Goal: Transaction & Acquisition: Book appointment/travel/reservation

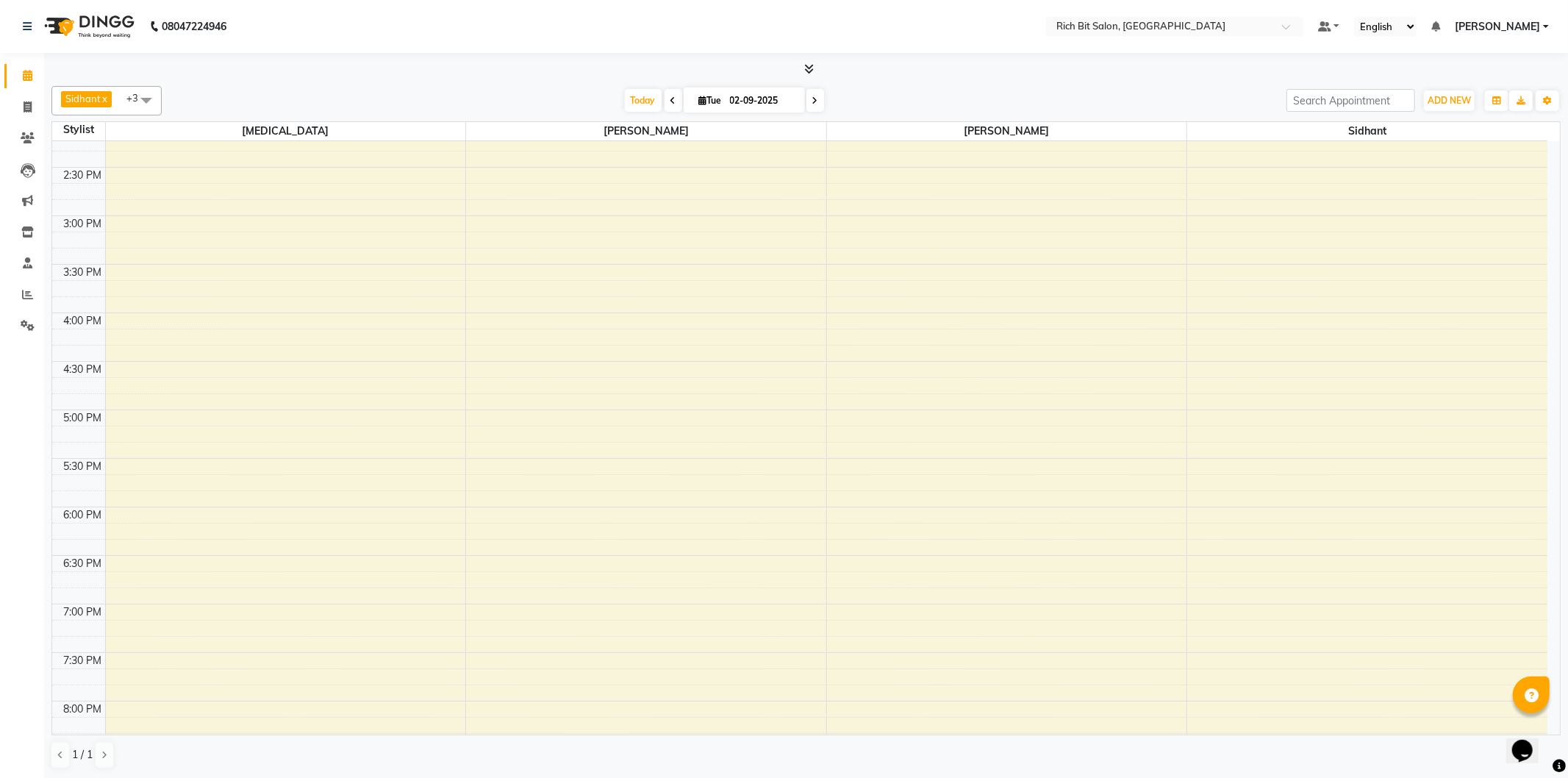
scroll to position [490, 0]
click at [23, 295] on icon at bounding box center [27, 294] width 11 height 11
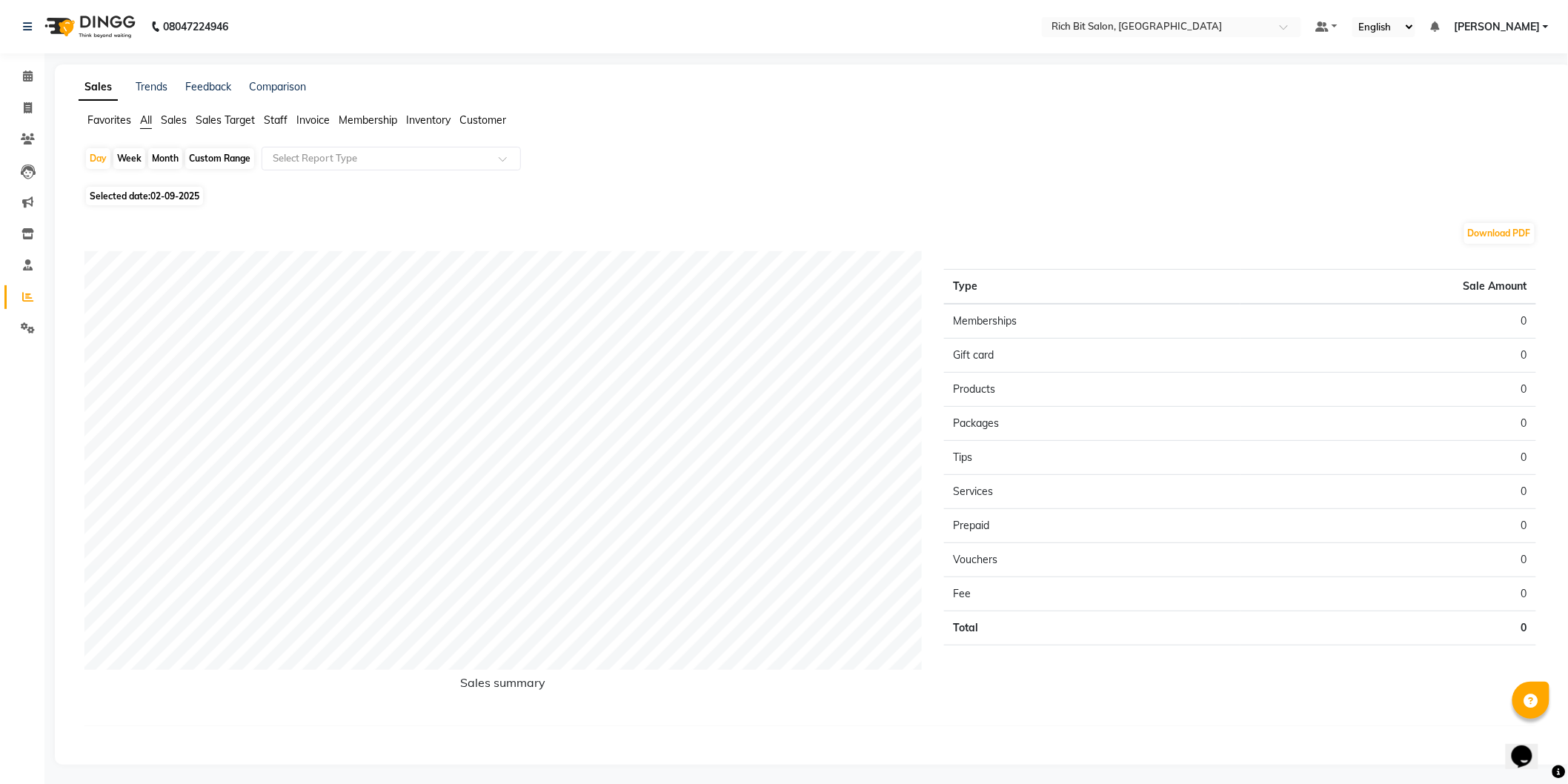
click at [178, 196] on span "02-09-2025" at bounding box center [175, 196] width 49 height 11
select select "9"
select select "2025"
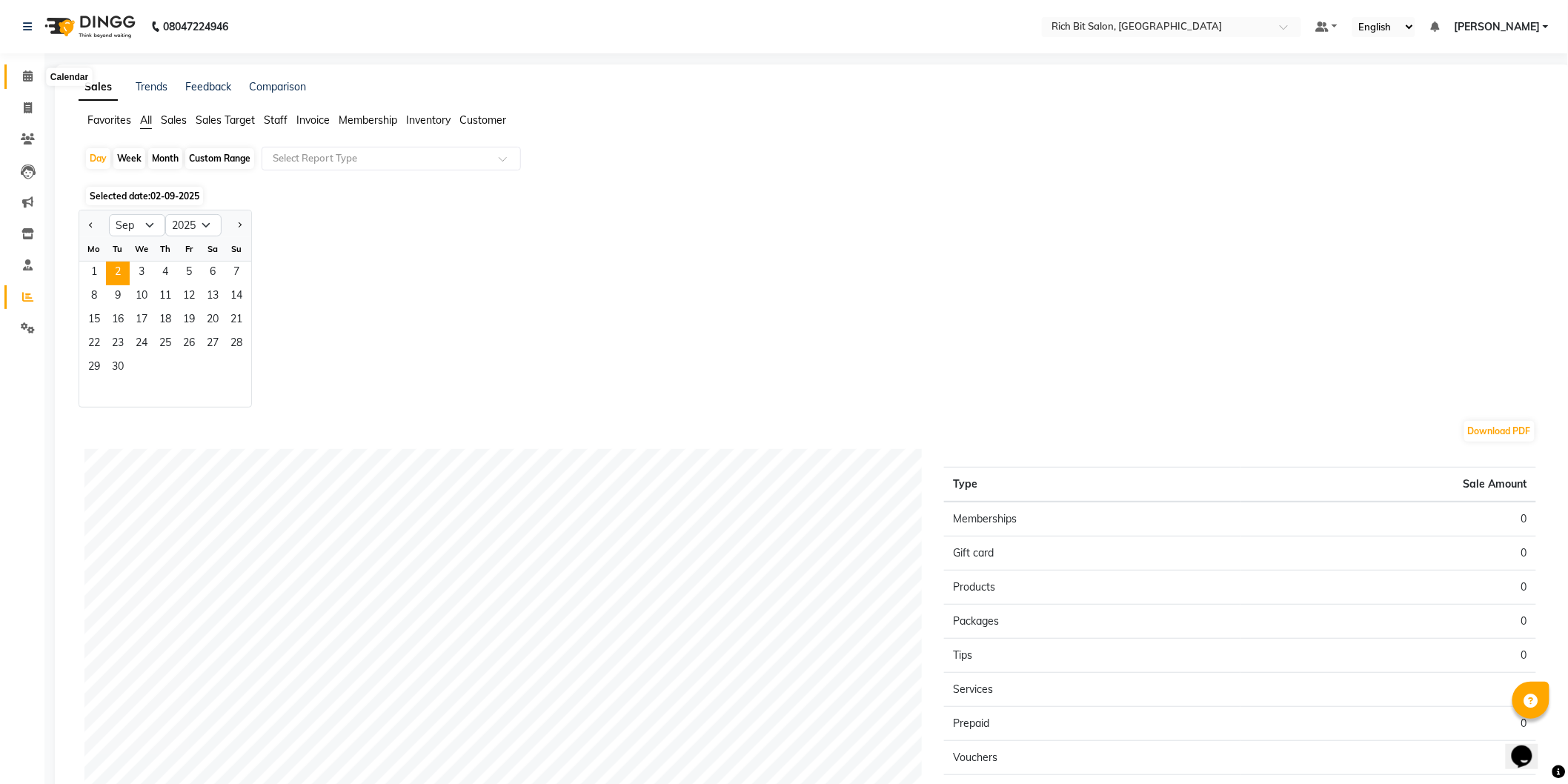
click at [17, 72] on span at bounding box center [28, 77] width 26 height 17
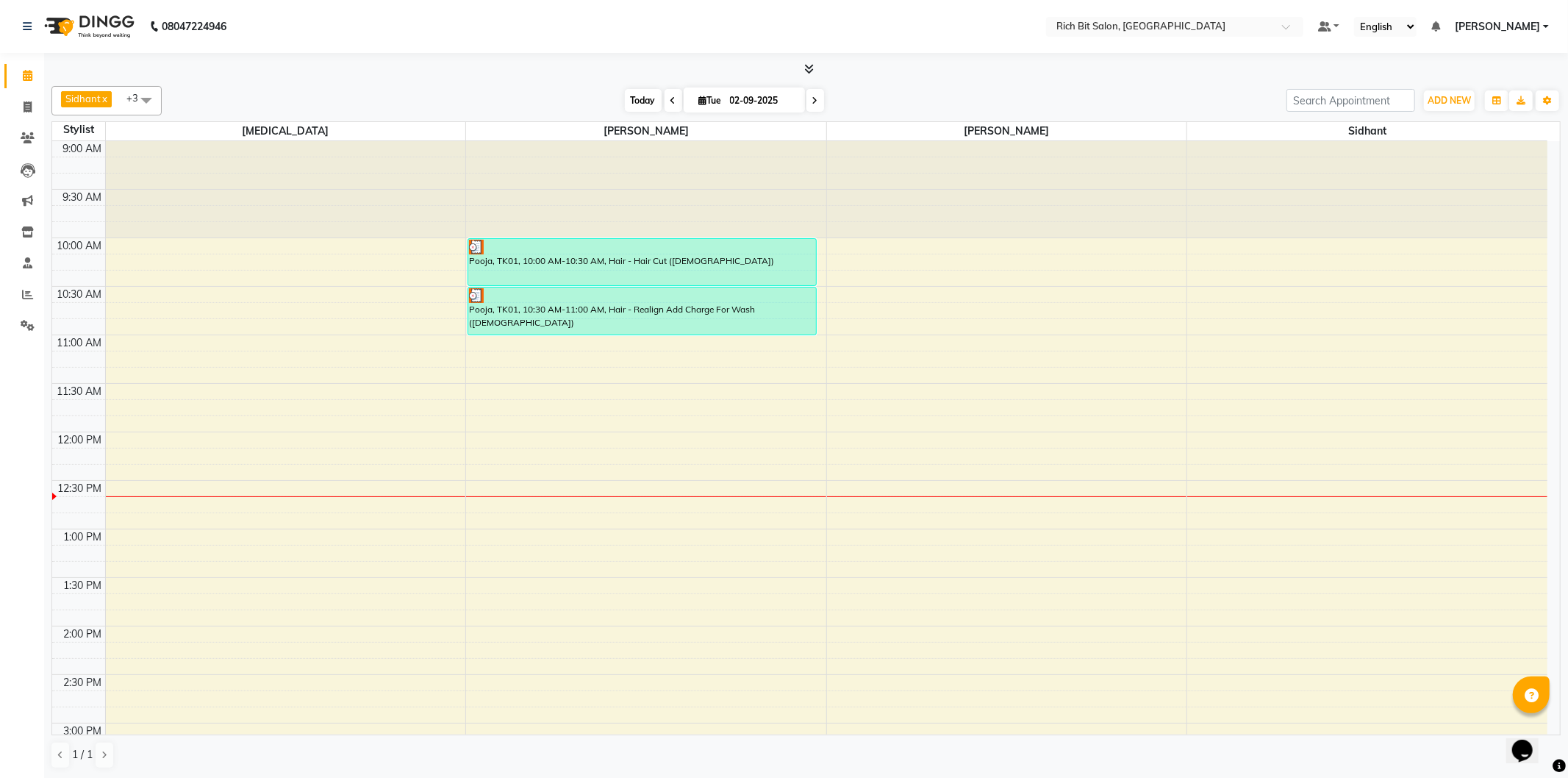
click at [625, 103] on span "Today" at bounding box center [643, 100] width 36 height 23
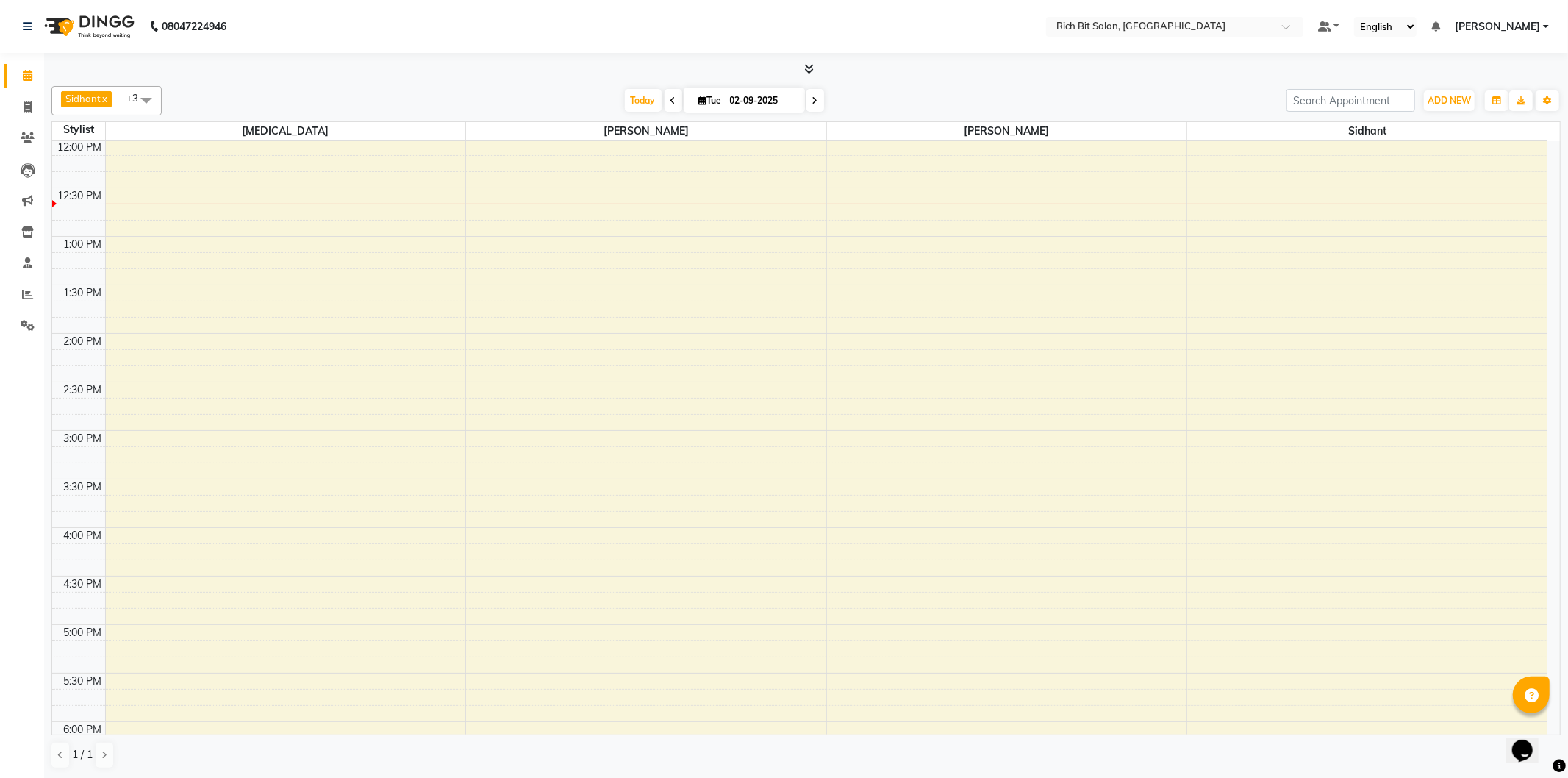
click at [86, 97] on span "Sidhant" at bounding box center [83, 99] width 36 height 12
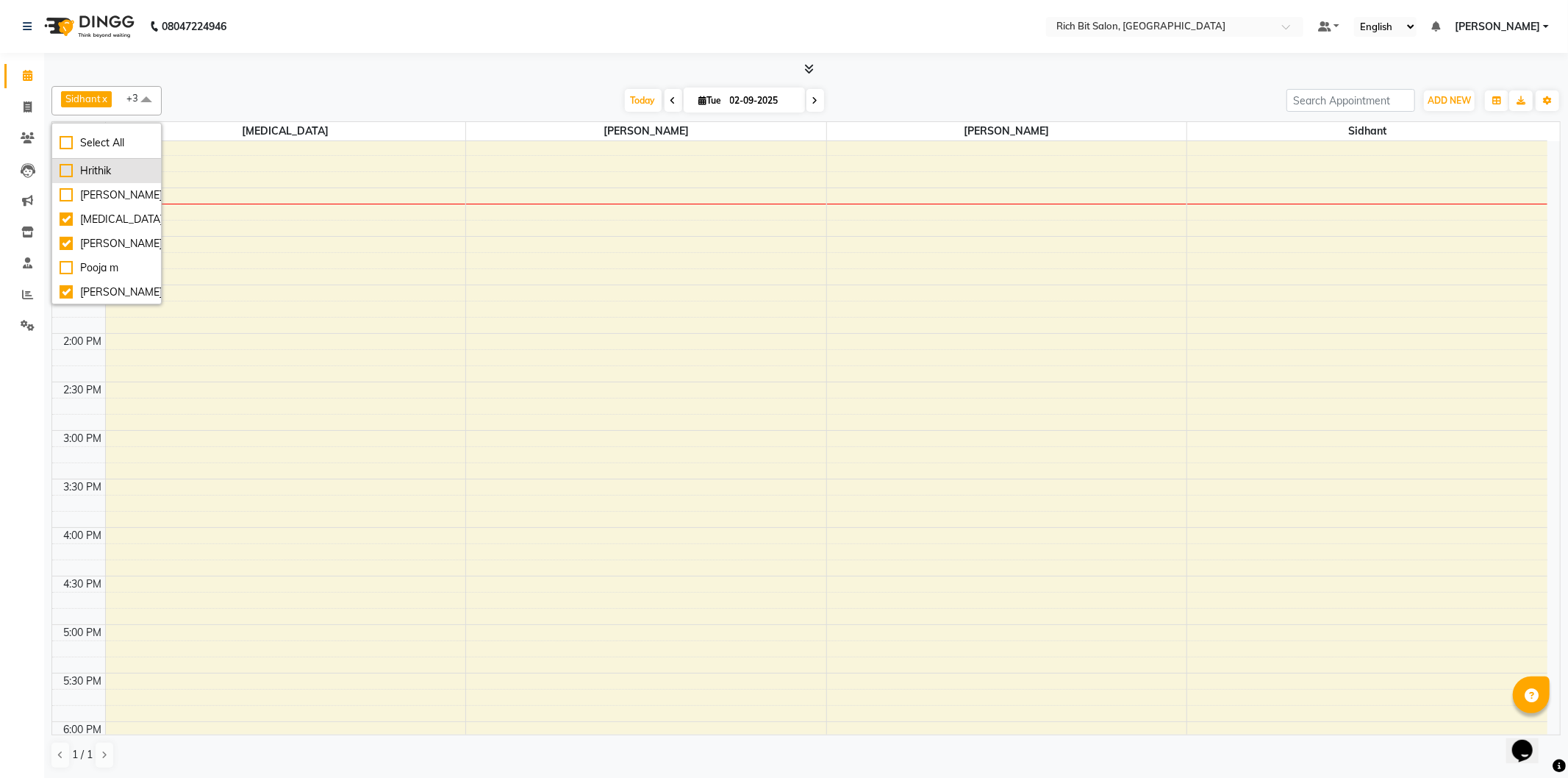
click at [69, 175] on div "Hrithik" at bounding box center [107, 171] width 94 height 15
checkbox input "true"
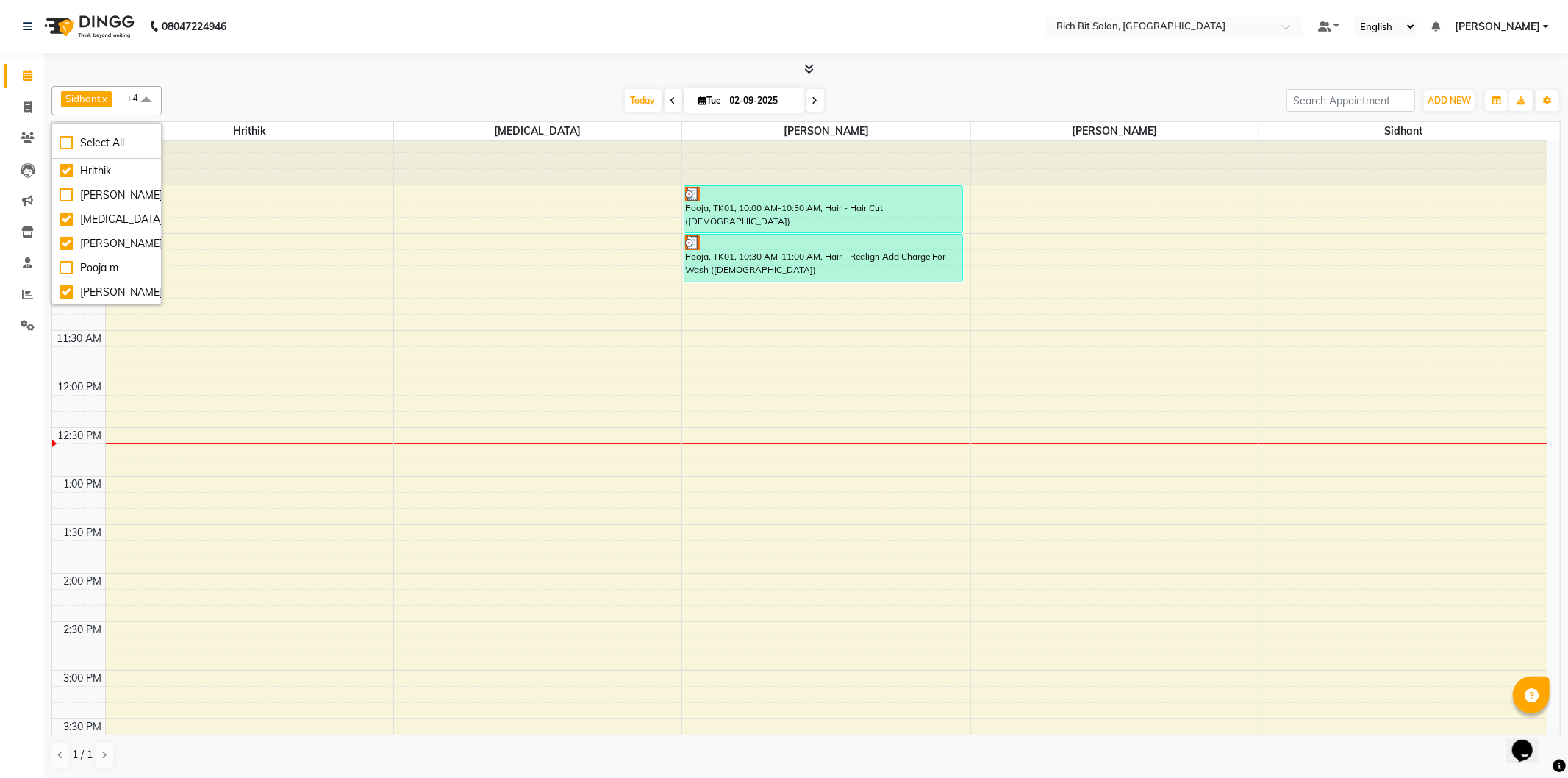
scroll to position [82, 0]
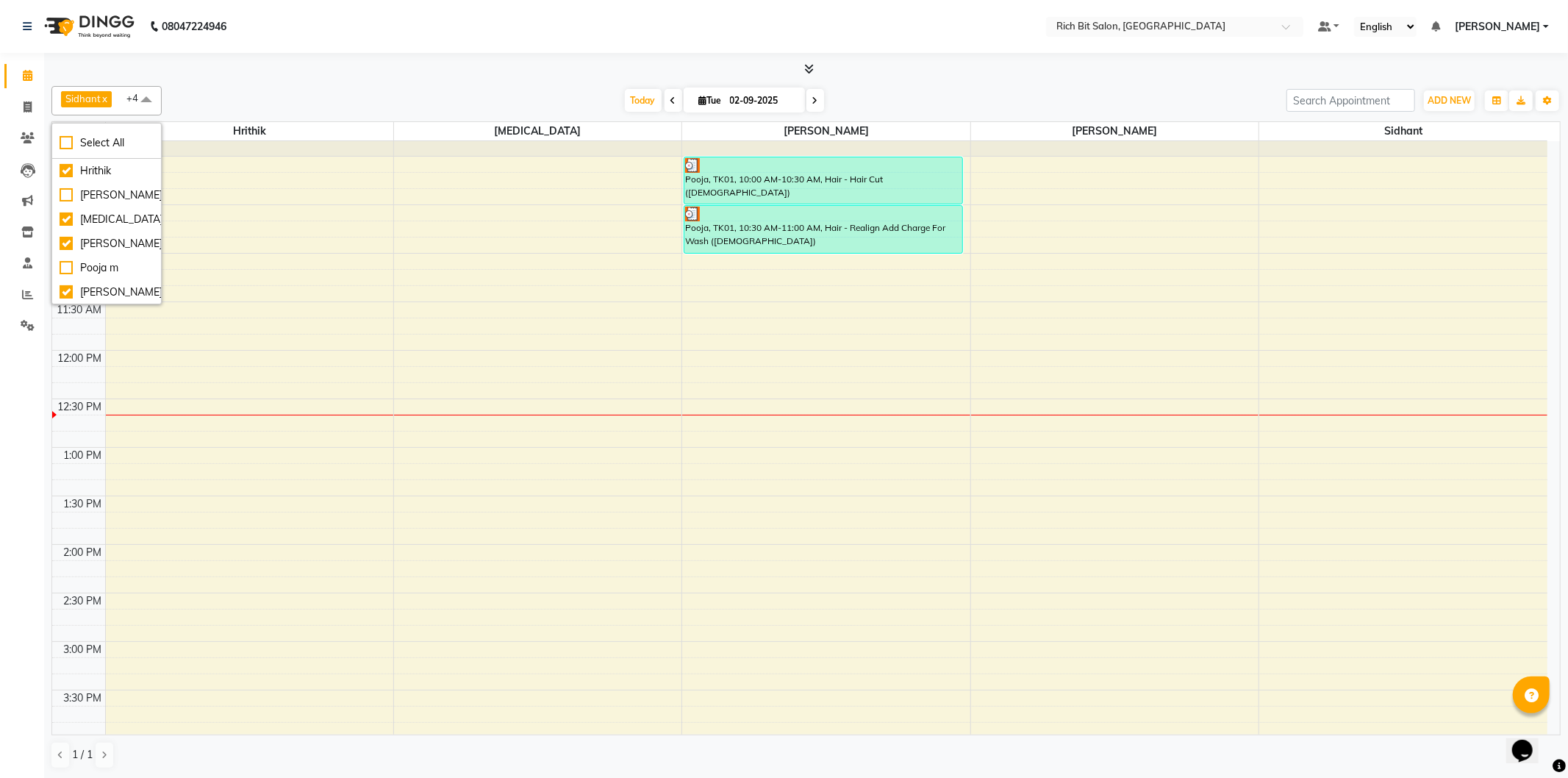
click at [222, 93] on div "[DATE] [DATE]" at bounding box center [723, 100] width 1110 height 22
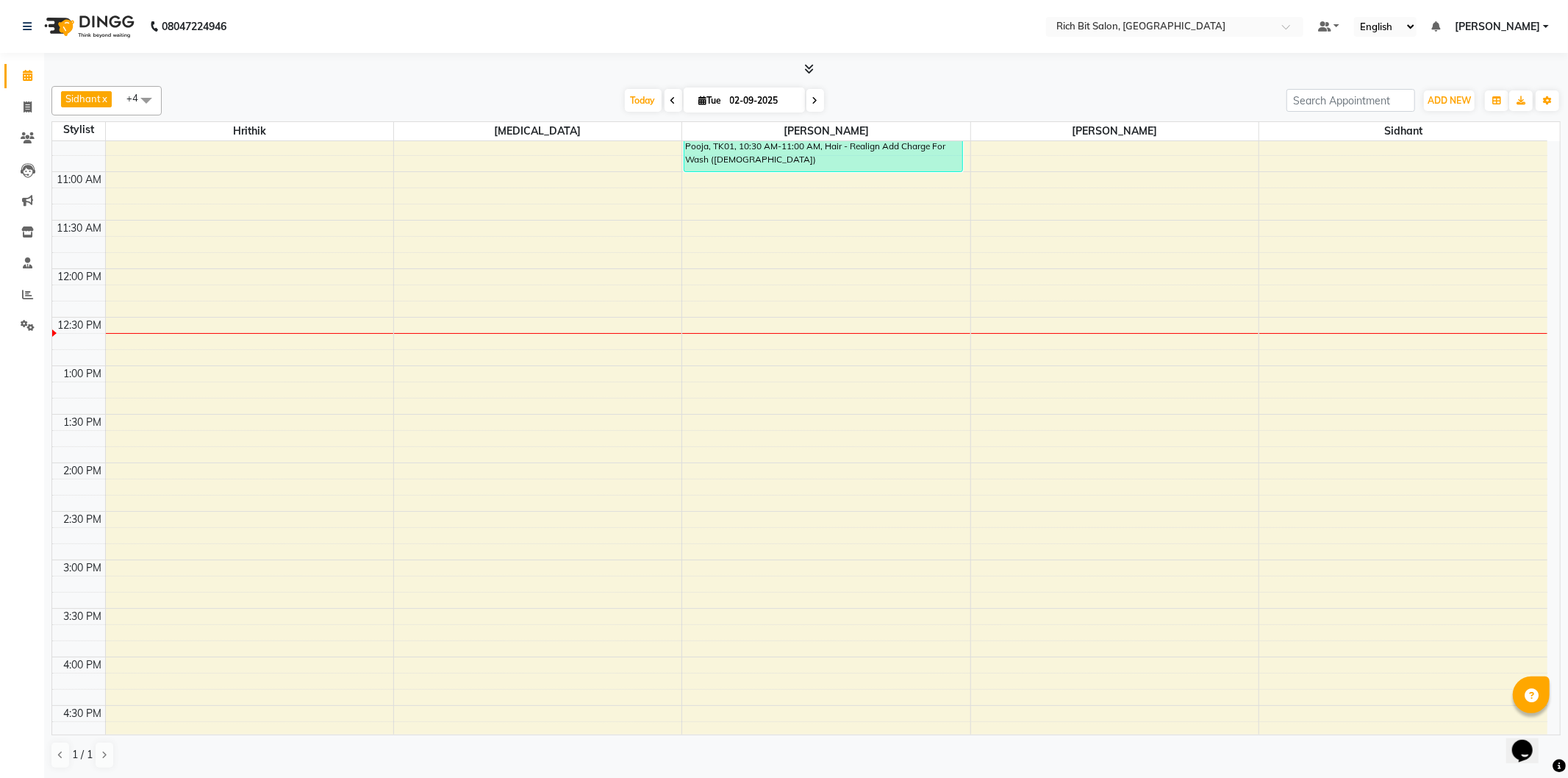
scroll to position [0, 0]
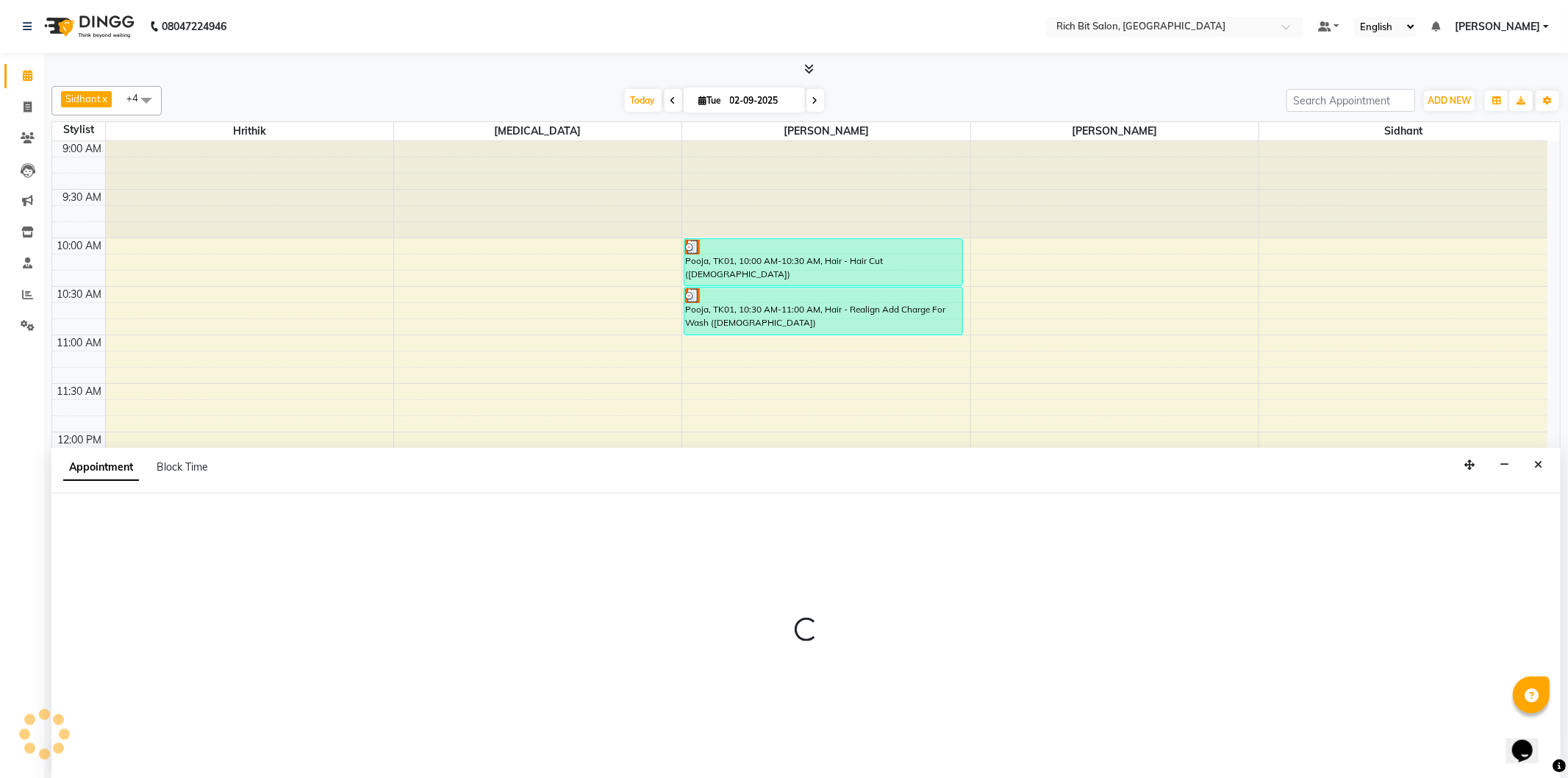
select select "22908"
select select "750"
select select "tentative"
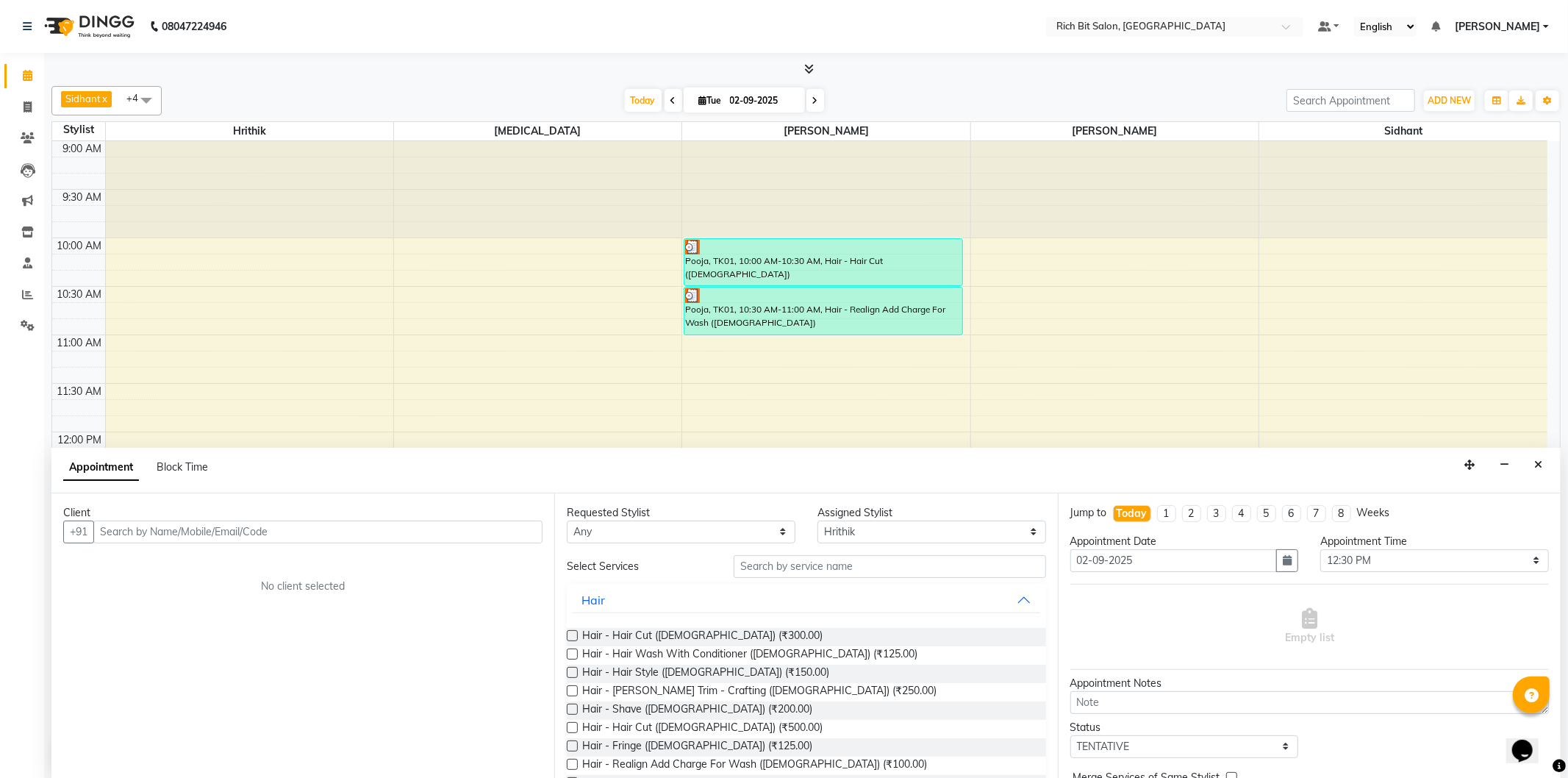
click at [156, 534] on input "text" at bounding box center [318, 532] width 449 height 23
click at [211, 564] on ngb-highlight "83******08" at bounding box center [241, 564] width 61 height 15
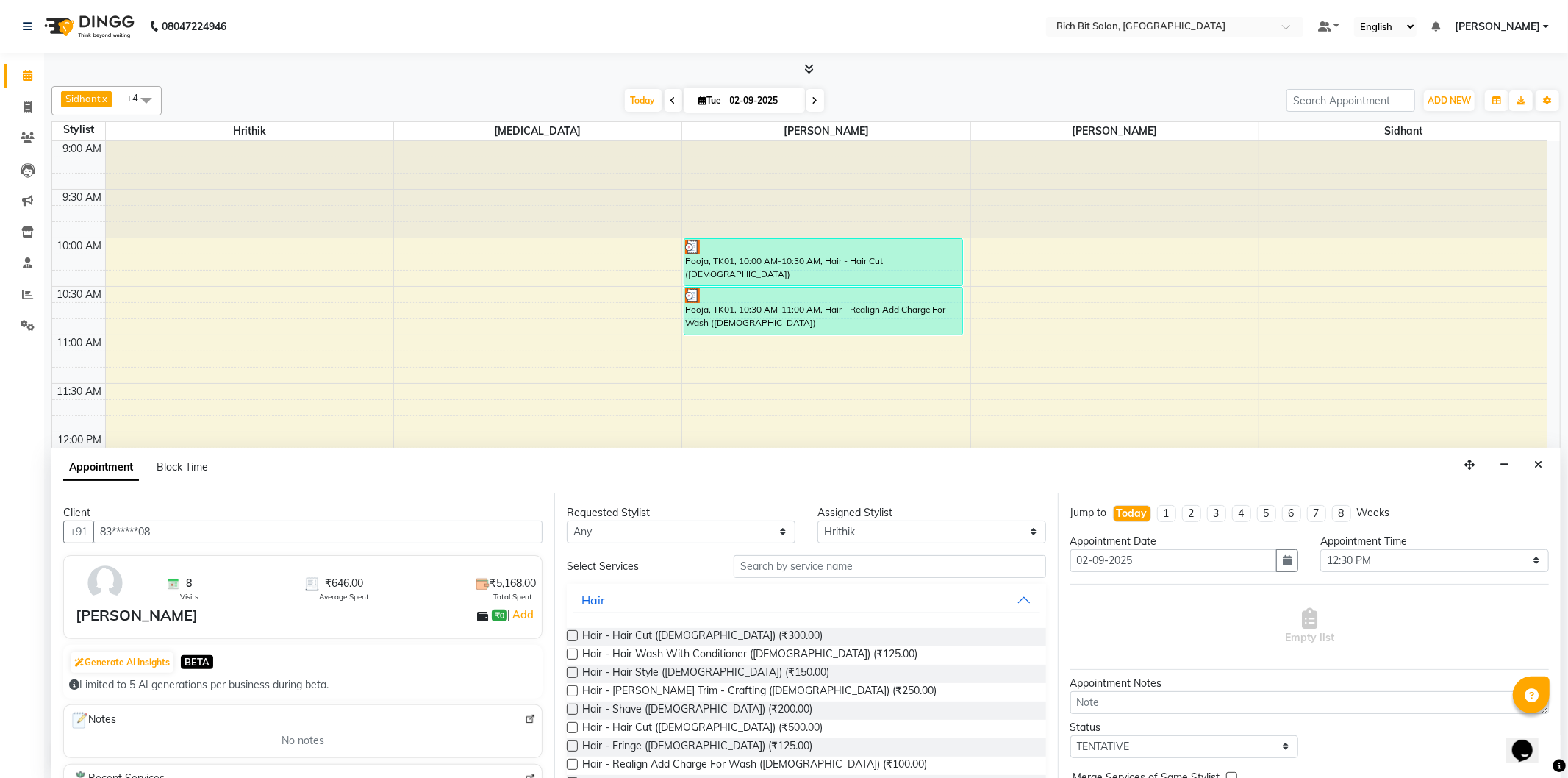
type input "83******08"
click at [824, 534] on select "Select [PERSON_NAME] [MEDICAL_DATA][PERSON_NAME] [PERSON_NAME] [PERSON_NAME]" at bounding box center [931, 532] width 229 height 23
select select "8677"
click at [817, 521] on select "Select [PERSON_NAME] [MEDICAL_DATA][PERSON_NAME] [PERSON_NAME] [PERSON_NAME]" at bounding box center [931, 532] width 229 height 23
click at [592, 632] on span "Hair - Hair Cut ([DEMOGRAPHIC_DATA]) (₹300.00)" at bounding box center [702, 637] width 240 height 19
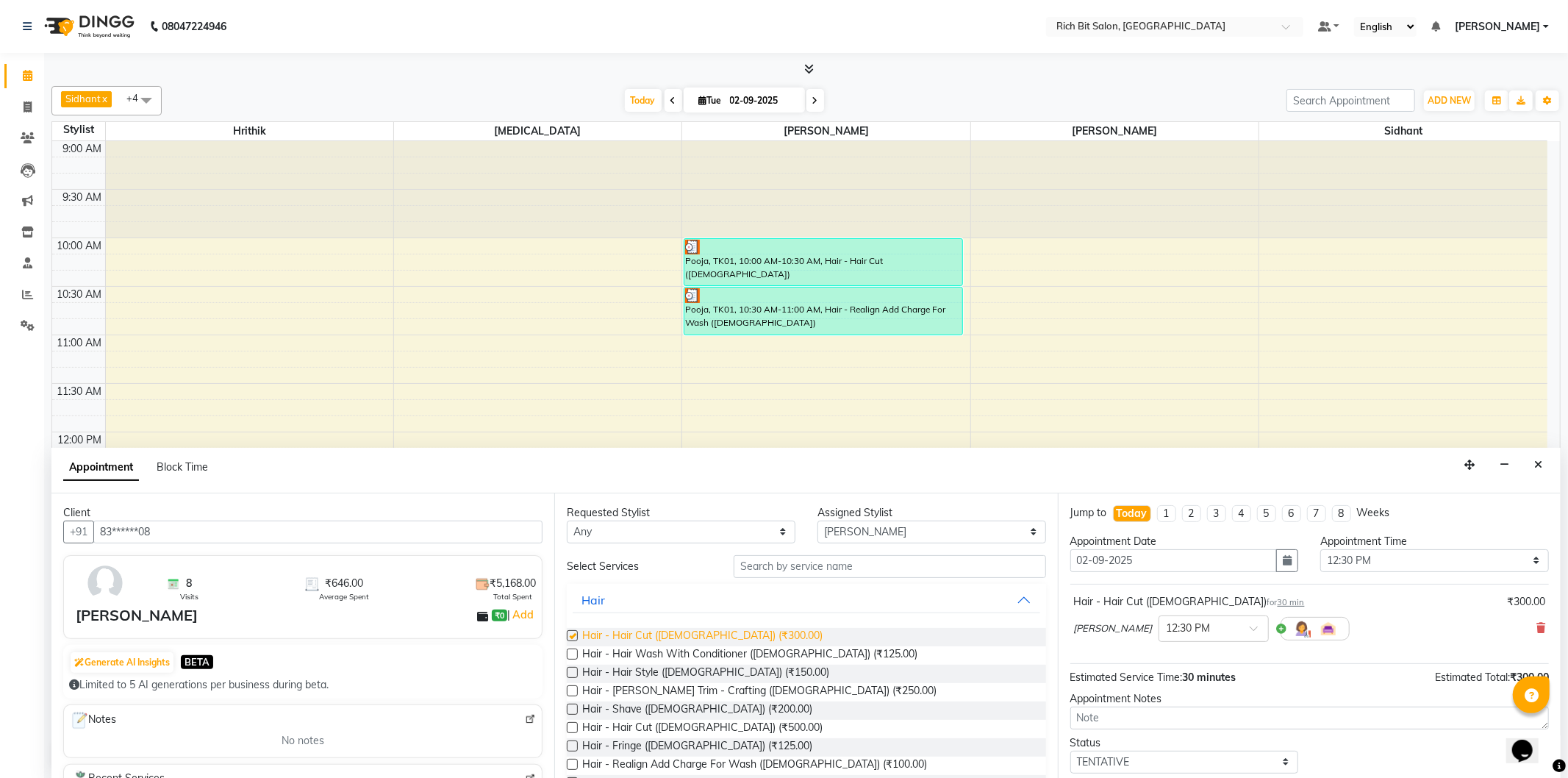
checkbox input "false"
click at [677, 692] on span "Hair - [PERSON_NAME] Trim - Crafting ([DEMOGRAPHIC_DATA]) (₹250.00)" at bounding box center [759, 692] width 354 height 19
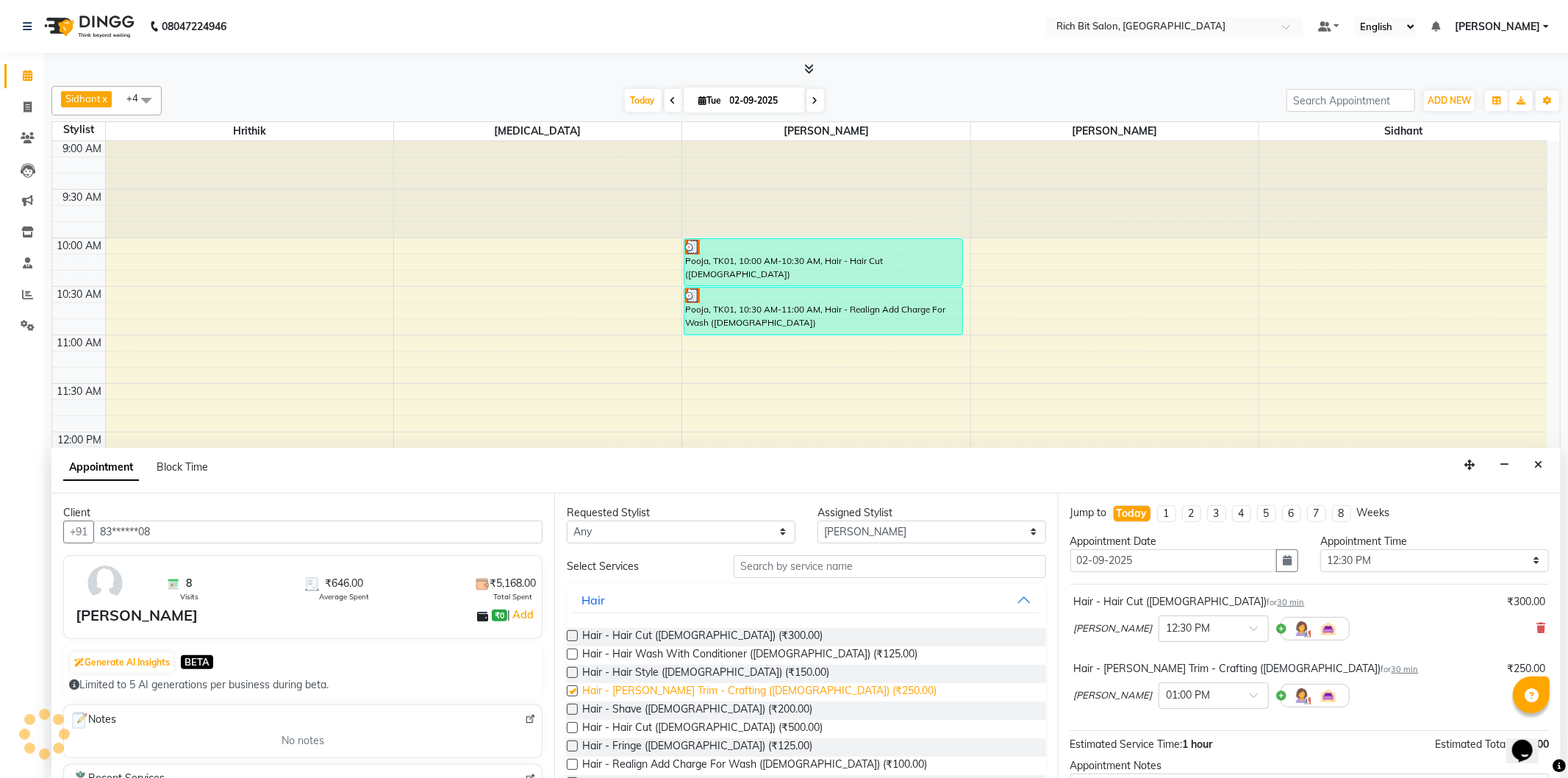
checkbox input "false"
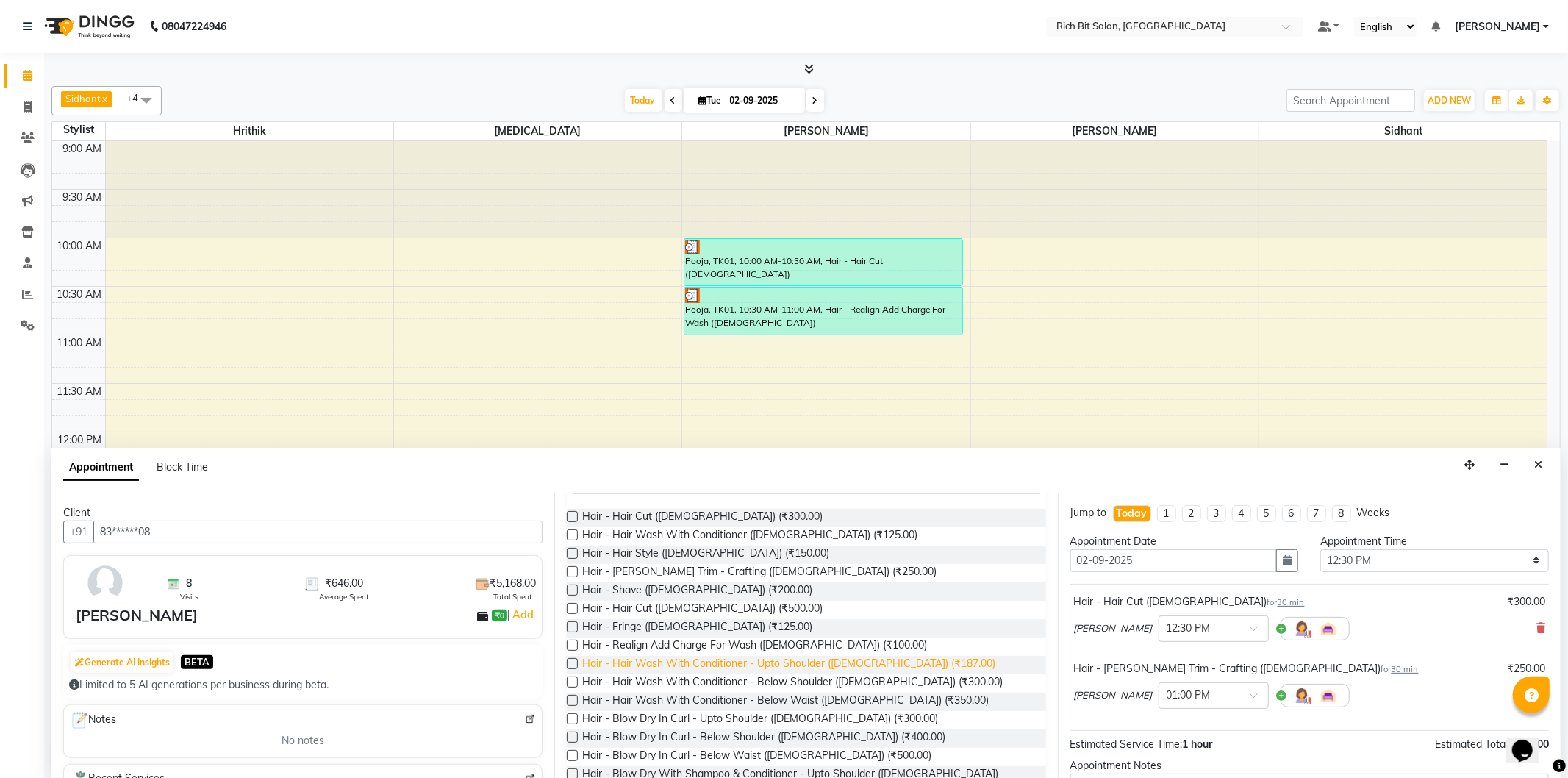
scroll to position [82, 0]
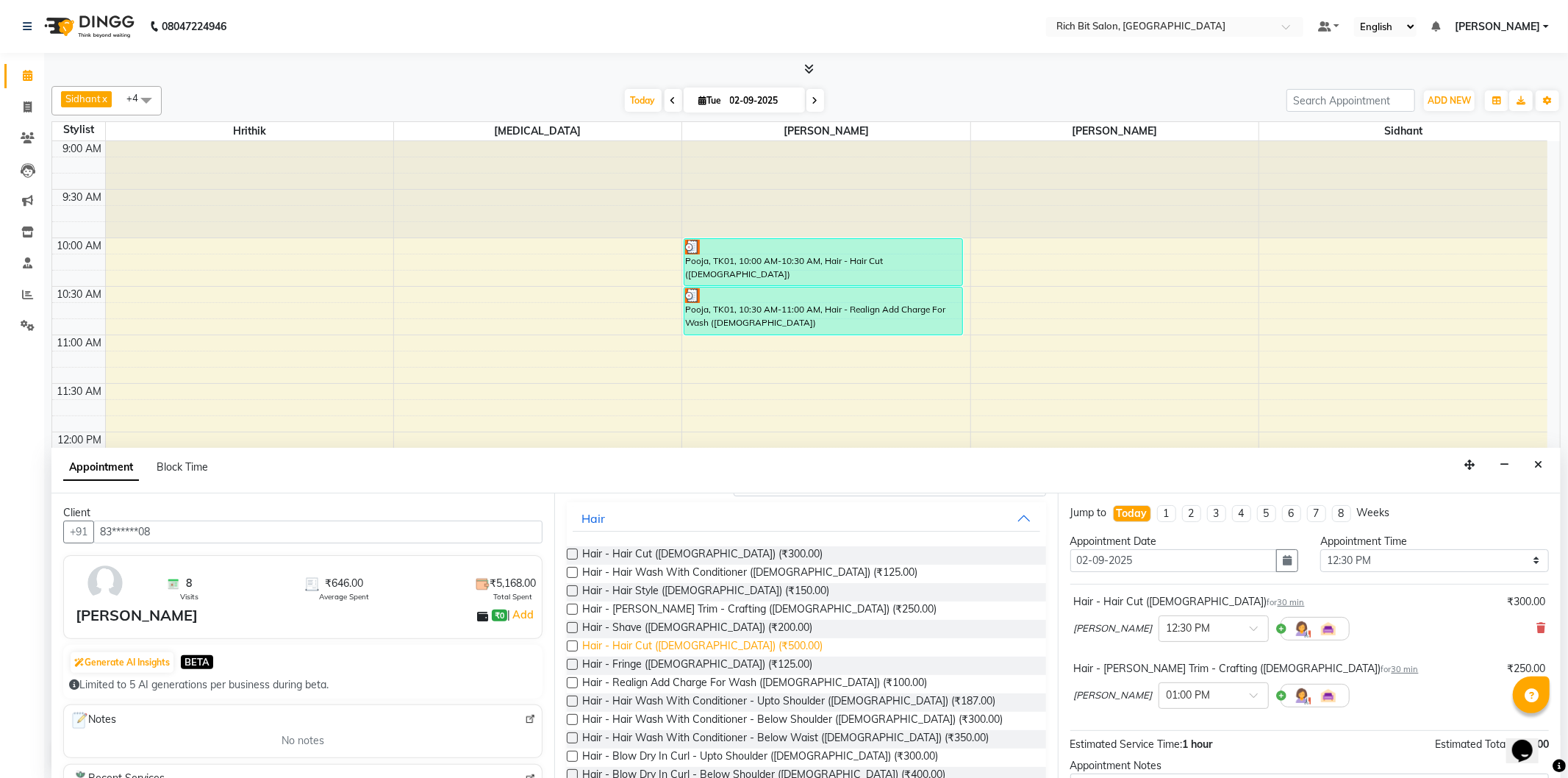
click at [713, 645] on span "Hair - Hair Cut ([DEMOGRAPHIC_DATA]) (₹500.00)" at bounding box center [702, 647] width 240 height 19
checkbox input "false"
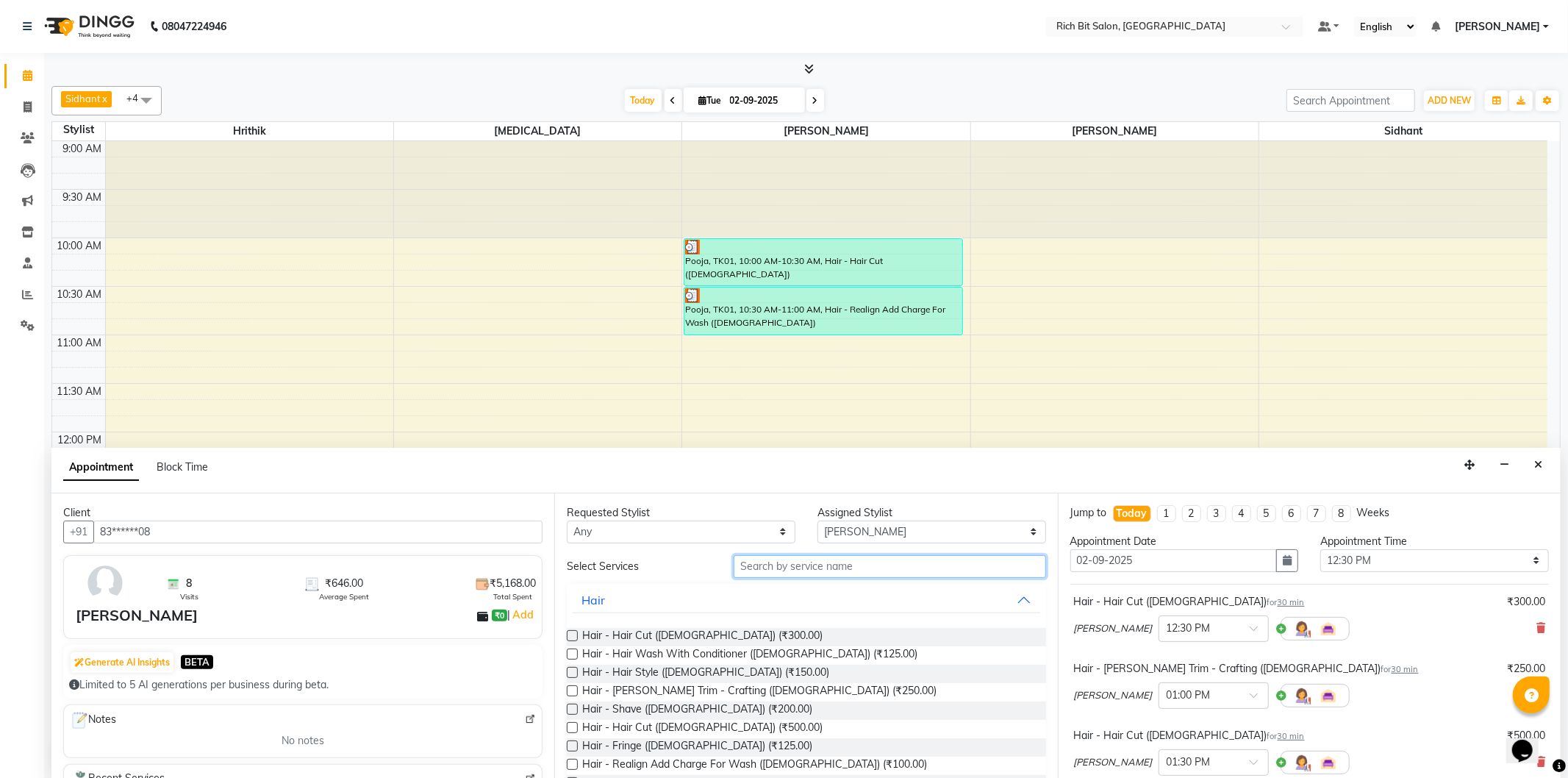
click at [822, 571] on input "text" at bounding box center [890, 567] width 312 height 23
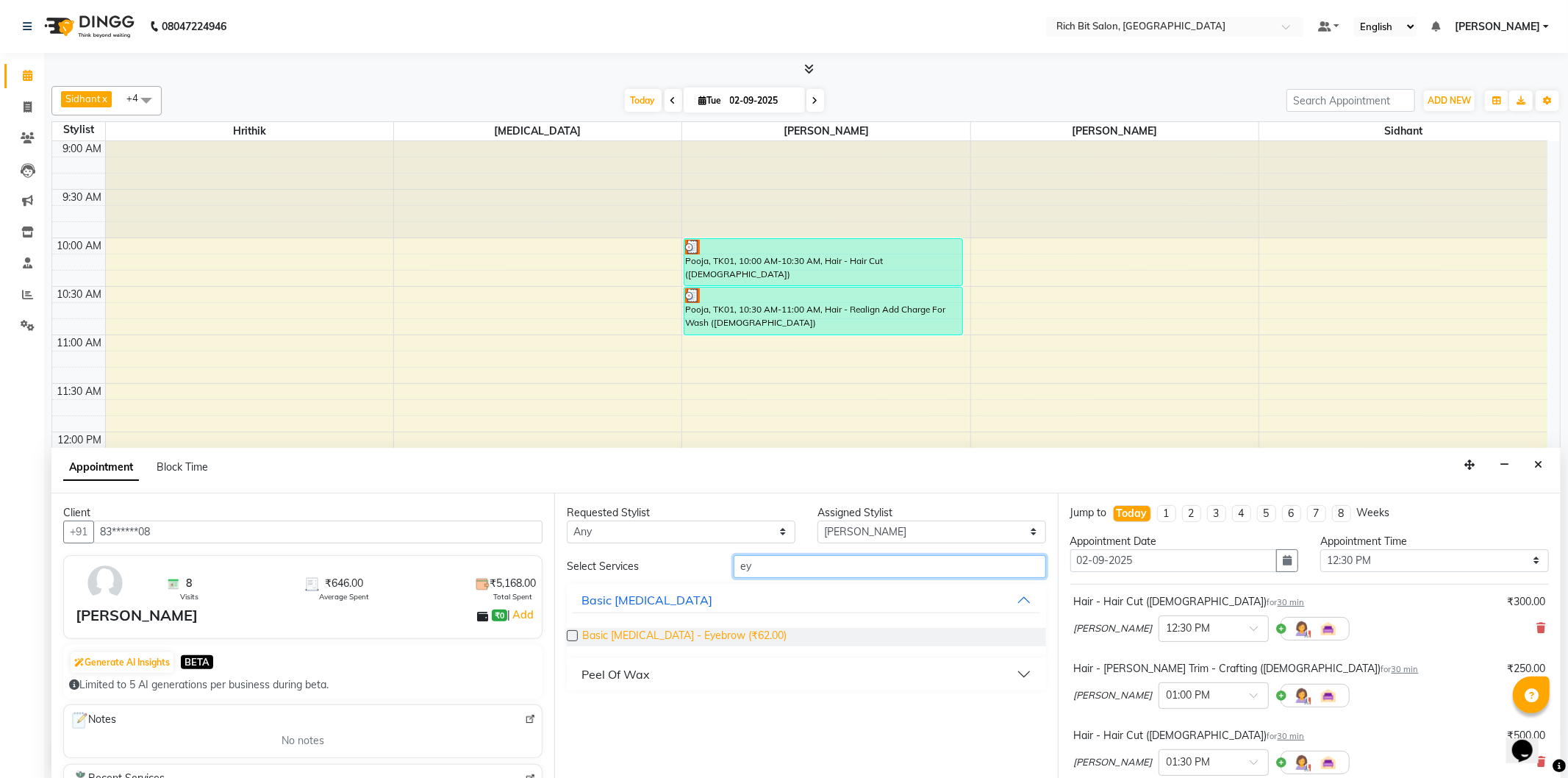
type input "ey"
click at [748, 635] on span "Basic [MEDICAL_DATA] - Eyebrow (₹62.00)" at bounding box center [684, 637] width 204 height 19
checkbox input "false"
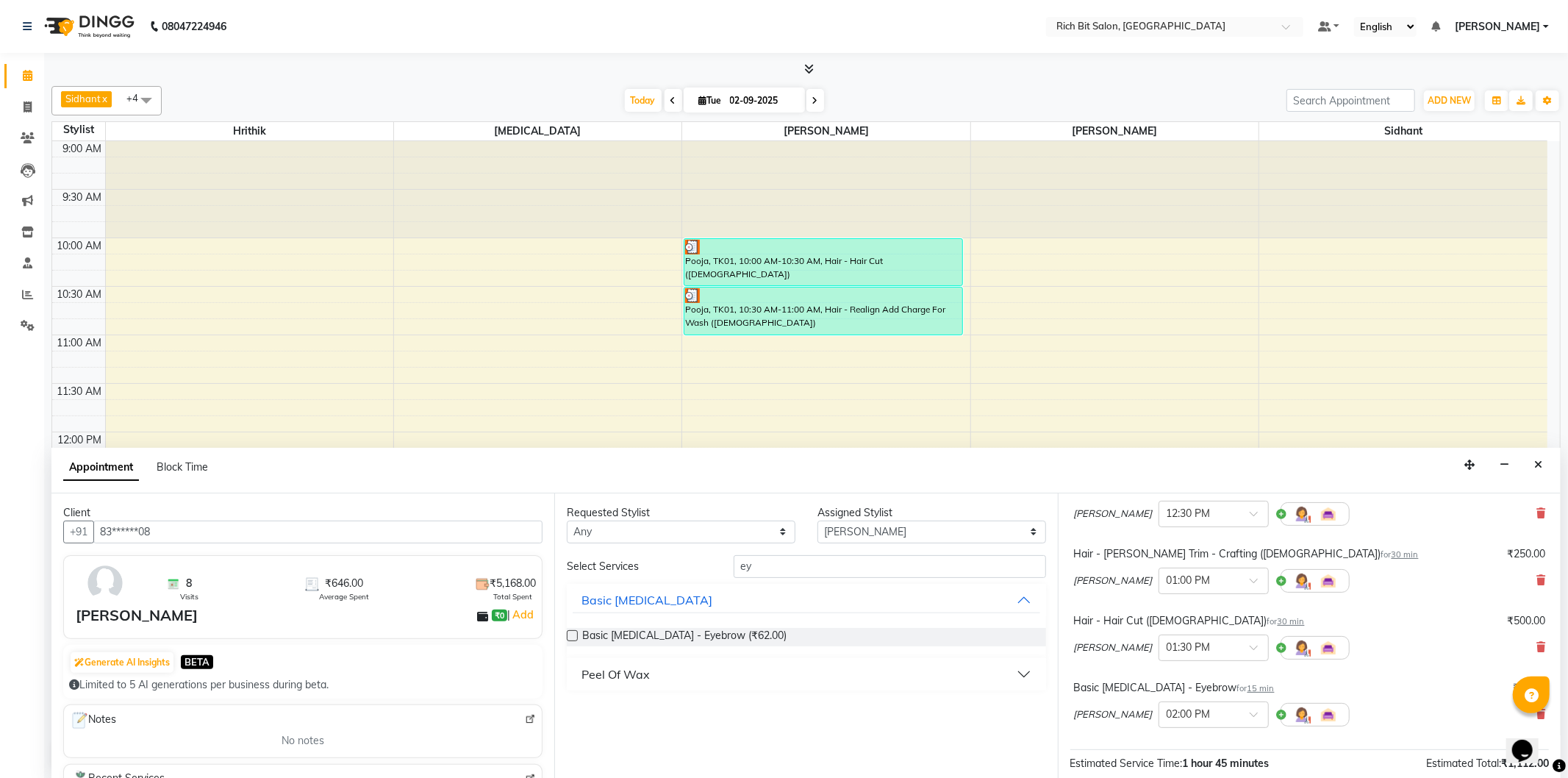
scroll to position [163, 0]
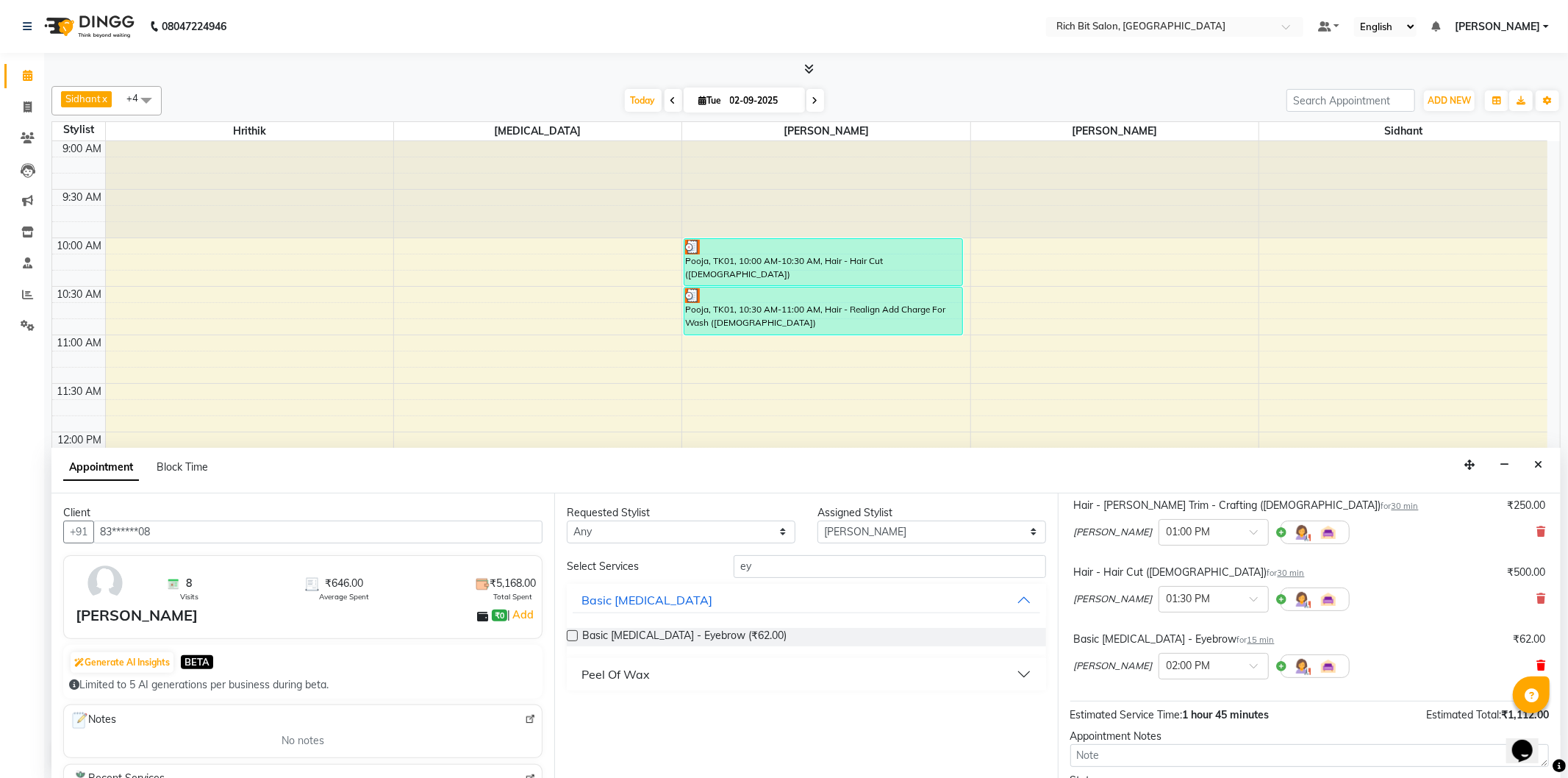
click at [1536, 664] on icon at bounding box center [1541, 666] width 9 height 11
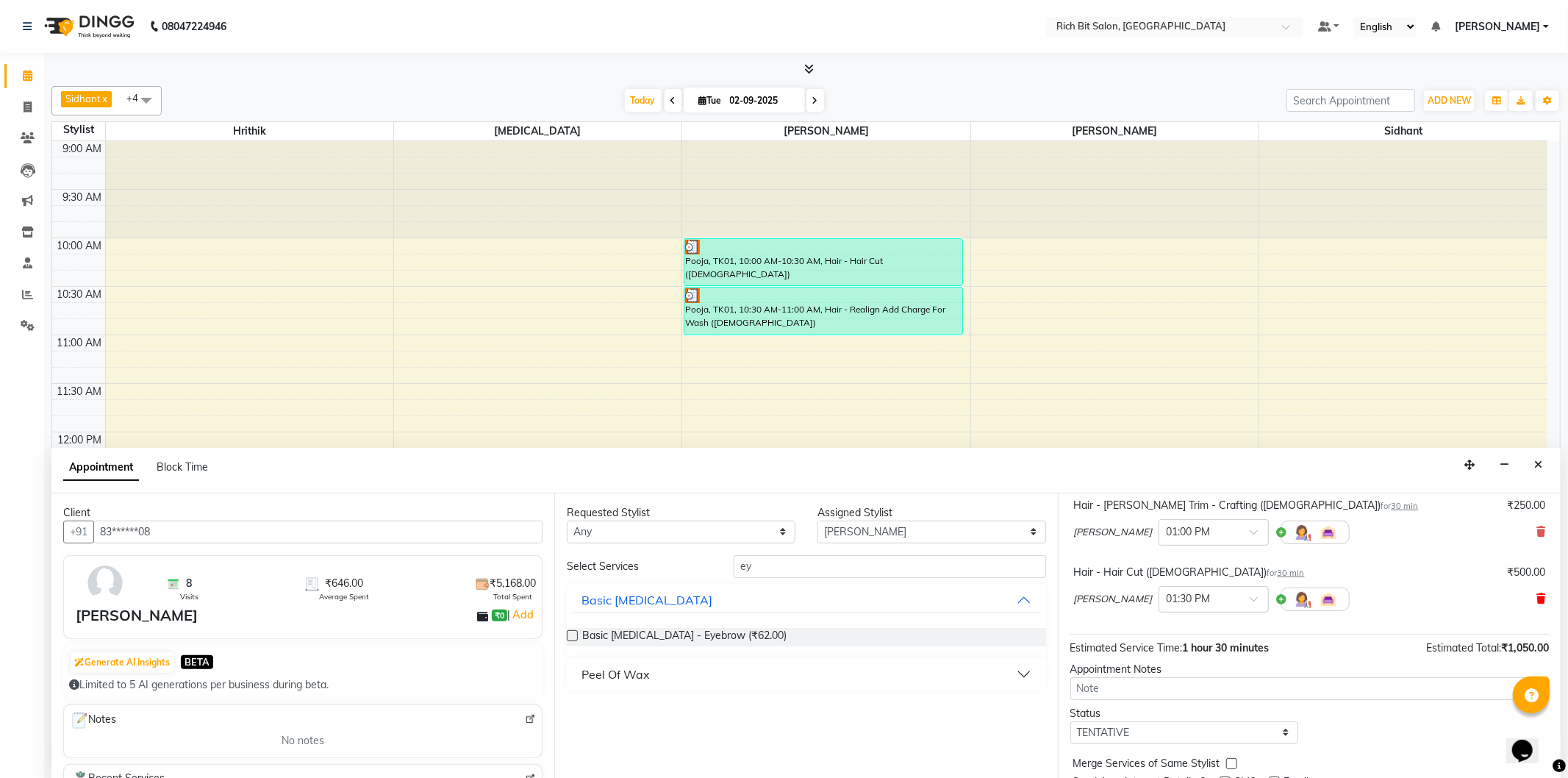
click at [1536, 604] on icon at bounding box center [1541, 598] width 9 height 11
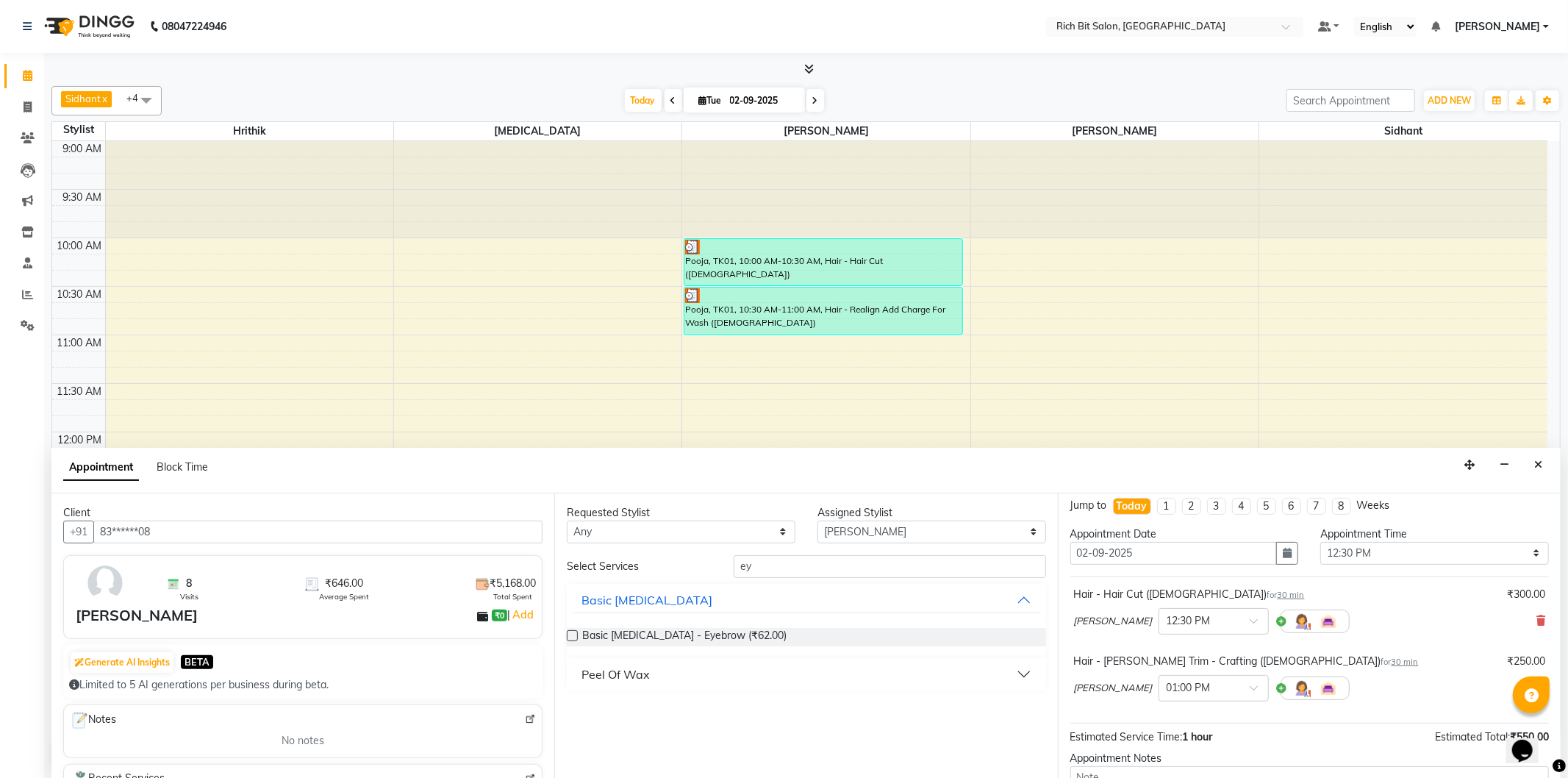
scroll to position [0, 0]
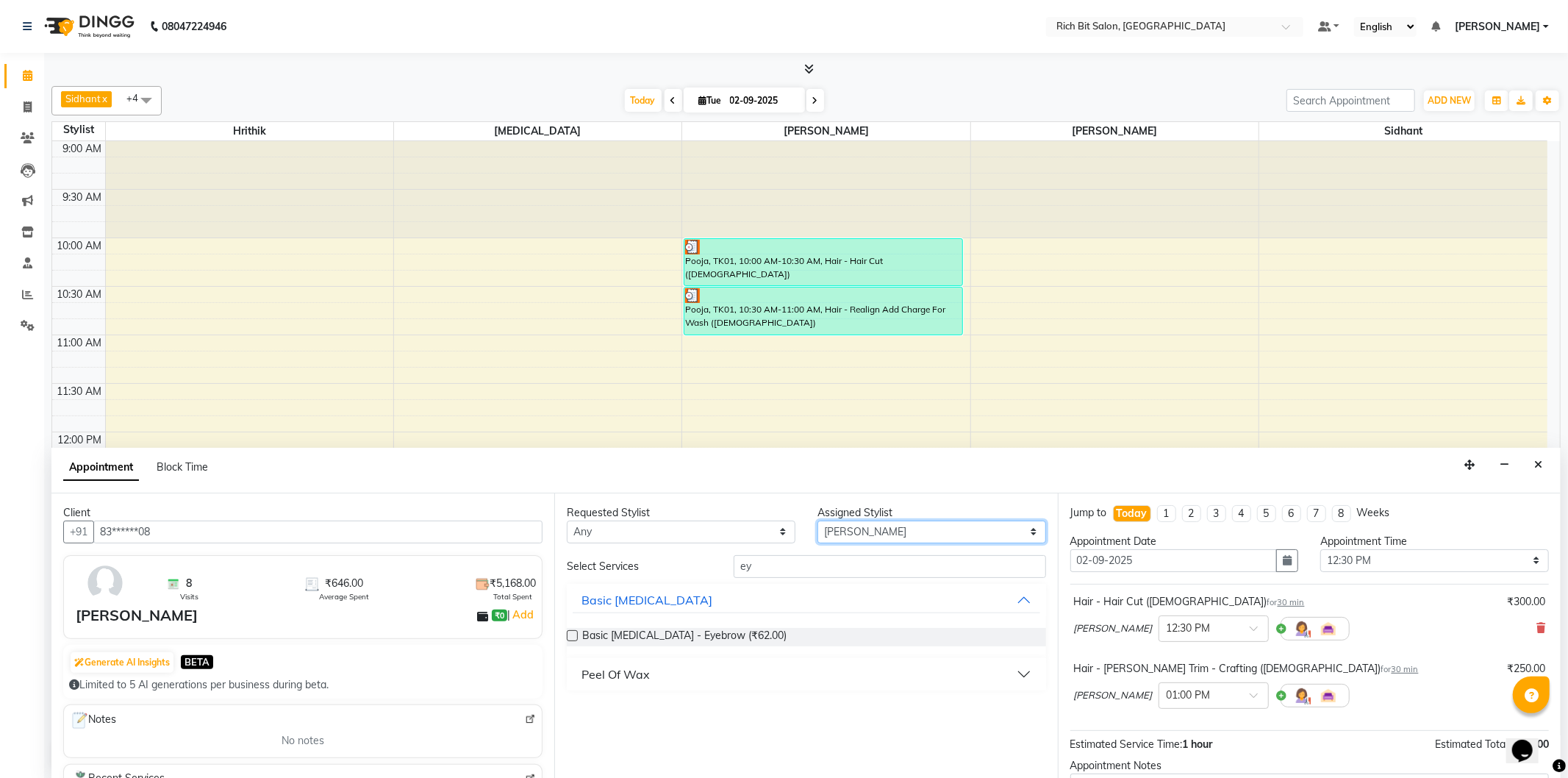
click at [925, 535] on select "Select [PERSON_NAME] [MEDICAL_DATA][PERSON_NAME] [PERSON_NAME] [PERSON_NAME]" at bounding box center [931, 532] width 229 height 23
select select "22908"
click at [817, 521] on select "Select [PERSON_NAME] [MEDICAL_DATA][PERSON_NAME] [PERSON_NAME] [PERSON_NAME]" at bounding box center [931, 532] width 229 height 23
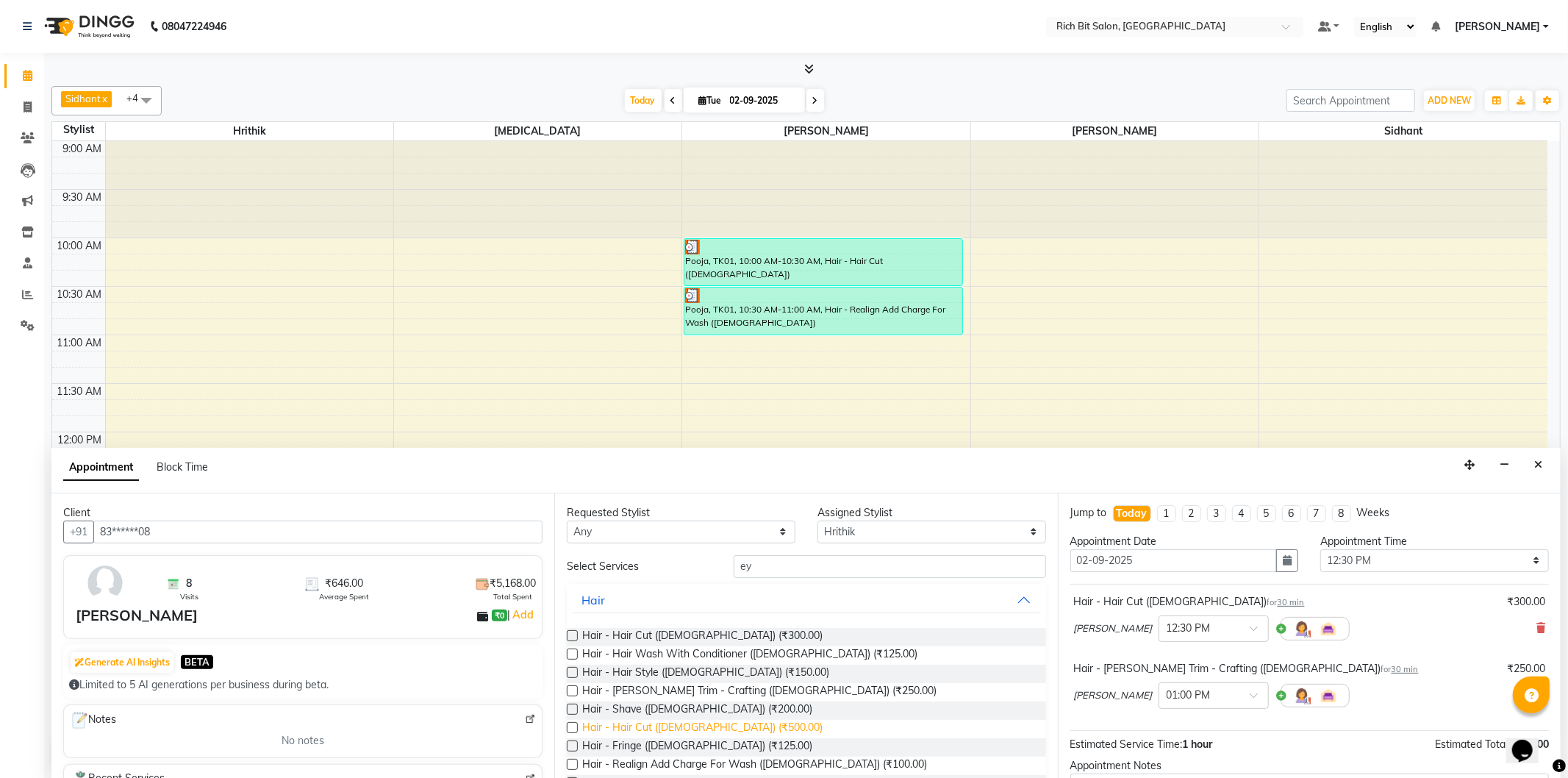
click at [681, 725] on span "Hair - Hair Cut ([DEMOGRAPHIC_DATA]) (₹500.00)" at bounding box center [702, 729] width 240 height 19
checkbox input "false"
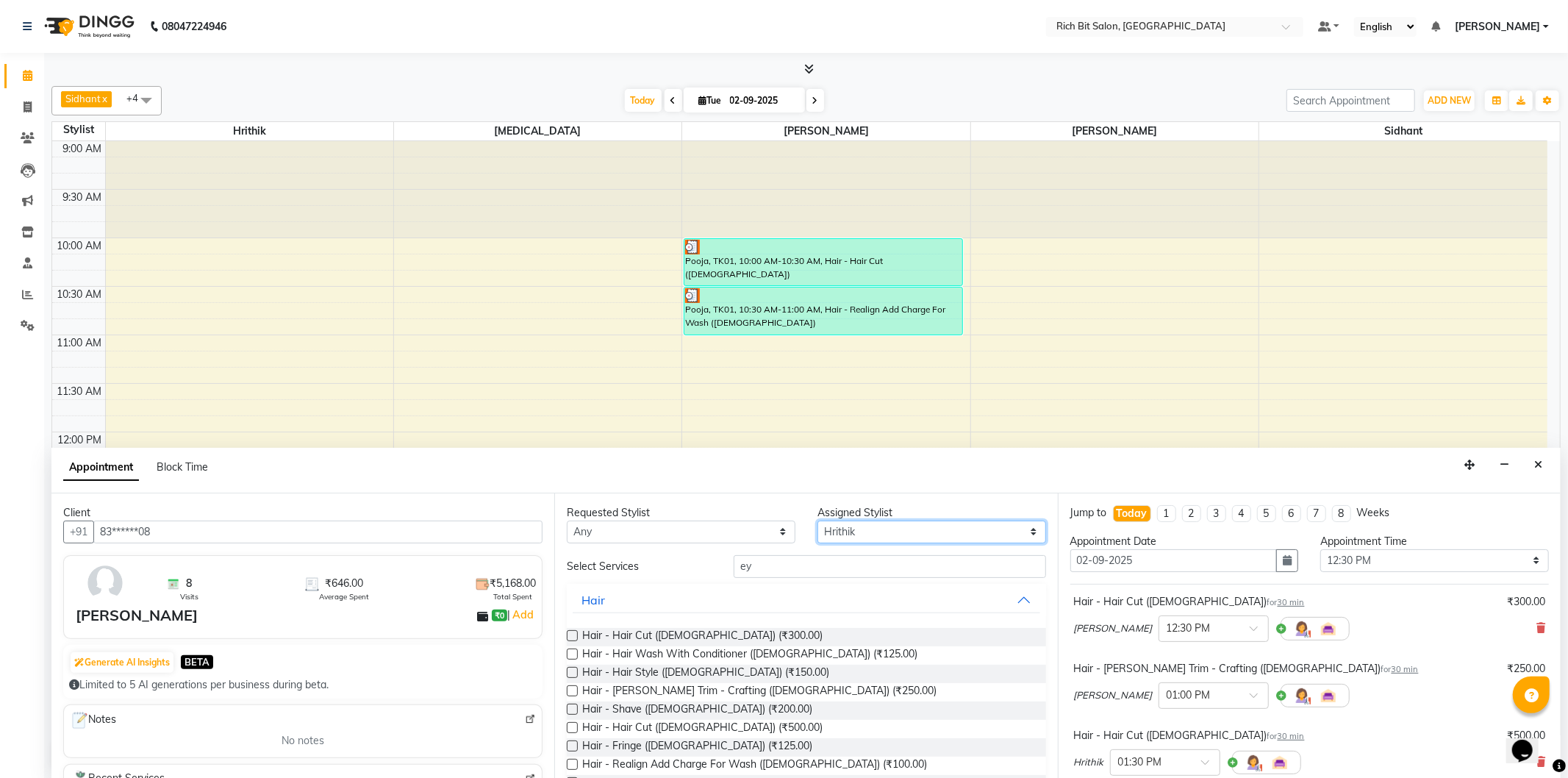
click at [884, 534] on select "Select [PERSON_NAME] [MEDICAL_DATA][PERSON_NAME] [PERSON_NAME] [PERSON_NAME]" at bounding box center [931, 532] width 229 height 23
select select "8681"
click at [817, 521] on select "Select [PERSON_NAME] [MEDICAL_DATA][PERSON_NAME] [PERSON_NAME] [PERSON_NAME]" at bounding box center [931, 532] width 229 height 23
click at [819, 577] on input "ey" at bounding box center [890, 567] width 312 height 23
type input "ey"
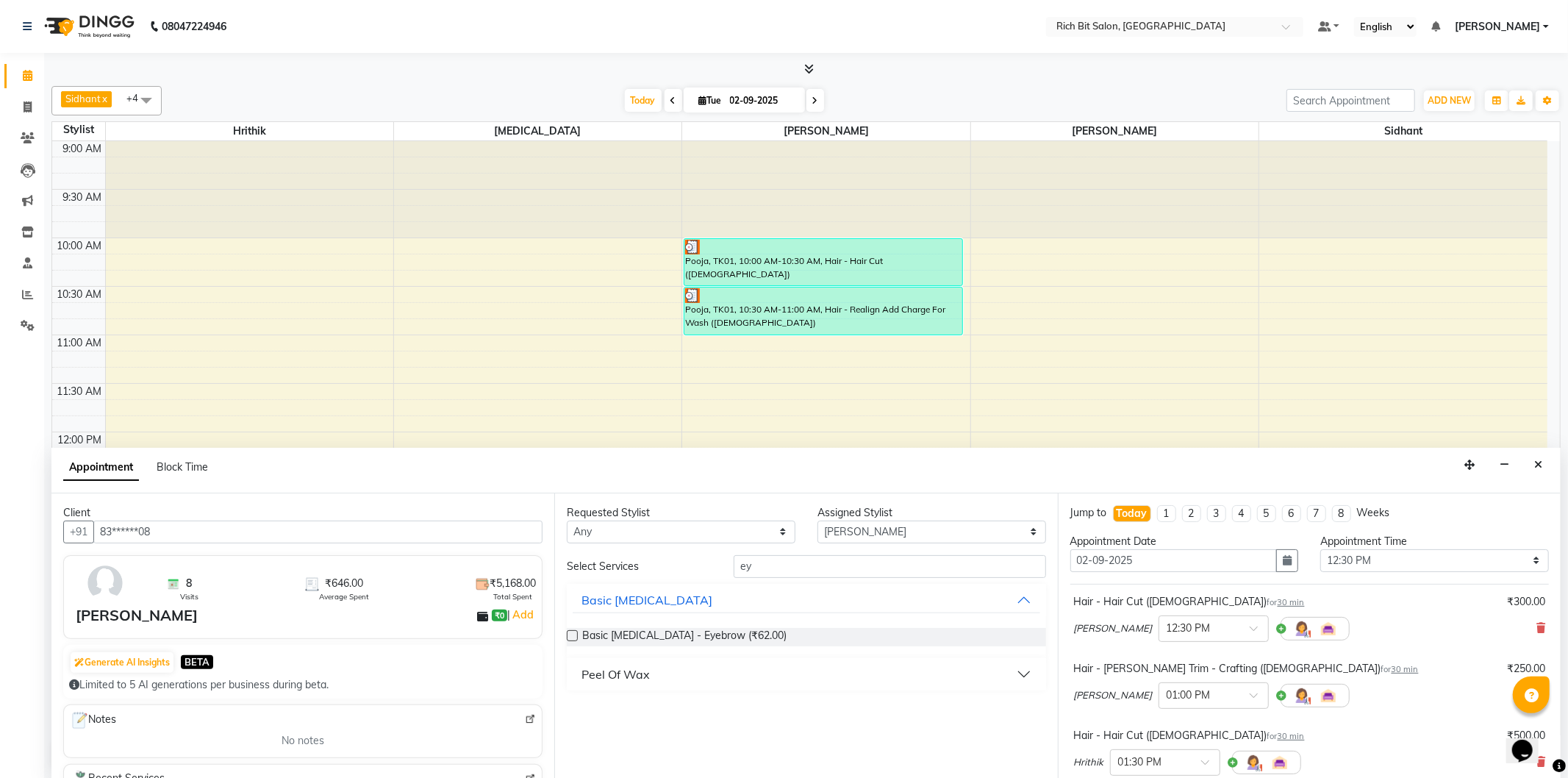
click at [801, 636] on div "Basic [MEDICAL_DATA] - Eyebrow (₹62.00)" at bounding box center [806, 637] width 478 height 19
click at [578, 634] on div "Basic [MEDICAL_DATA] - Eyebrow (₹62.00)" at bounding box center [806, 637] width 478 height 19
click at [570, 633] on label at bounding box center [572, 636] width 11 height 11
click at [570, 633] on input "checkbox" at bounding box center [571, 637] width 10 height 10
checkbox input "false"
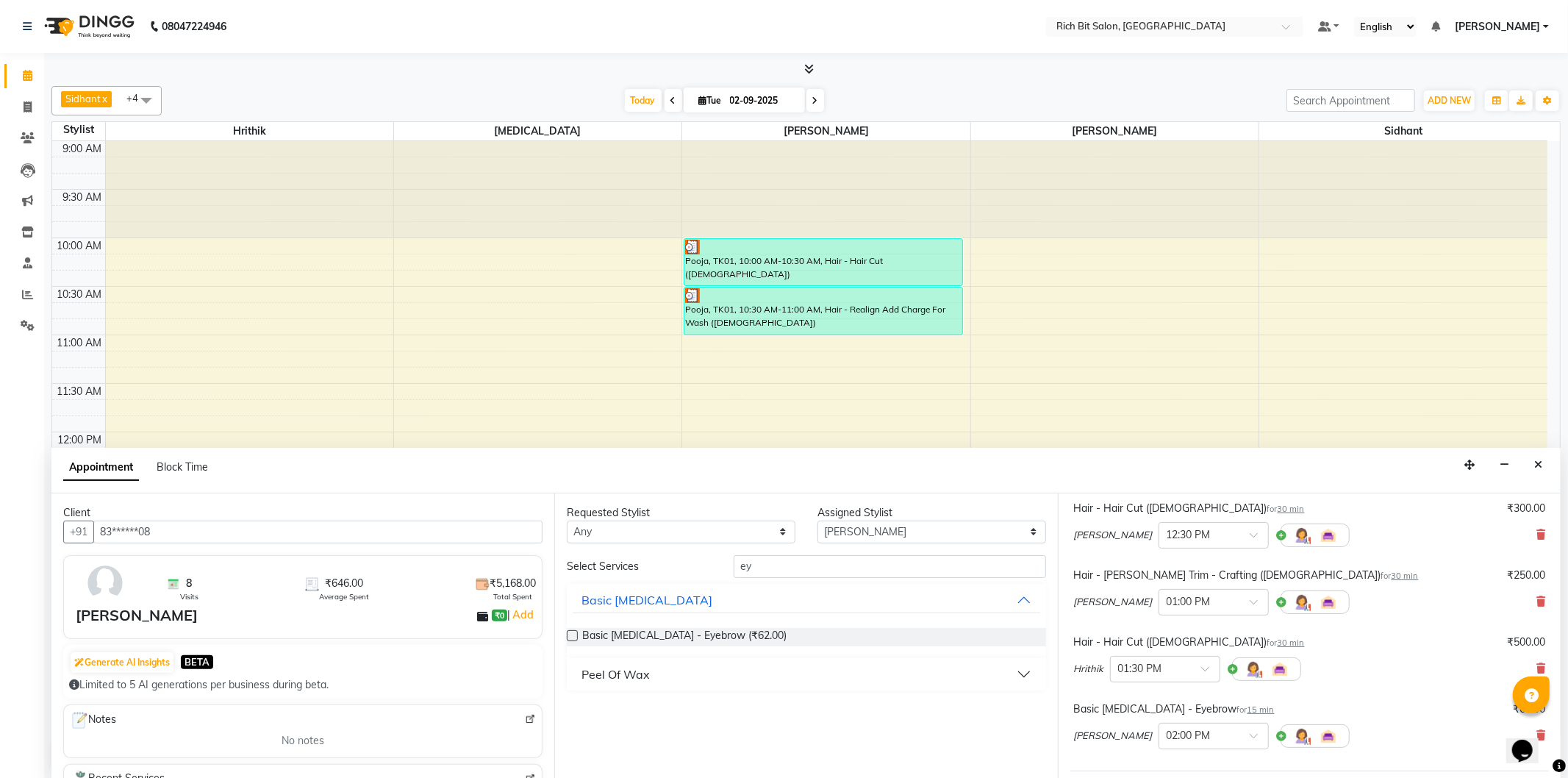
scroll to position [288, 0]
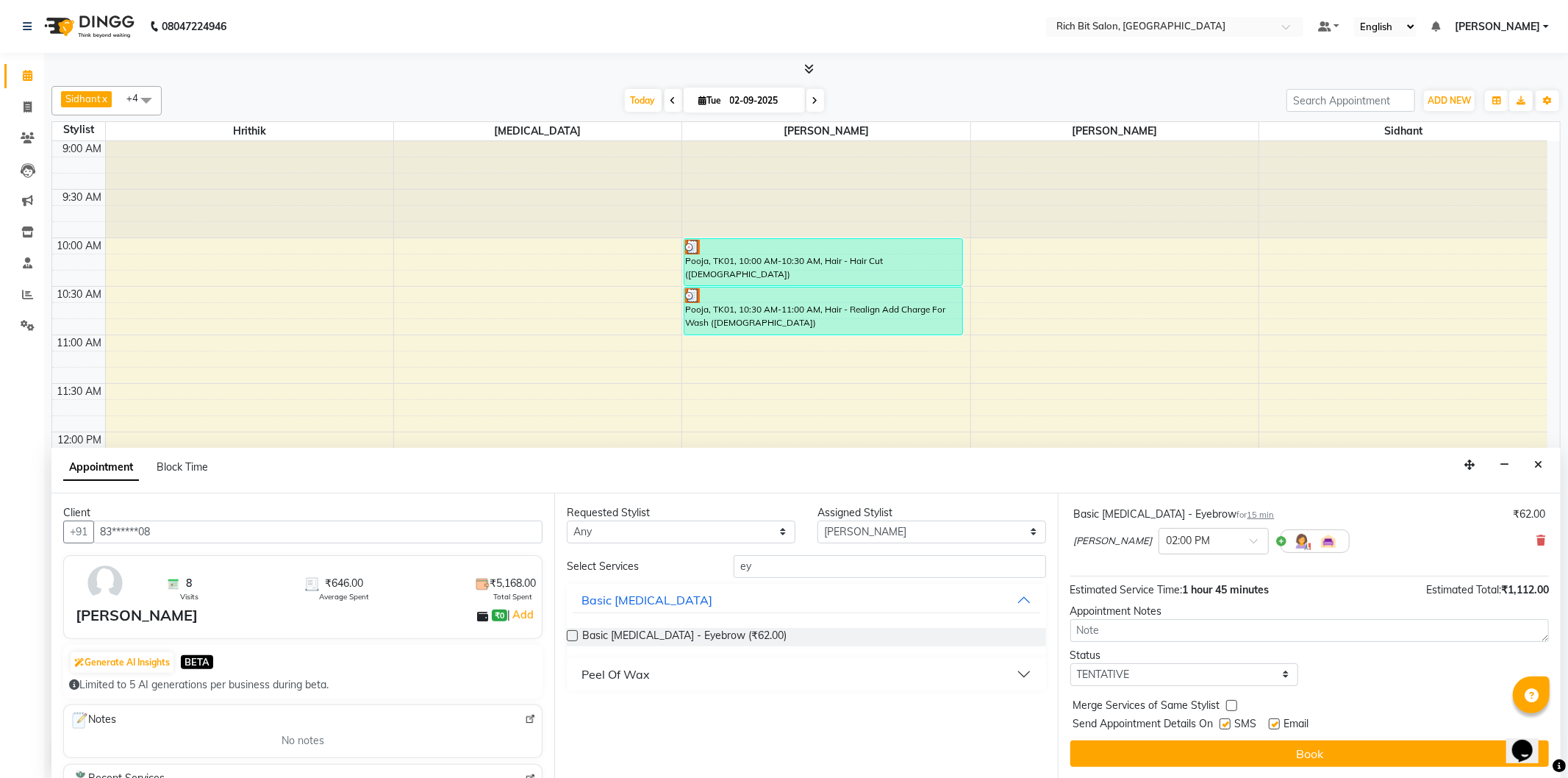
click at [1294, 760] on button "Book" at bounding box center [1309, 754] width 478 height 27
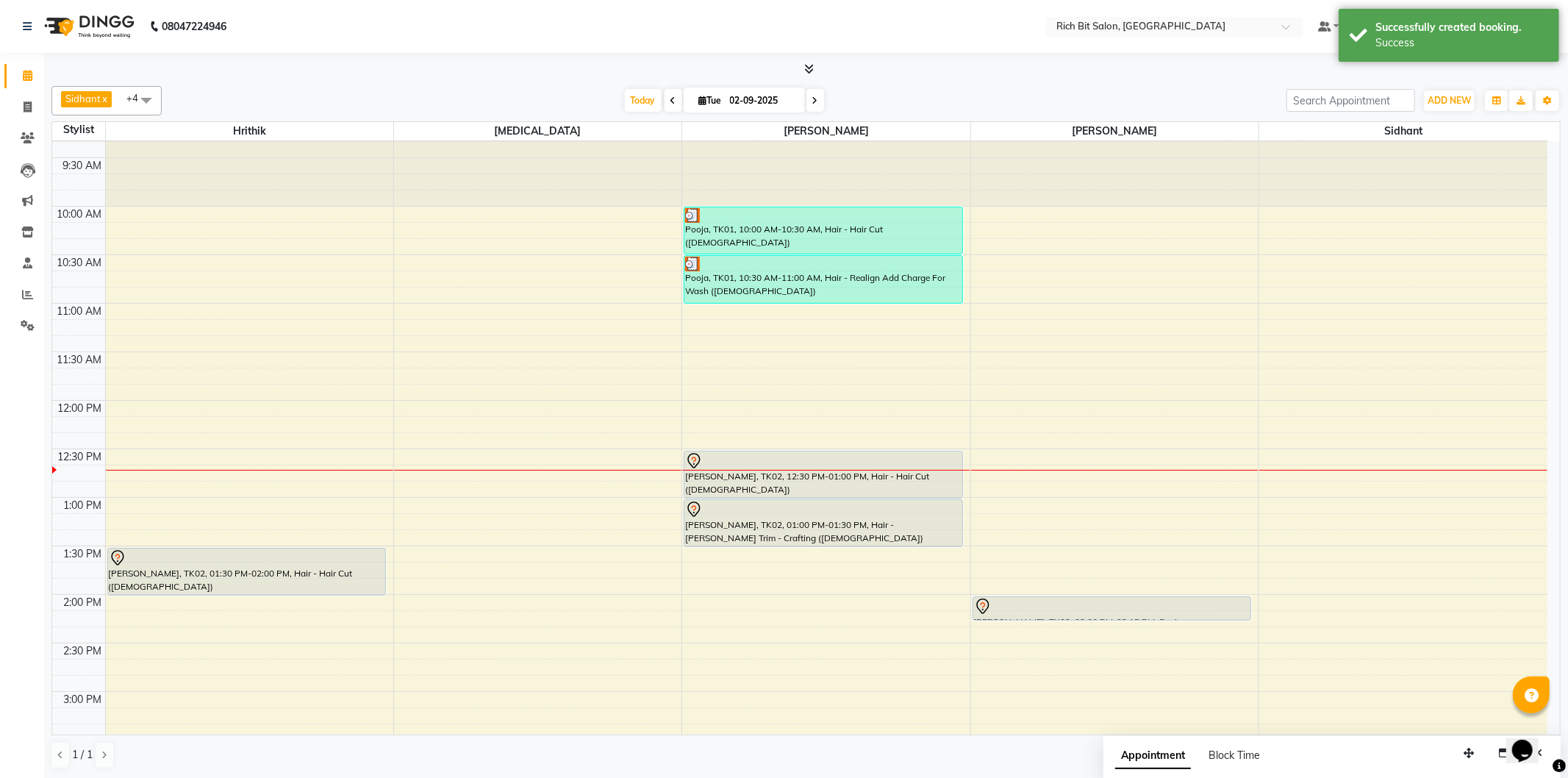
scroll to position [82, 0]
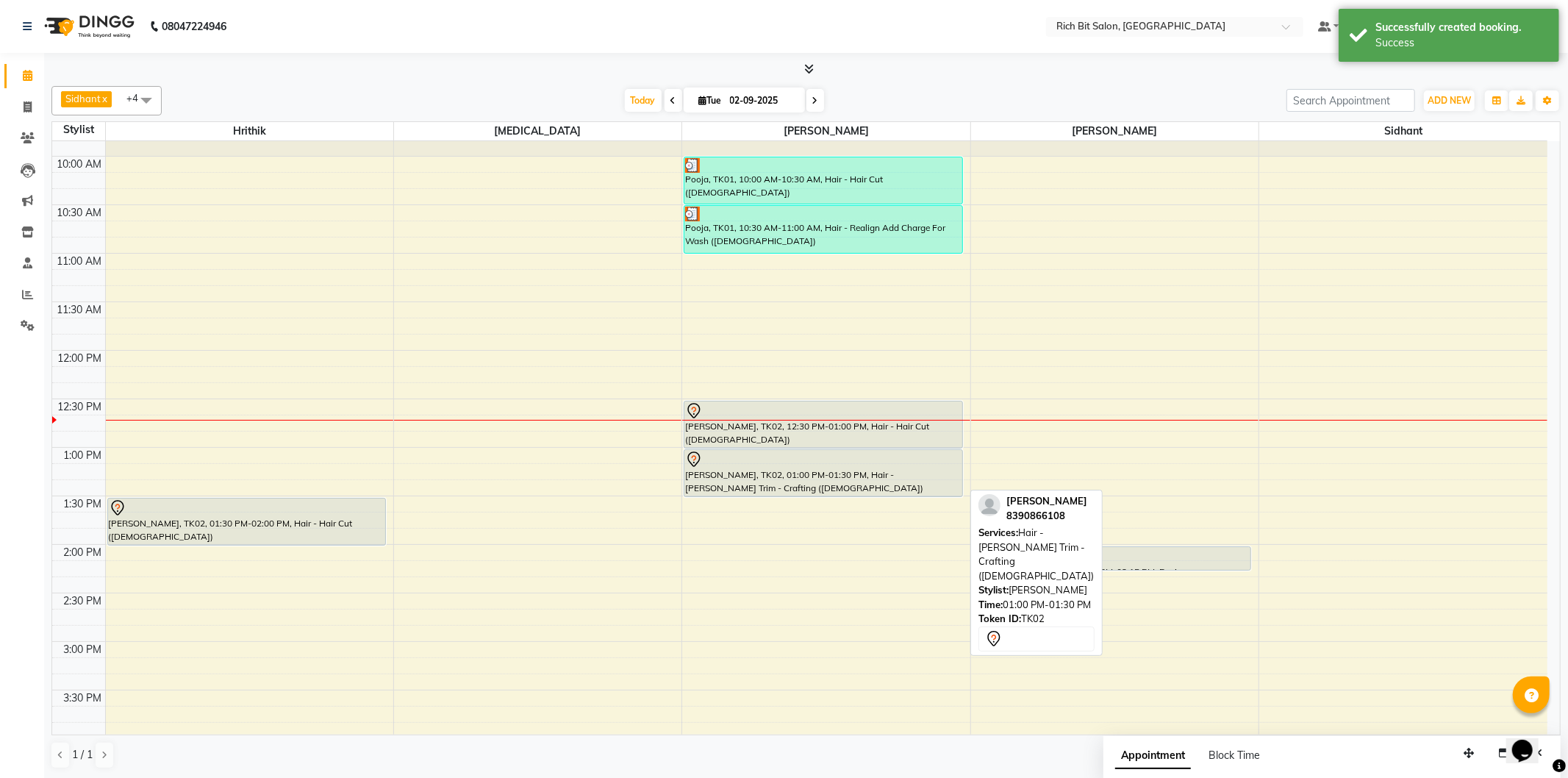
click at [820, 482] on div "[PERSON_NAME], TK02, 01:00 PM-01:30 PM, Hair - [PERSON_NAME] Trim - Crafting ([…" at bounding box center [824, 473] width 278 height 46
select select "7"
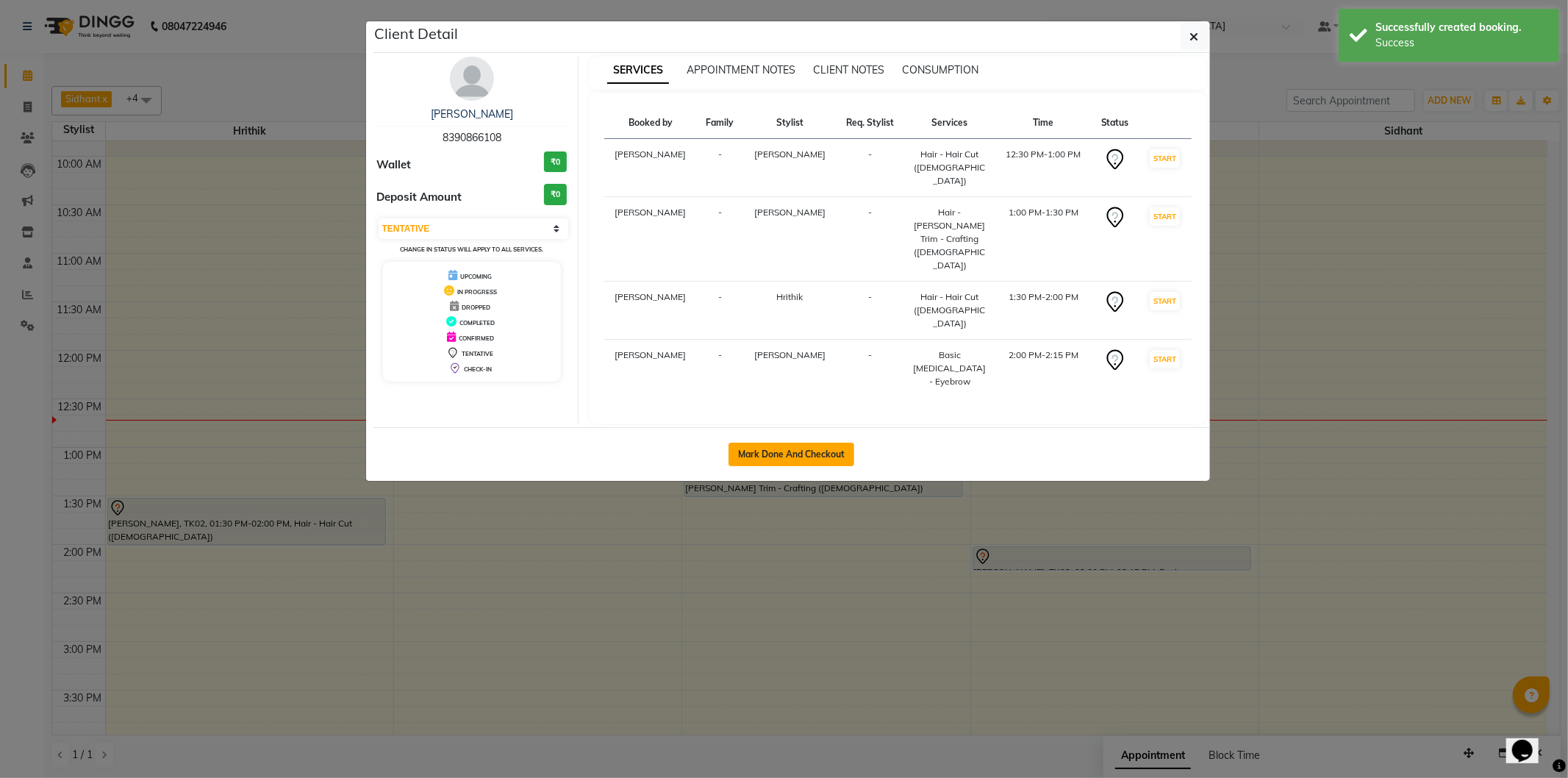
click at [835, 442] on button "Mark Done And Checkout" at bounding box center [791, 454] width 126 height 23
select select "service"
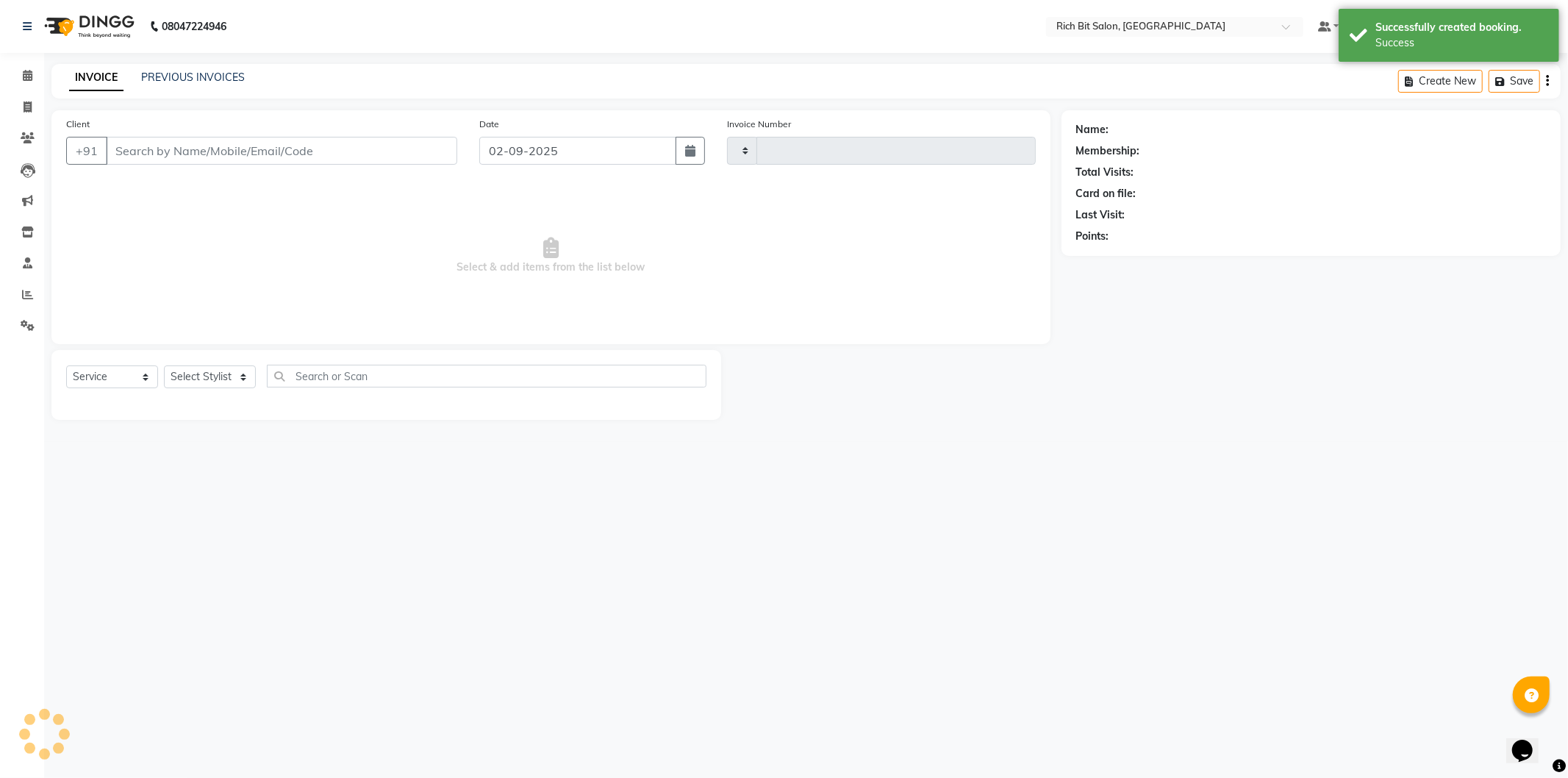
type input "1124"
select select "609"
type input "83******08"
select select "22908"
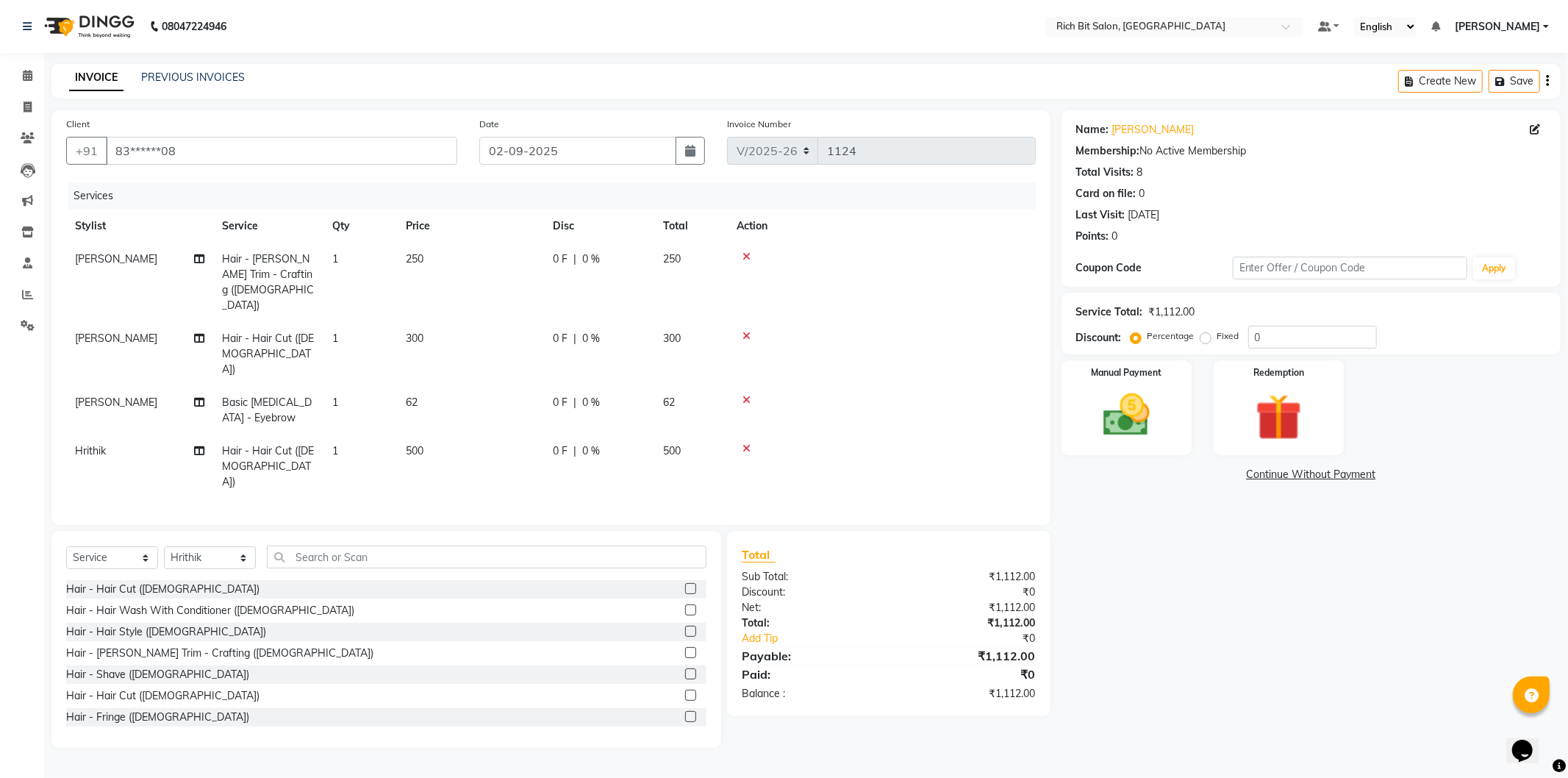
click at [585, 443] on span "0 %" at bounding box center [591, 450] width 18 height 15
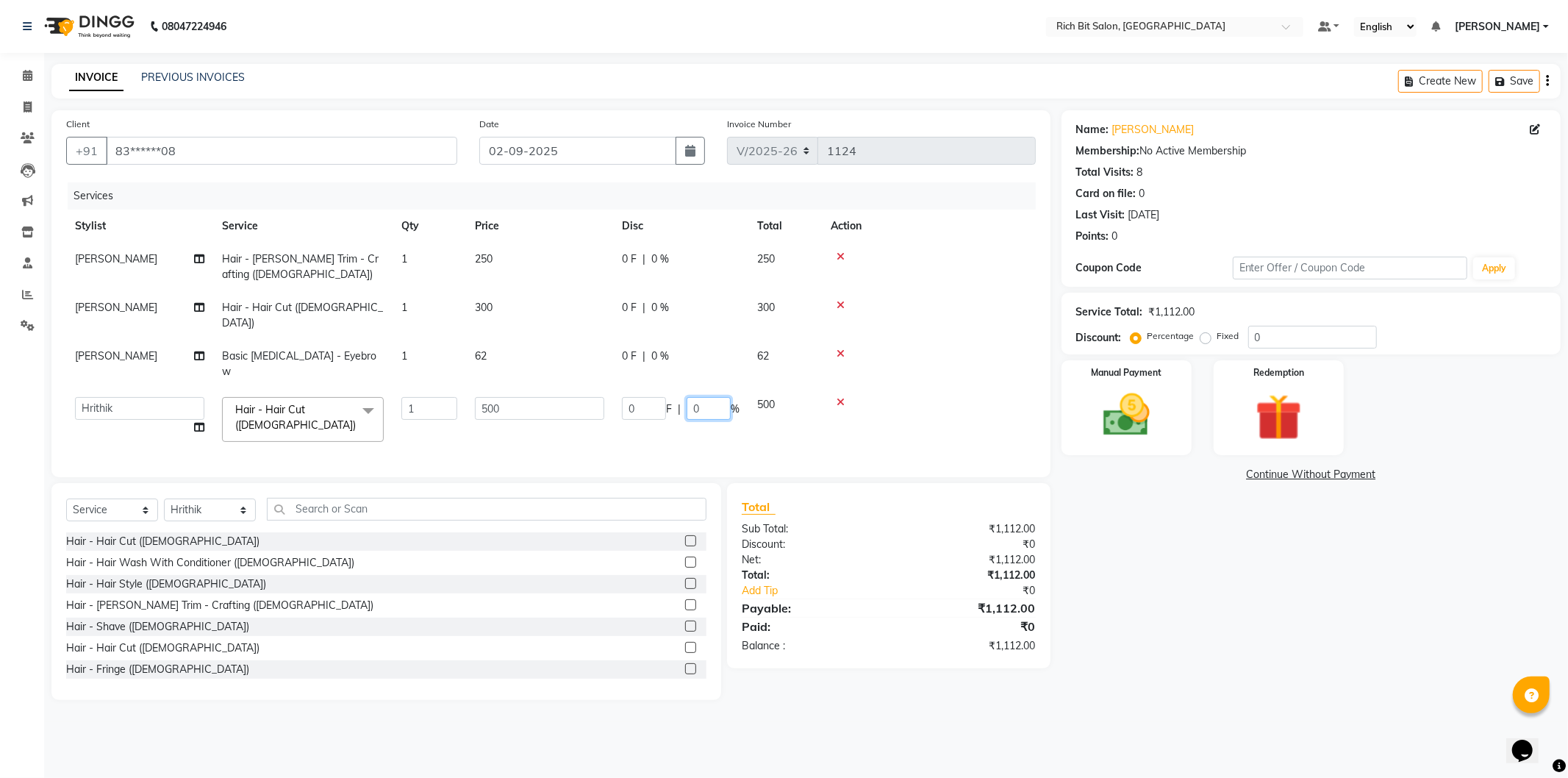
click at [704, 397] on input "0" at bounding box center [708, 408] width 44 height 23
type input "200"
click at [1280, 598] on div "Name: [PERSON_NAME] Membership: No Active Membership Total Visits: 8 Card on fi…" at bounding box center [1316, 404] width 510 height 590
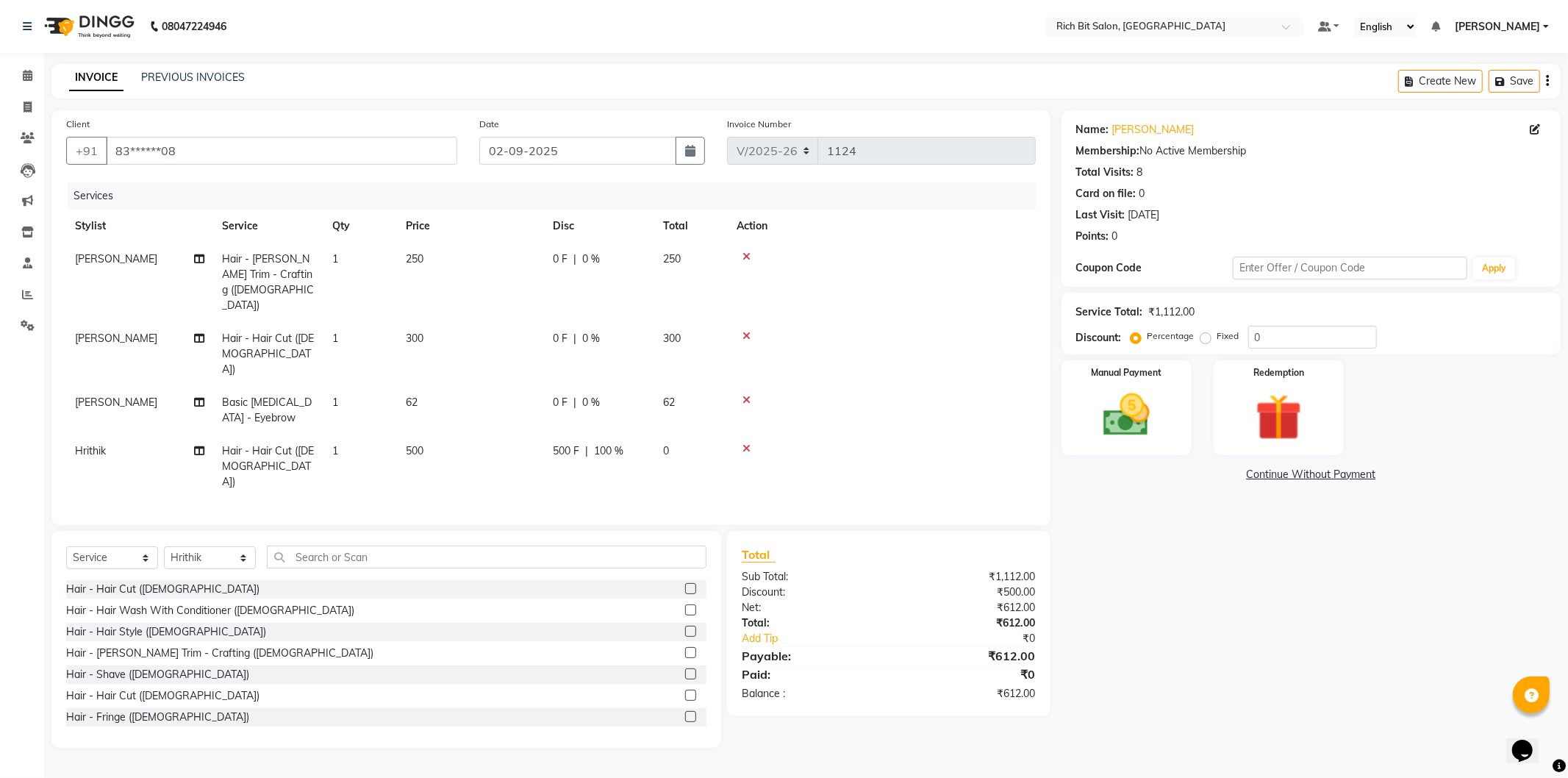
click at [613, 443] on span "100 %" at bounding box center [609, 450] width 29 height 15
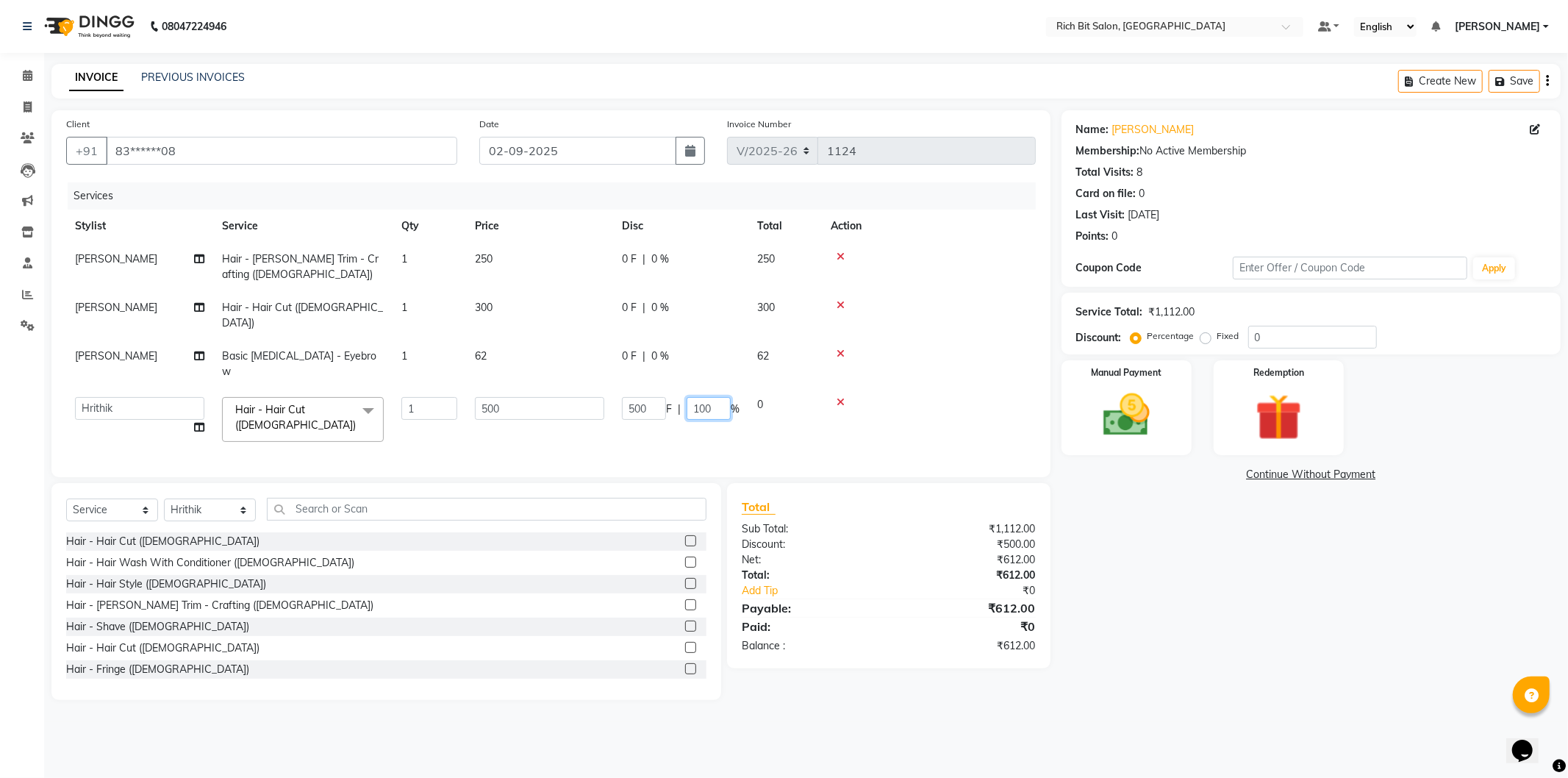
click at [718, 397] on input "100" at bounding box center [708, 408] width 44 height 23
type input "1"
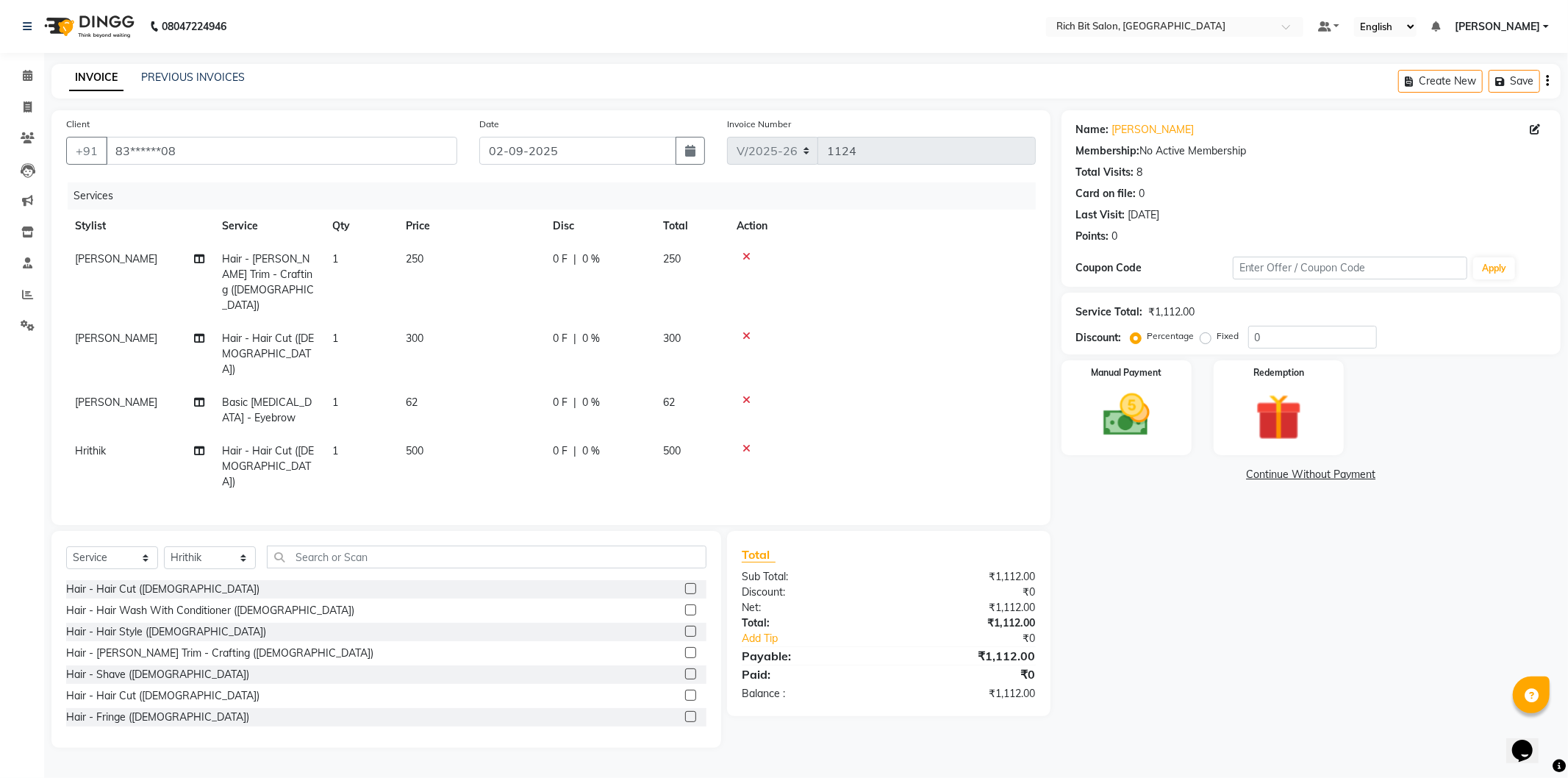
click at [573, 434] on td "0 F | 0 %" at bounding box center [599, 466] width 110 height 64
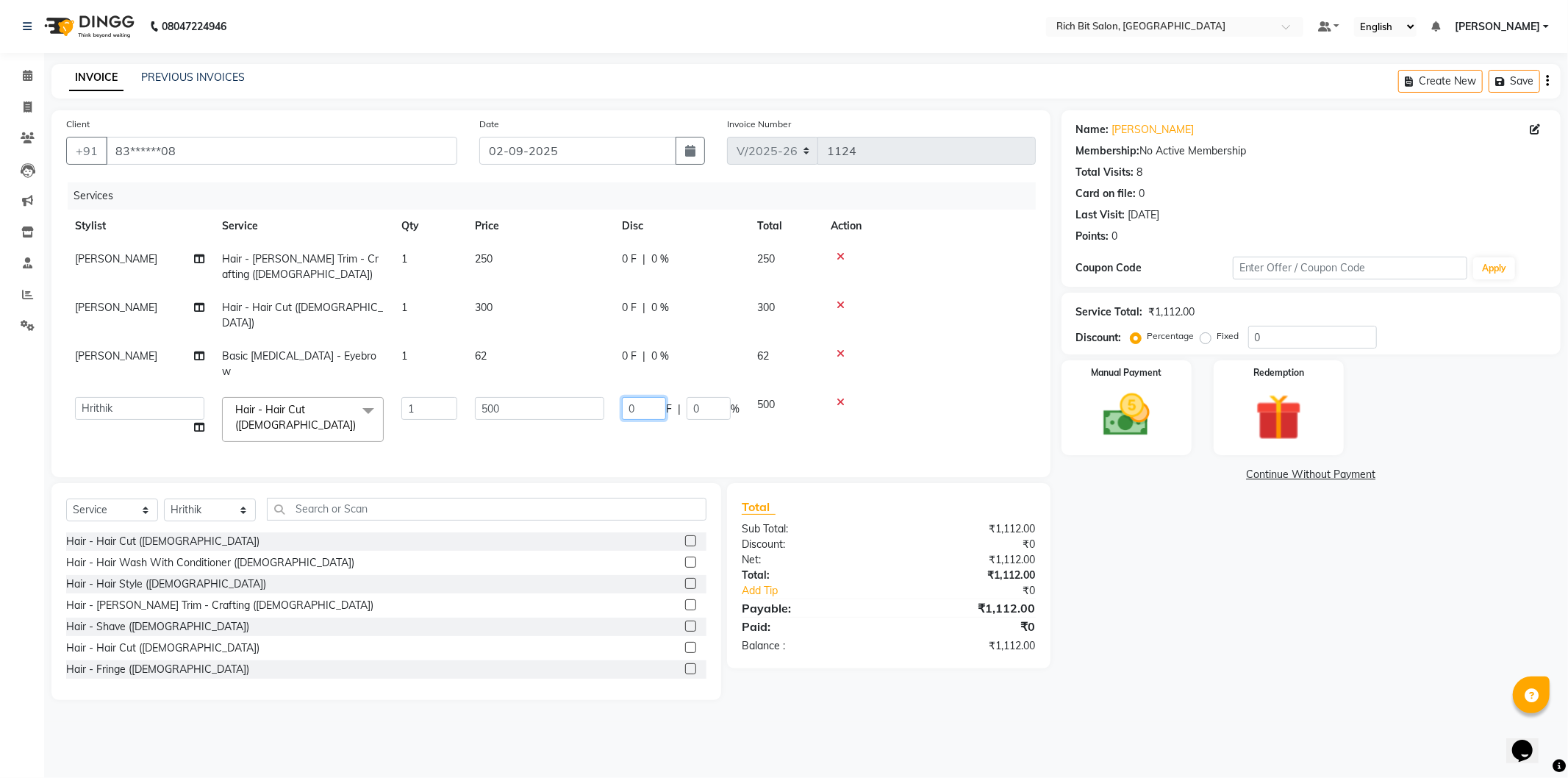
click at [648, 397] on input "0" at bounding box center [643, 408] width 44 height 23
type input "200"
click at [1142, 637] on div "Name: [PERSON_NAME] Membership: No Active Membership Total Visits: 8 Card on fi…" at bounding box center [1316, 404] width 510 height 590
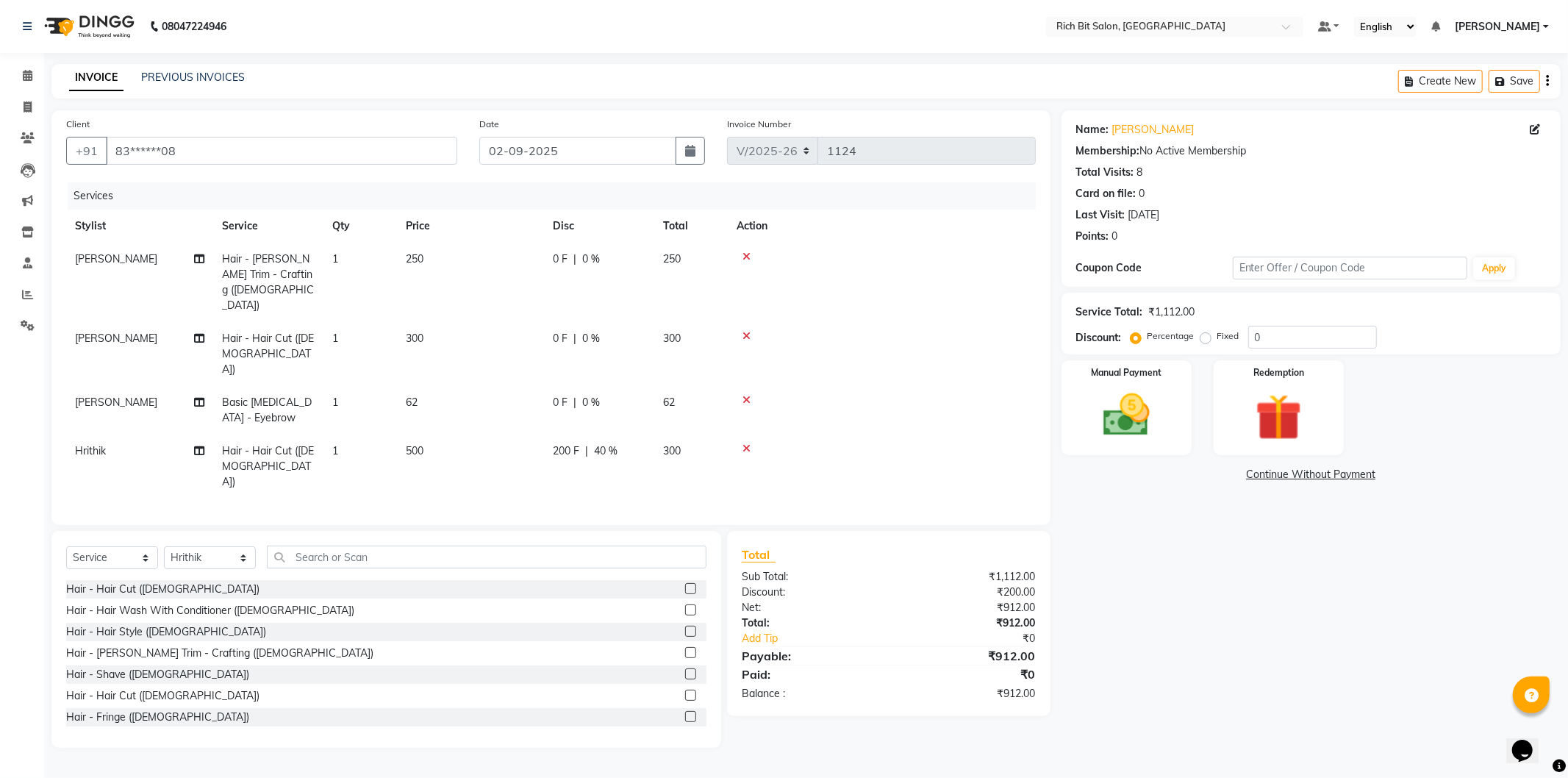
click at [567, 395] on span "0 F" at bounding box center [560, 402] width 15 height 15
select select "8681"
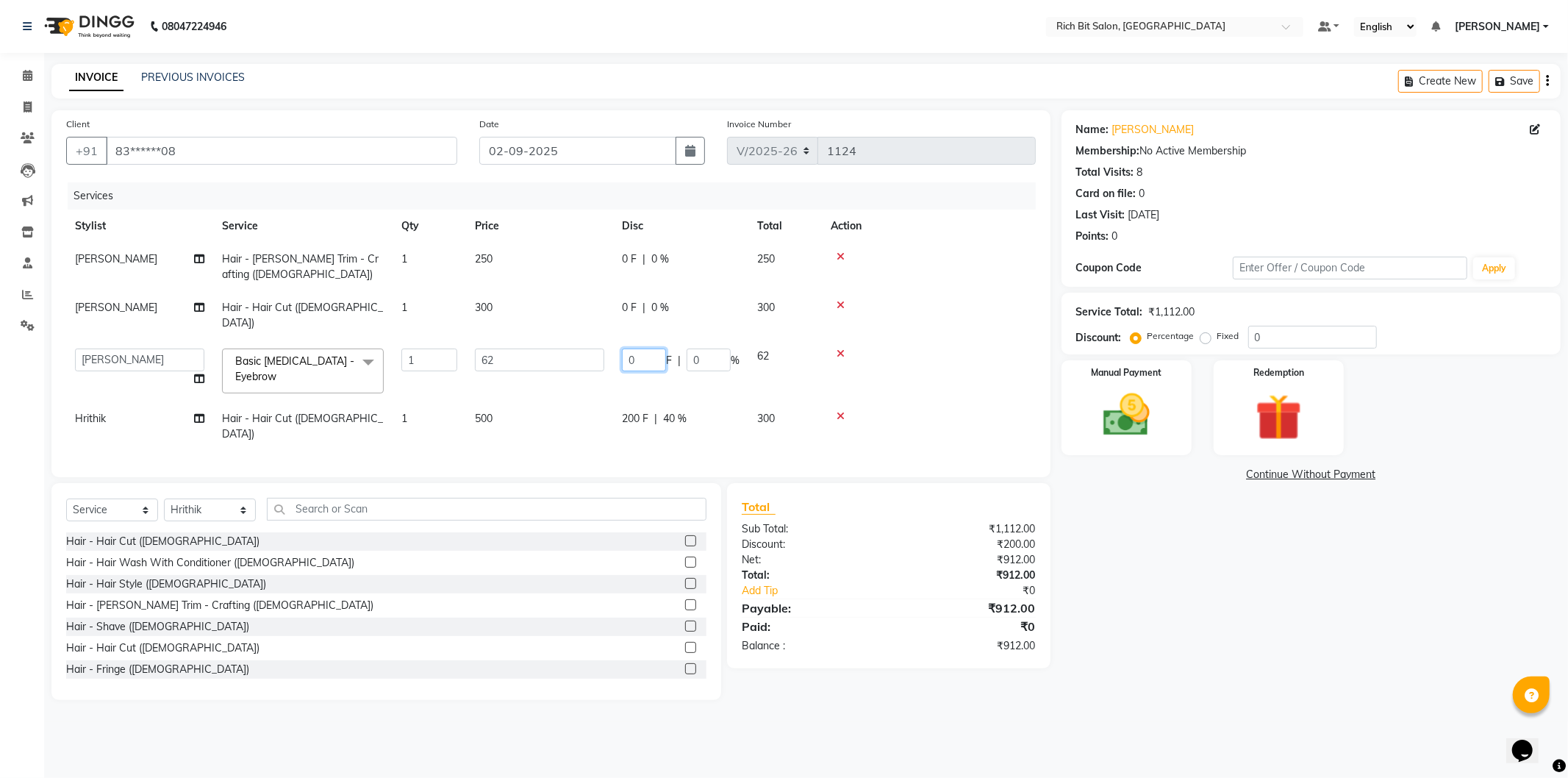
click at [656, 353] on input "0" at bounding box center [643, 360] width 44 height 23
type input "12"
click at [1206, 599] on div "Name: [PERSON_NAME] Membership: No Active Membership Total Visits: 8 Card on fi…" at bounding box center [1316, 404] width 510 height 590
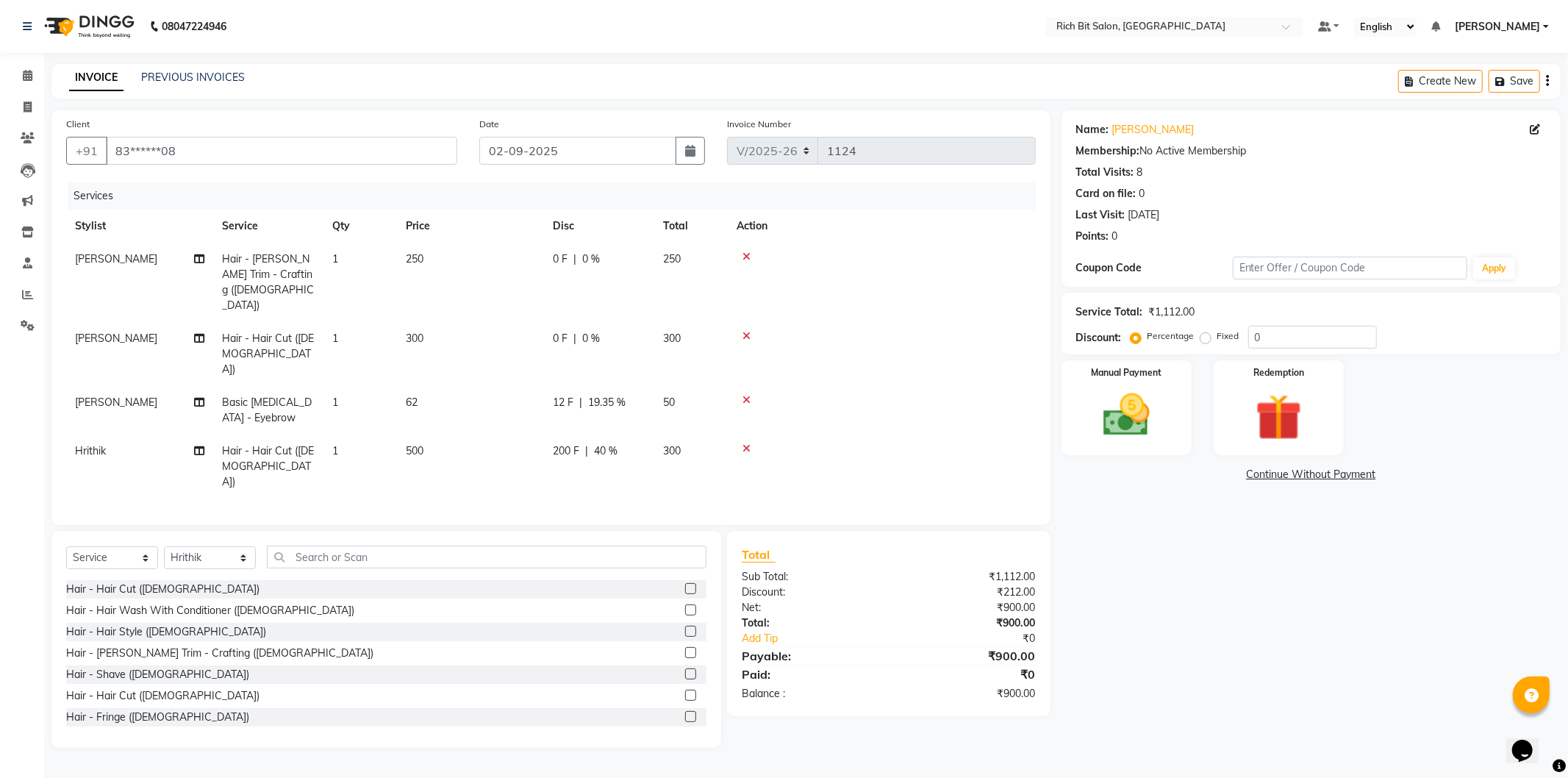
click at [563, 257] on span "0 F" at bounding box center [560, 259] width 15 height 15
select select "8677"
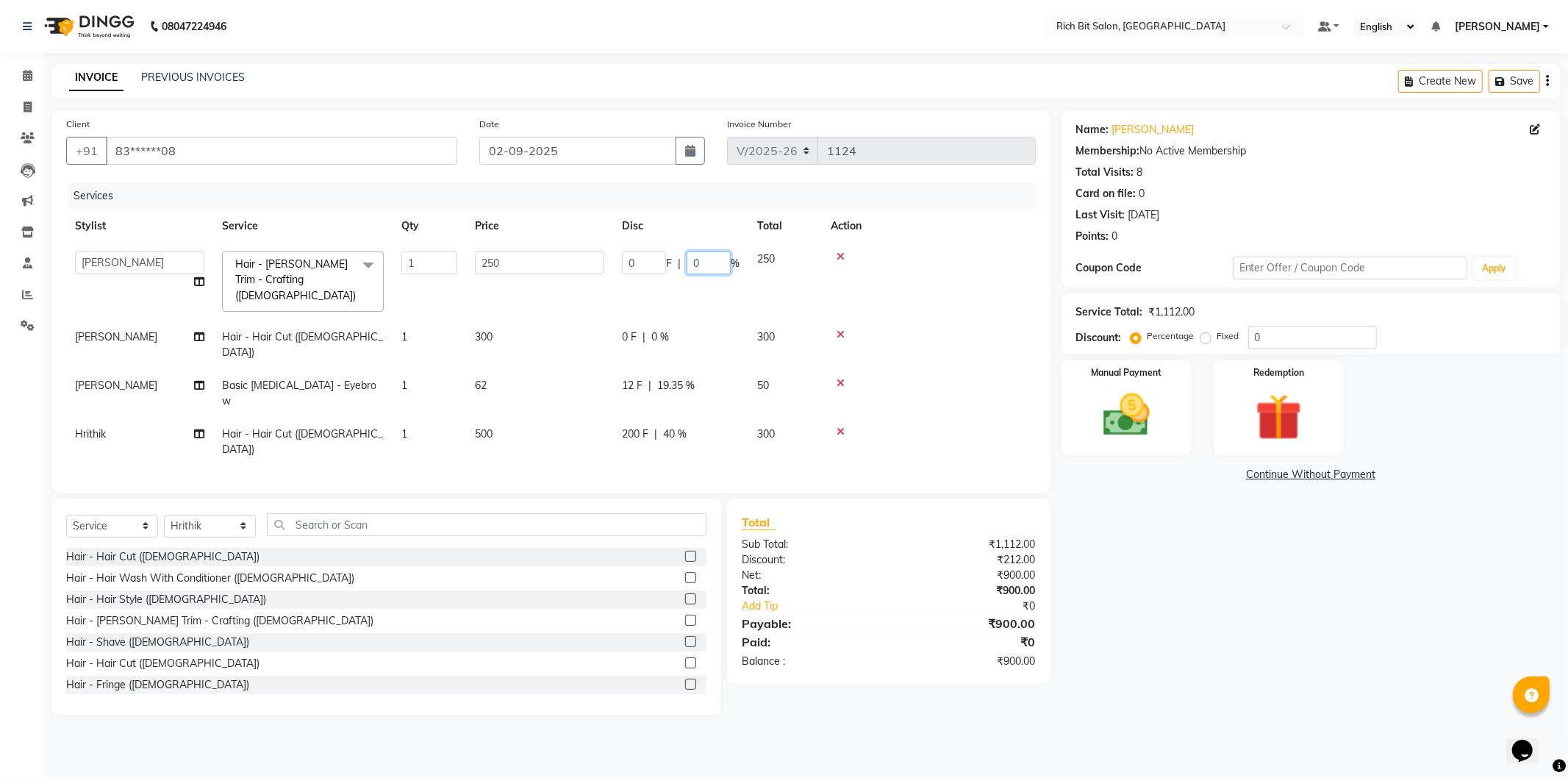
click at [695, 265] on input "0" at bounding box center [708, 263] width 44 height 23
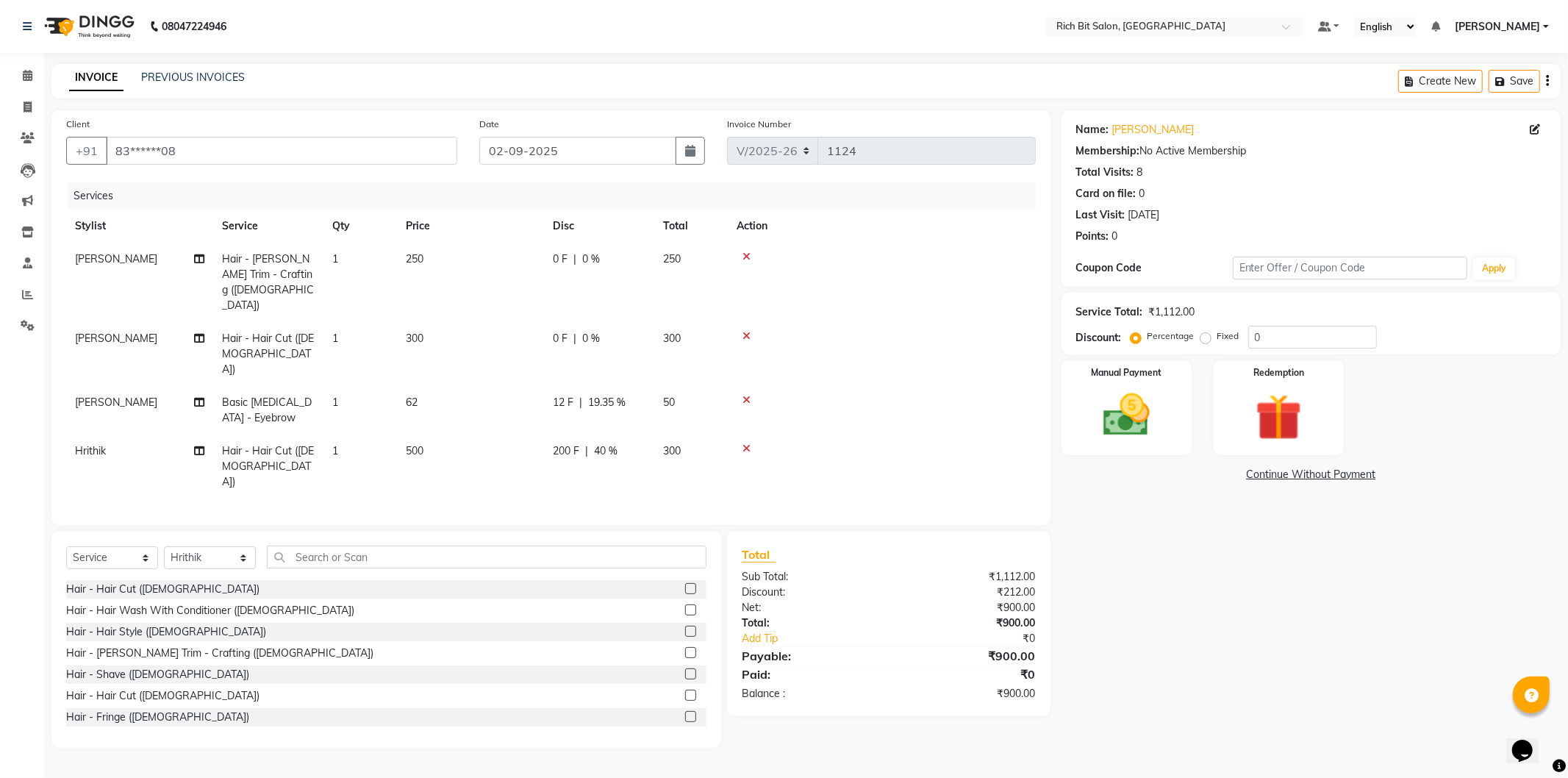
click at [560, 256] on span "0 F" at bounding box center [560, 259] width 15 height 15
select select "8677"
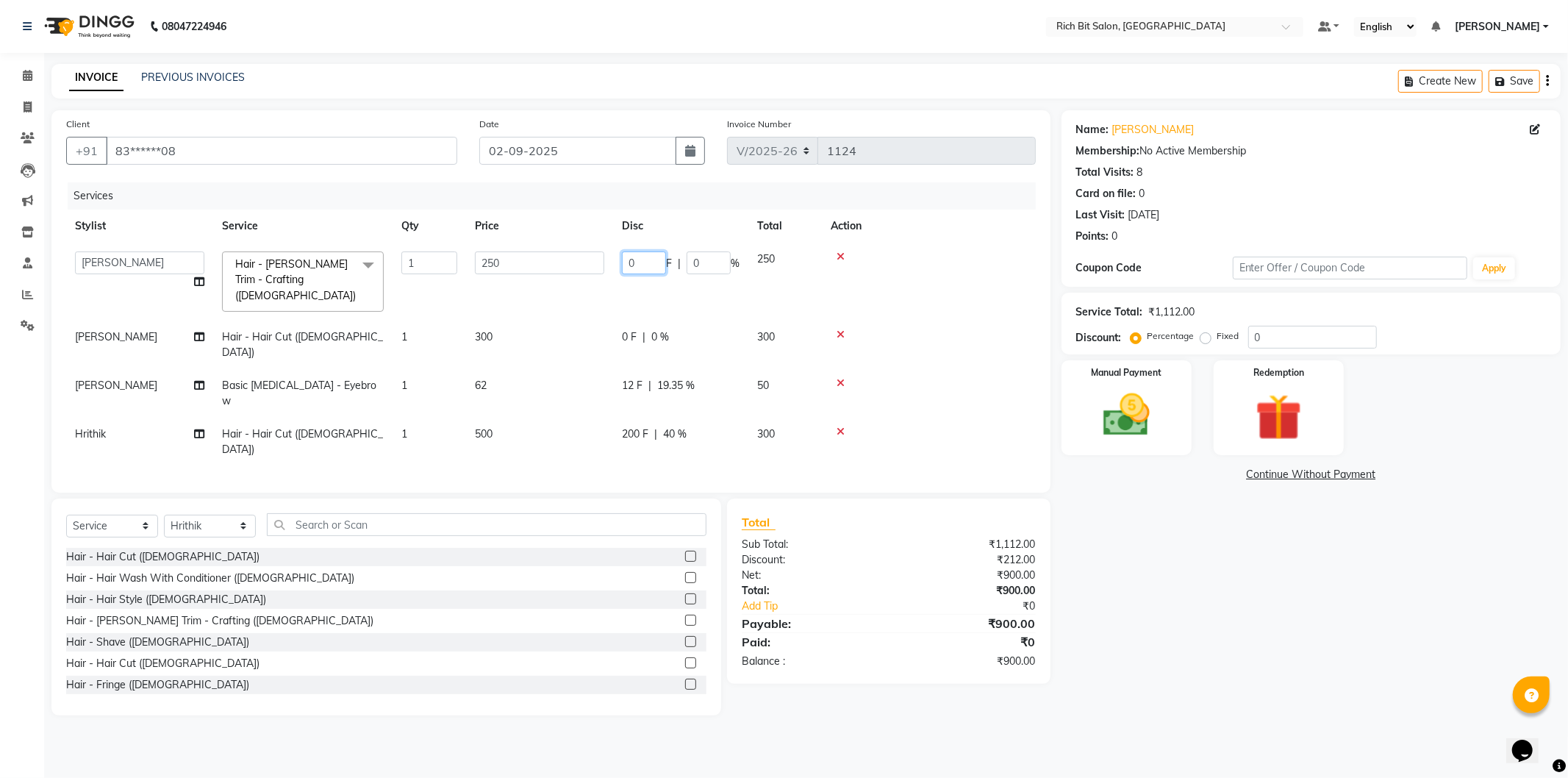
click at [637, 266] on input "0" at bounding box center [643, 263] width 44 height 23
type input "50"
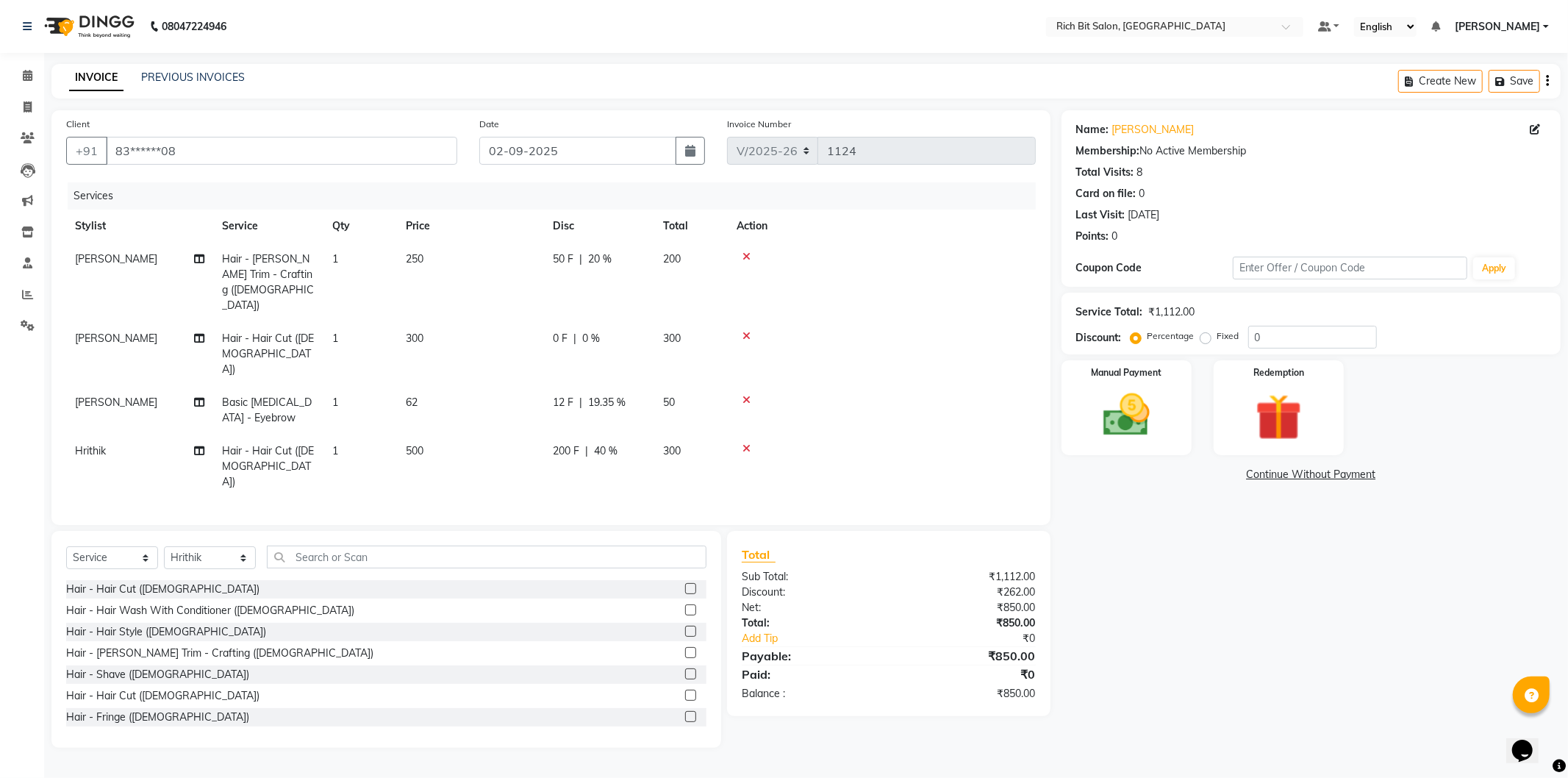
click at [1327, 604] on div "Name: [PERSON_NAME] Membership: No Active Membership Total Visits: 8 Card on fi…" at bounding box center [1316, 429] width 510 height 637
click at [1133, 444] on div "Manual Payment" at bounding box center [1126, 408] width 135 height 99
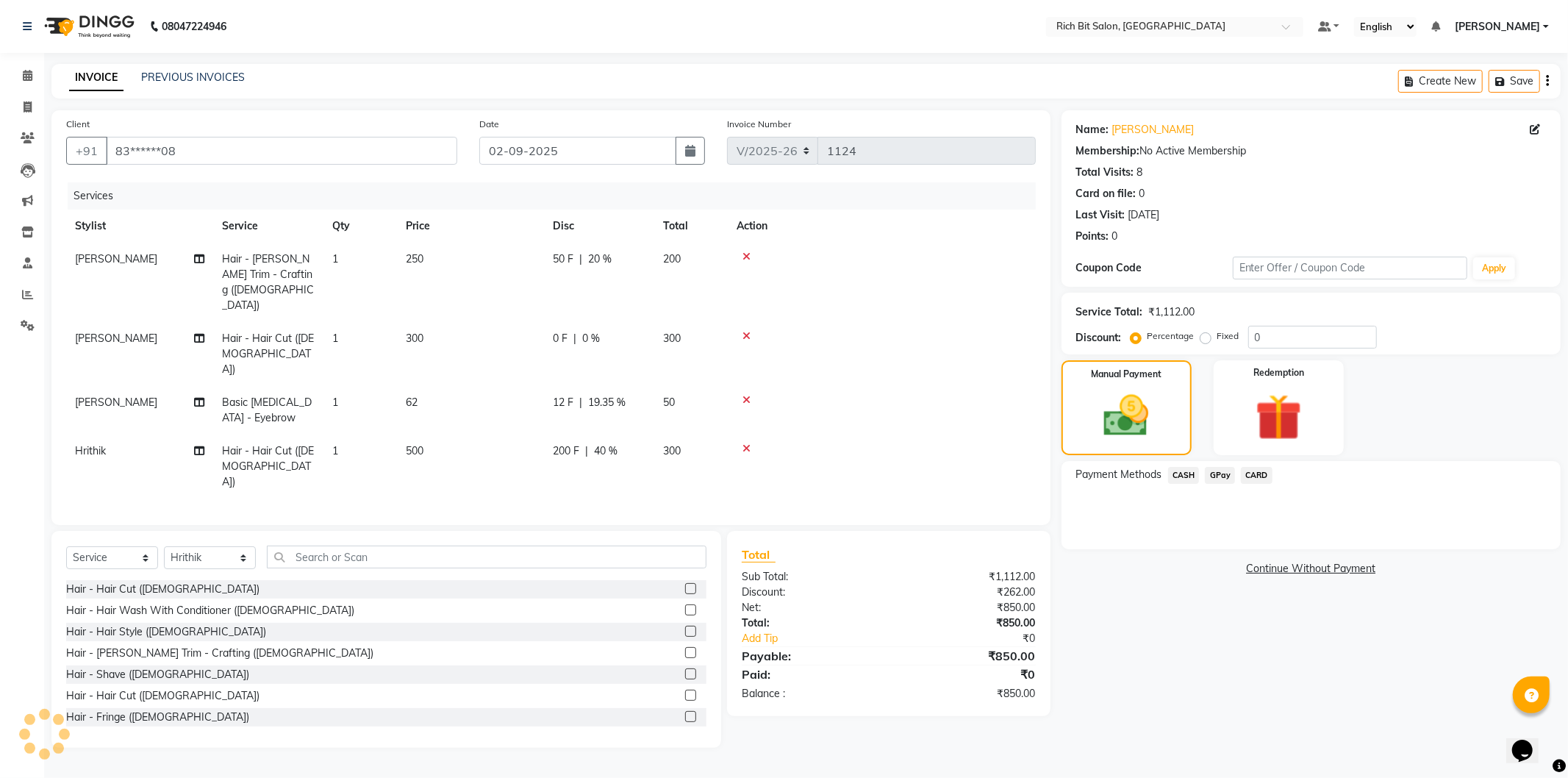
click at [1224, 475] on span "GPay" at bounding box center [1220, 475] width 30 height 17
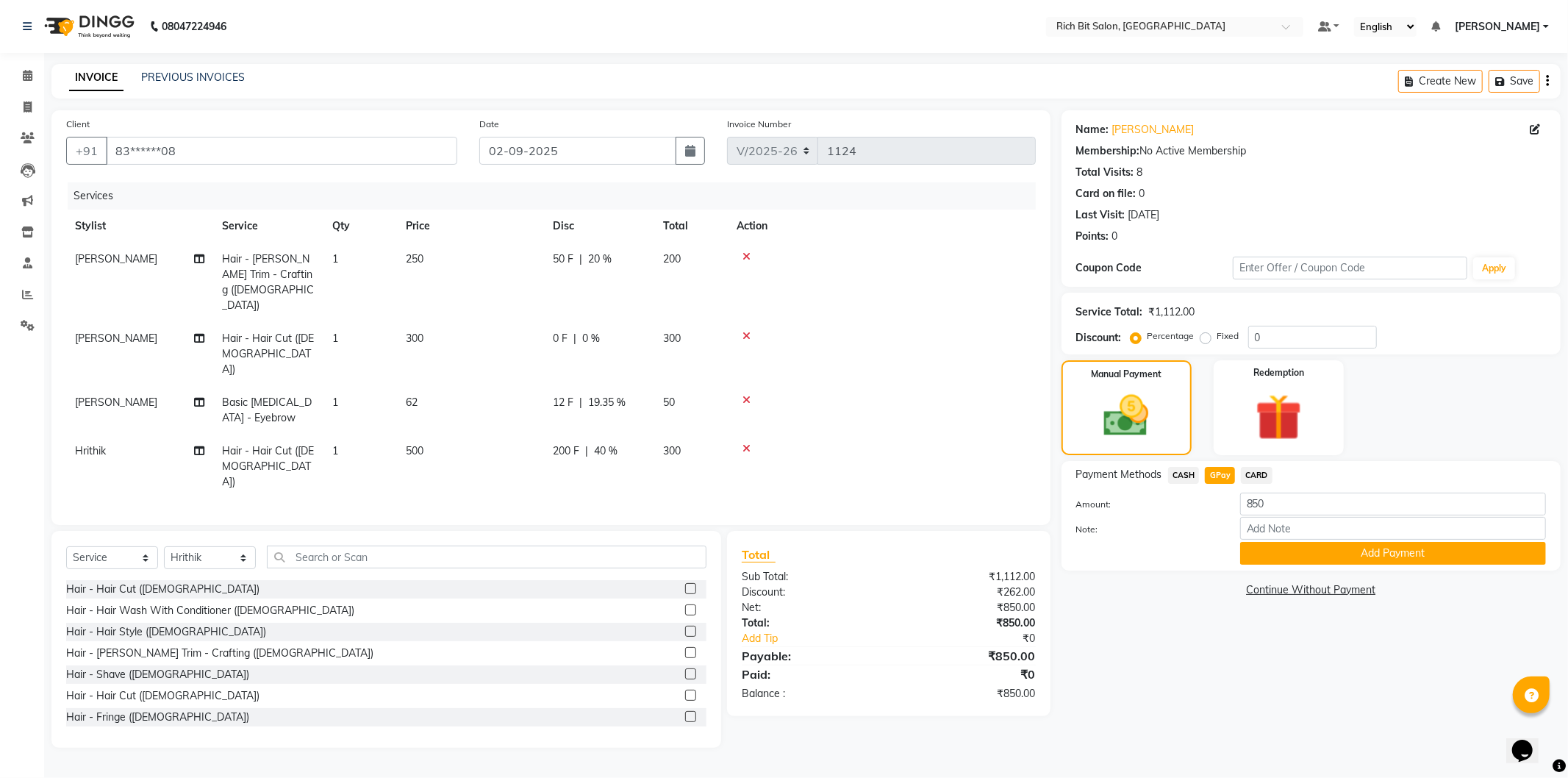
click at [1262, 552] on button "Add Payment" at bounding box center [1393, 553] width 306 height 23
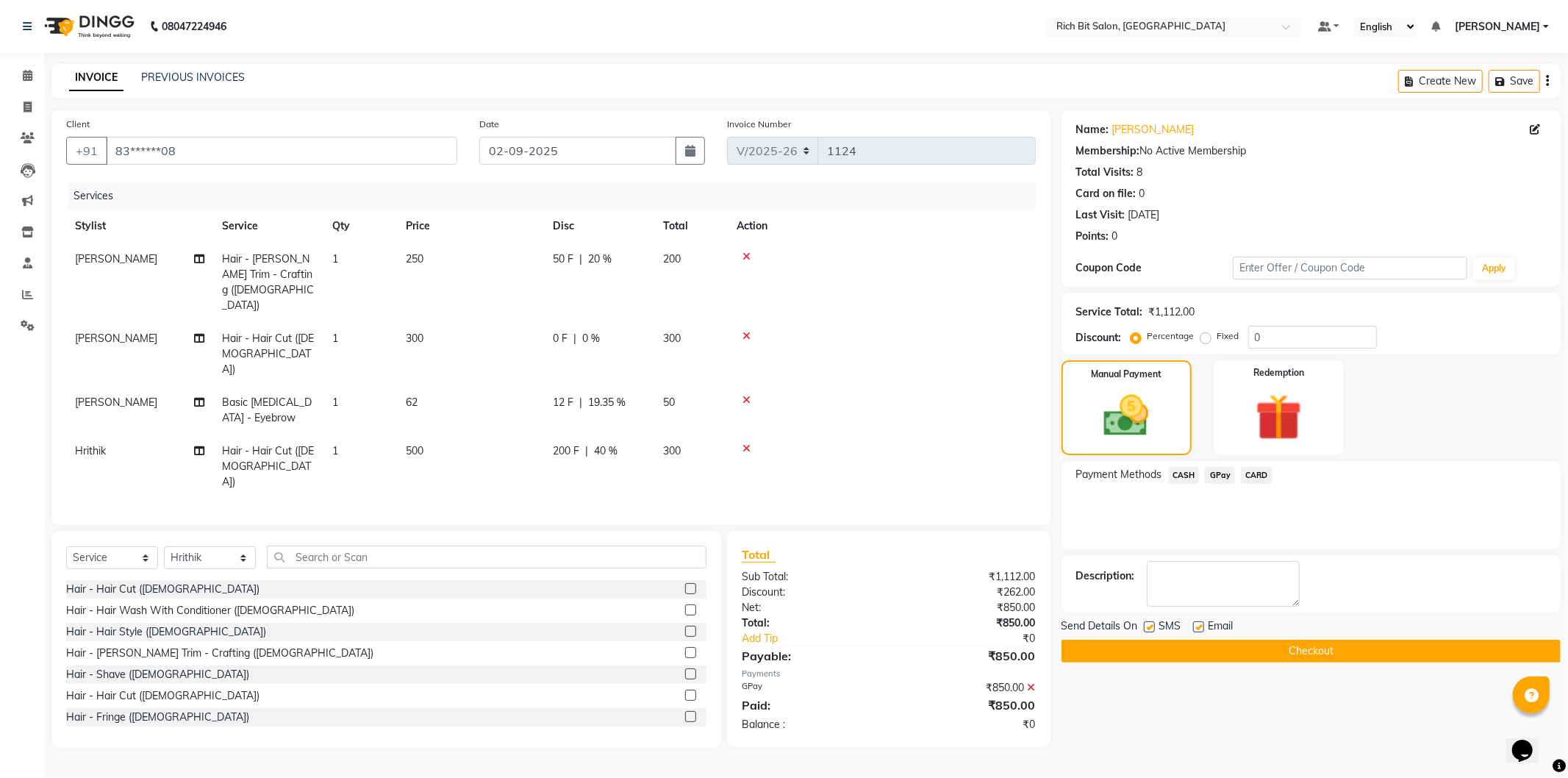
click at [1233, 645] on button "Checkout" at bounding box center [1310, 651] width 499 height 23
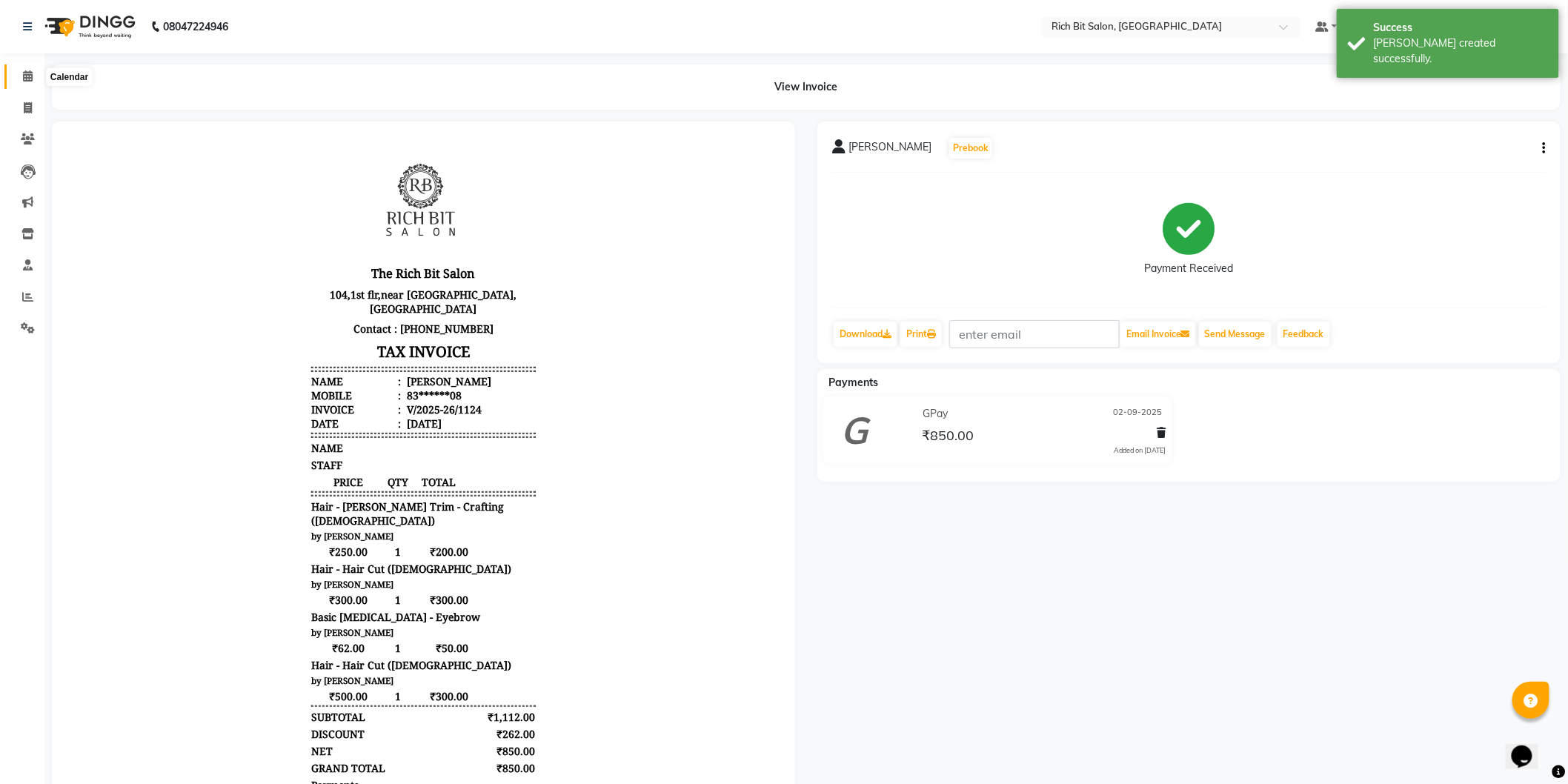
drag, startPoint x: 28, startPoint y: 77, endPoint x: 64, endPoint y: 87, distance: 37.4
click at [28, 77] on icon at bounding box center [28, 76] width 10 height 11
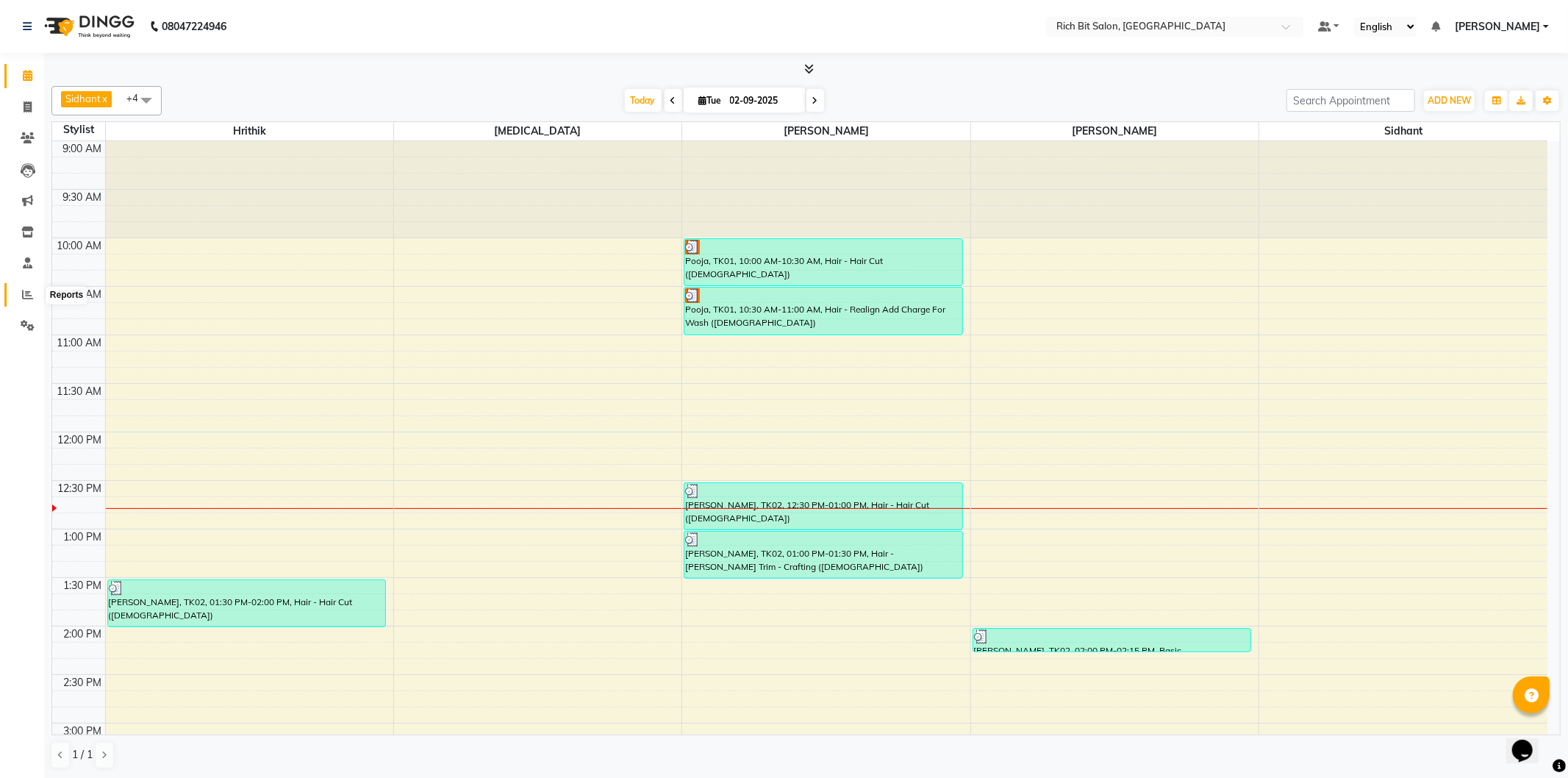
click at [28, 297] on icon at bounding box center [27, 294] width 11 height 11
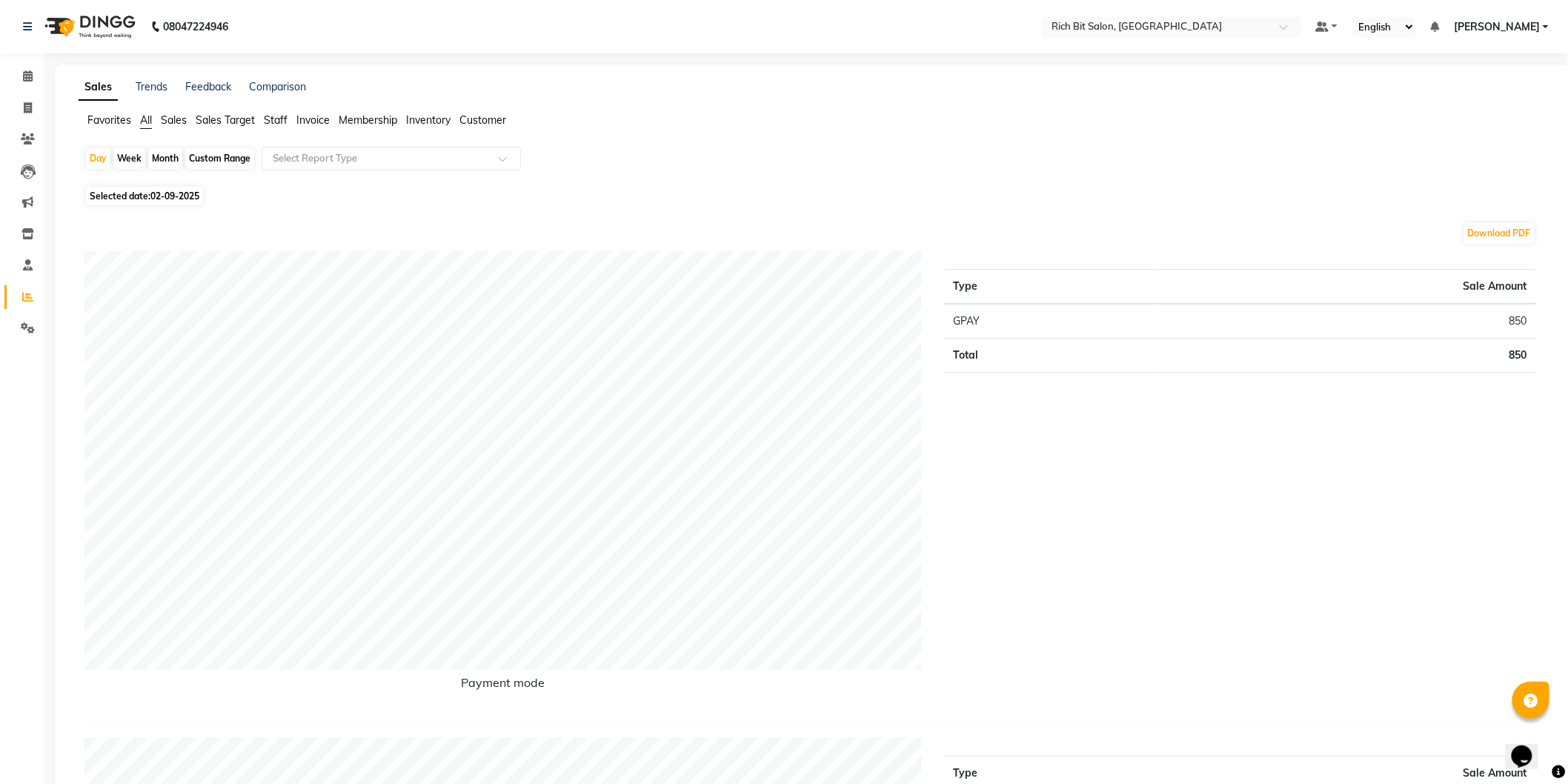
click at [160, 199] on span "02-09-2025" at bounding box center [175, 196] width 49 height 11
select select "9"
select select "2025"
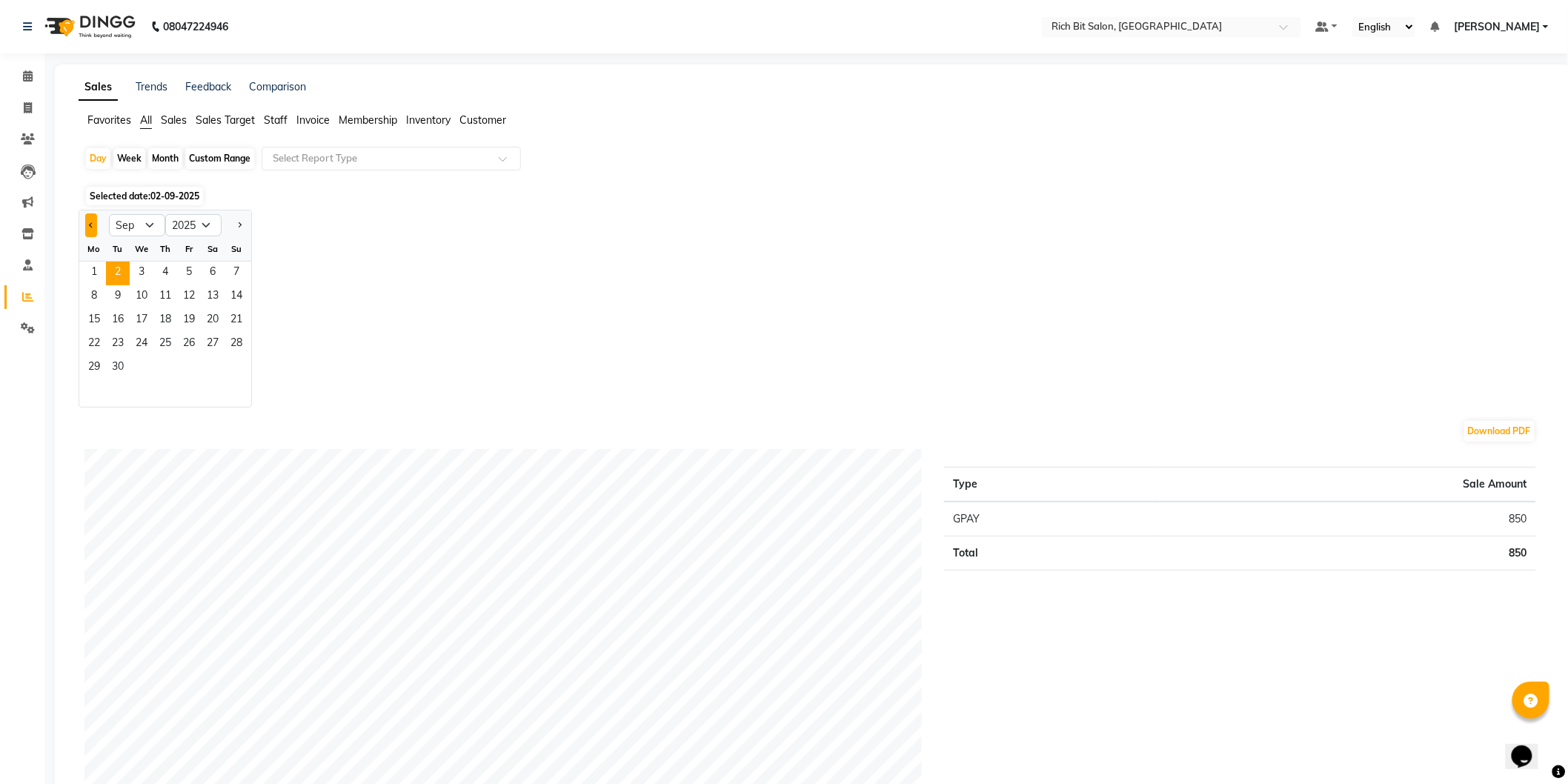
click at [95, 224] on button "Previous month" at bounding box center [91, 225] width 12 height 24
select select "8"
click at [166, 161] on div "Month" at bounding box center [165, 158] width 34 height 20
select select "9"
select select "2025"
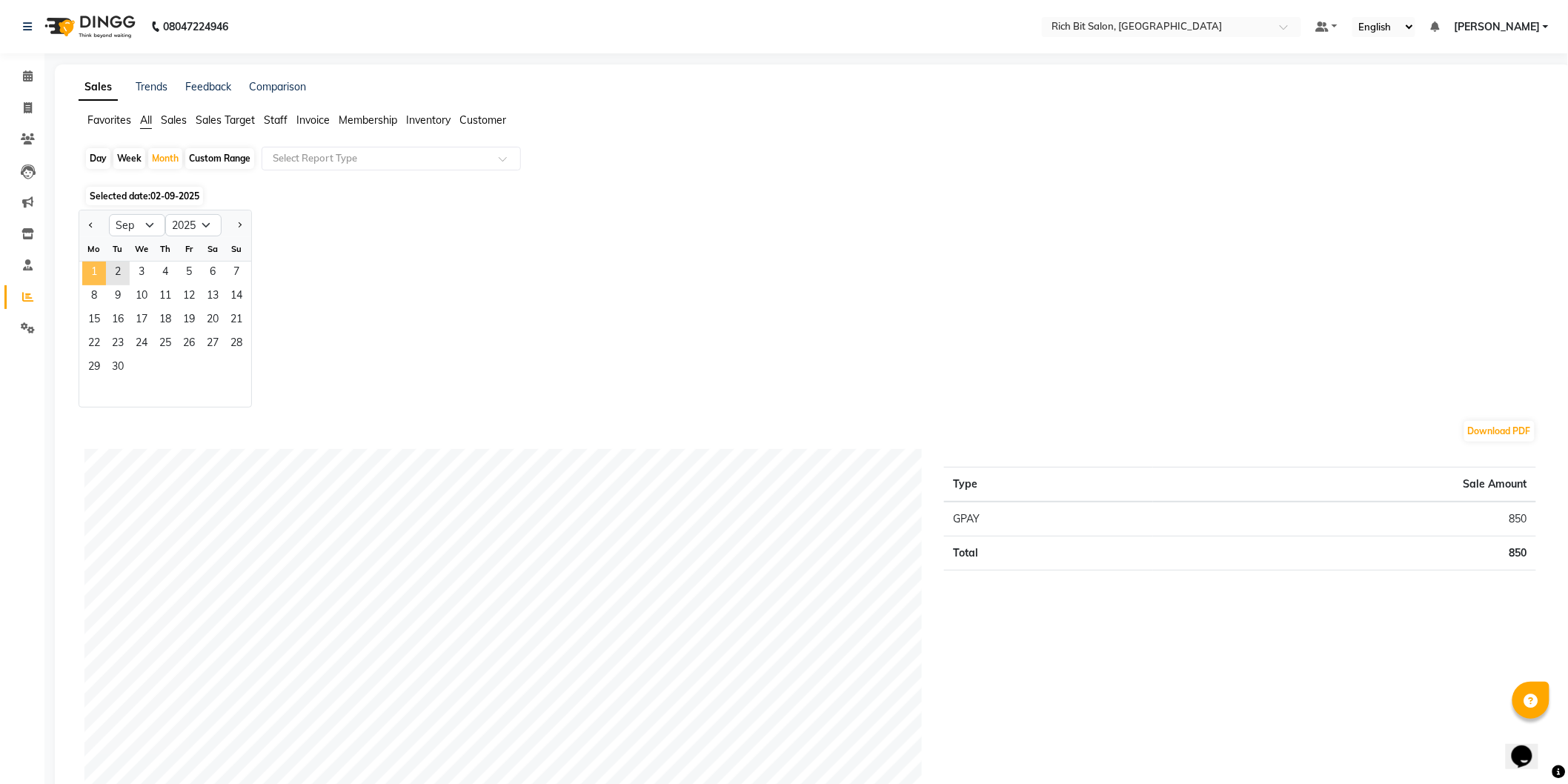
click at [100, 272] on span "1" at bounding box center [94, 273] width 24 height 24
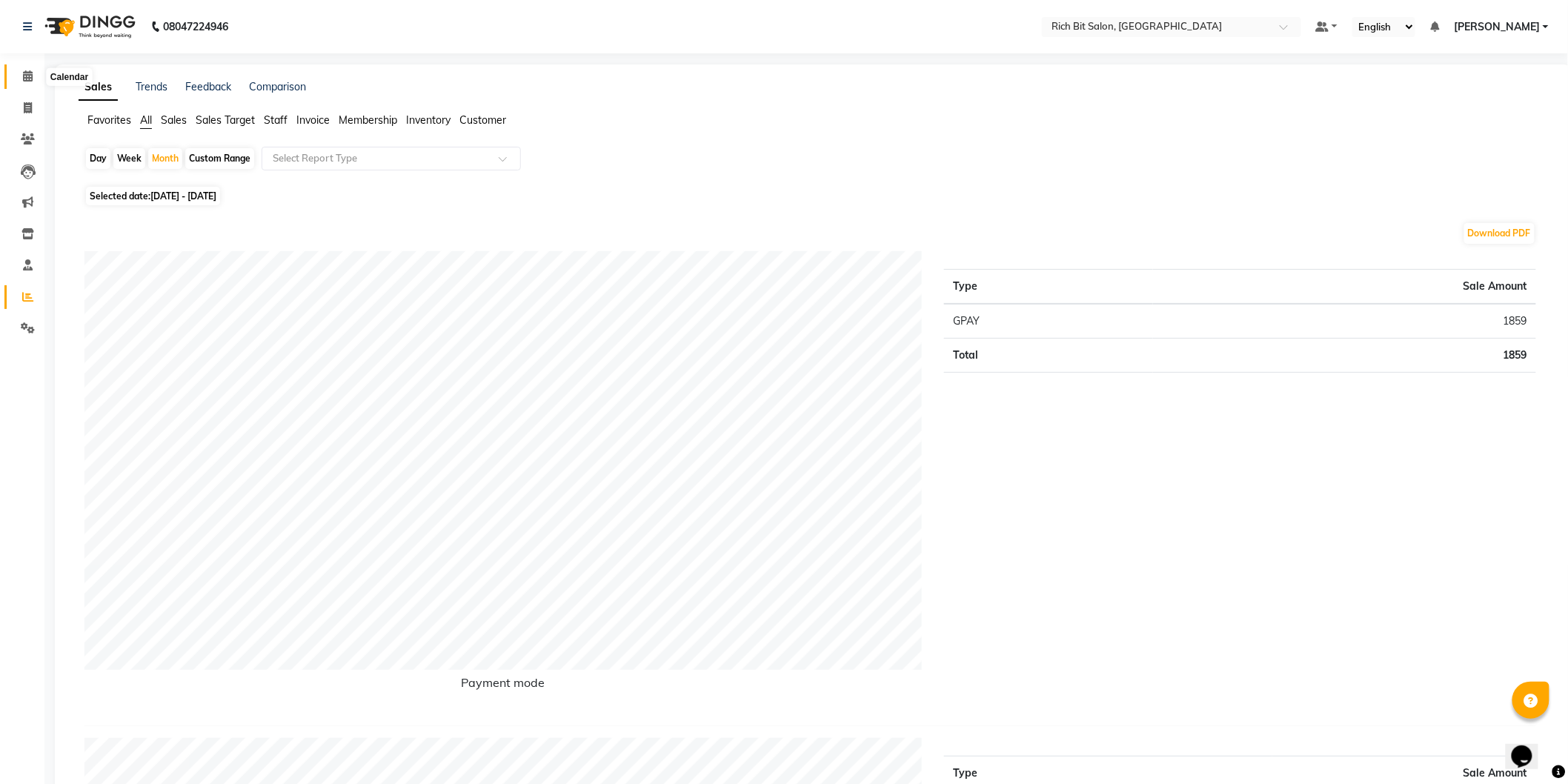
click at [23, 72] on icon at bounding box center [28, 76] width 10 height 11
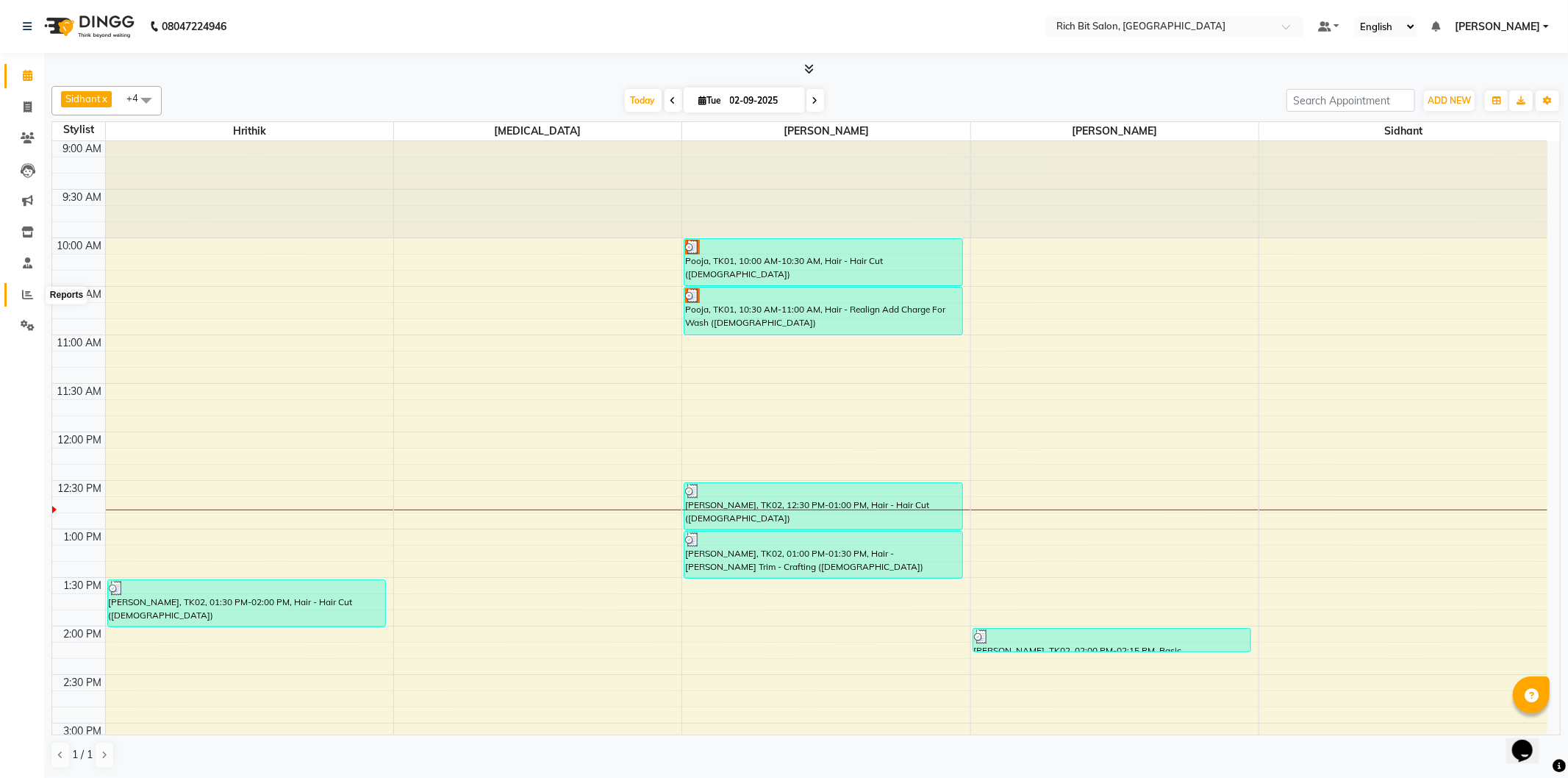
click at [26, 289] on icon at bounding box center [27, 294] width 11 height 11
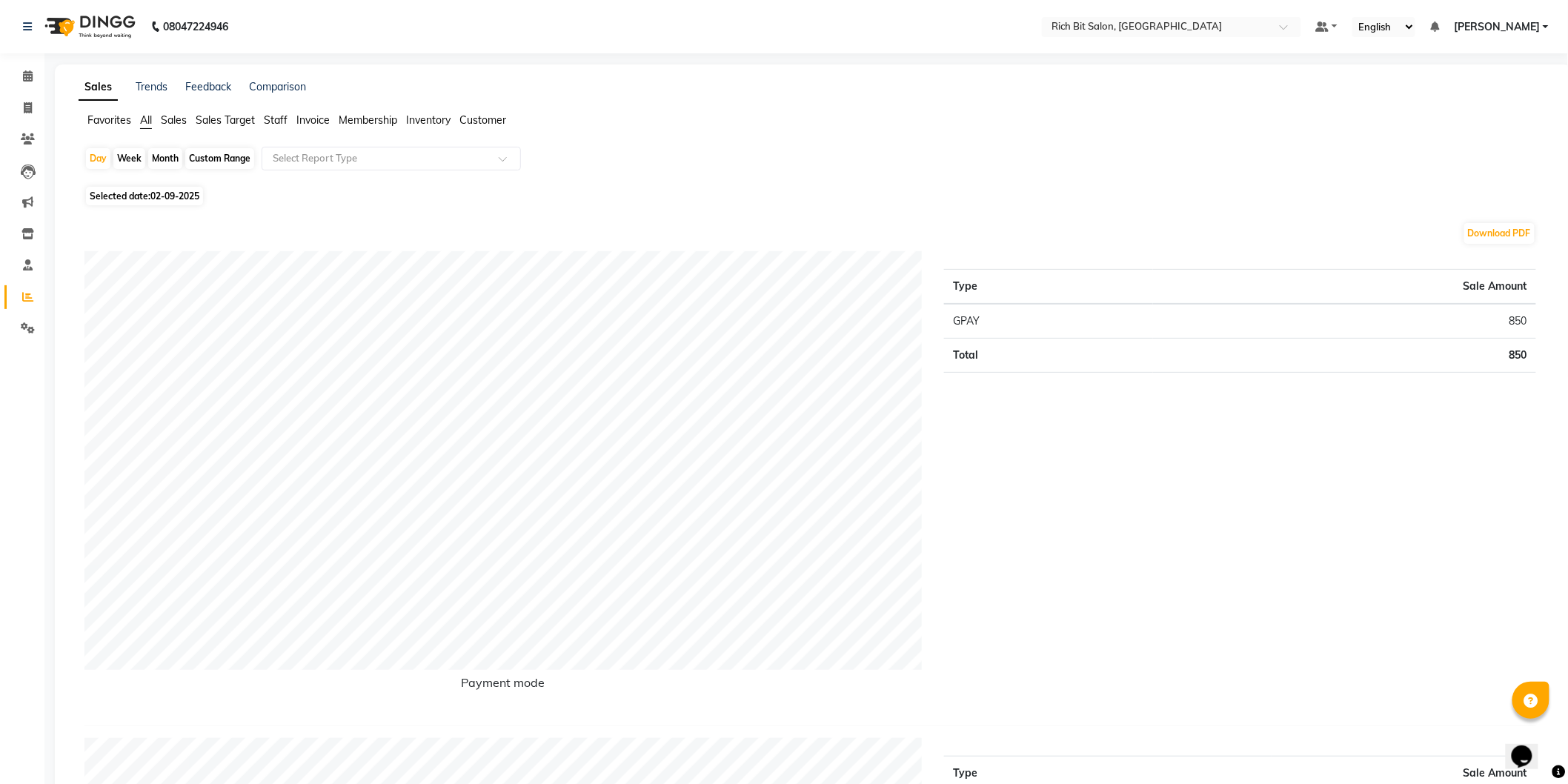
click at [167, 198] on span "02-09-2025" at bounding box center [175, 196] width 49 height 11
select select "9"
select select "2025"
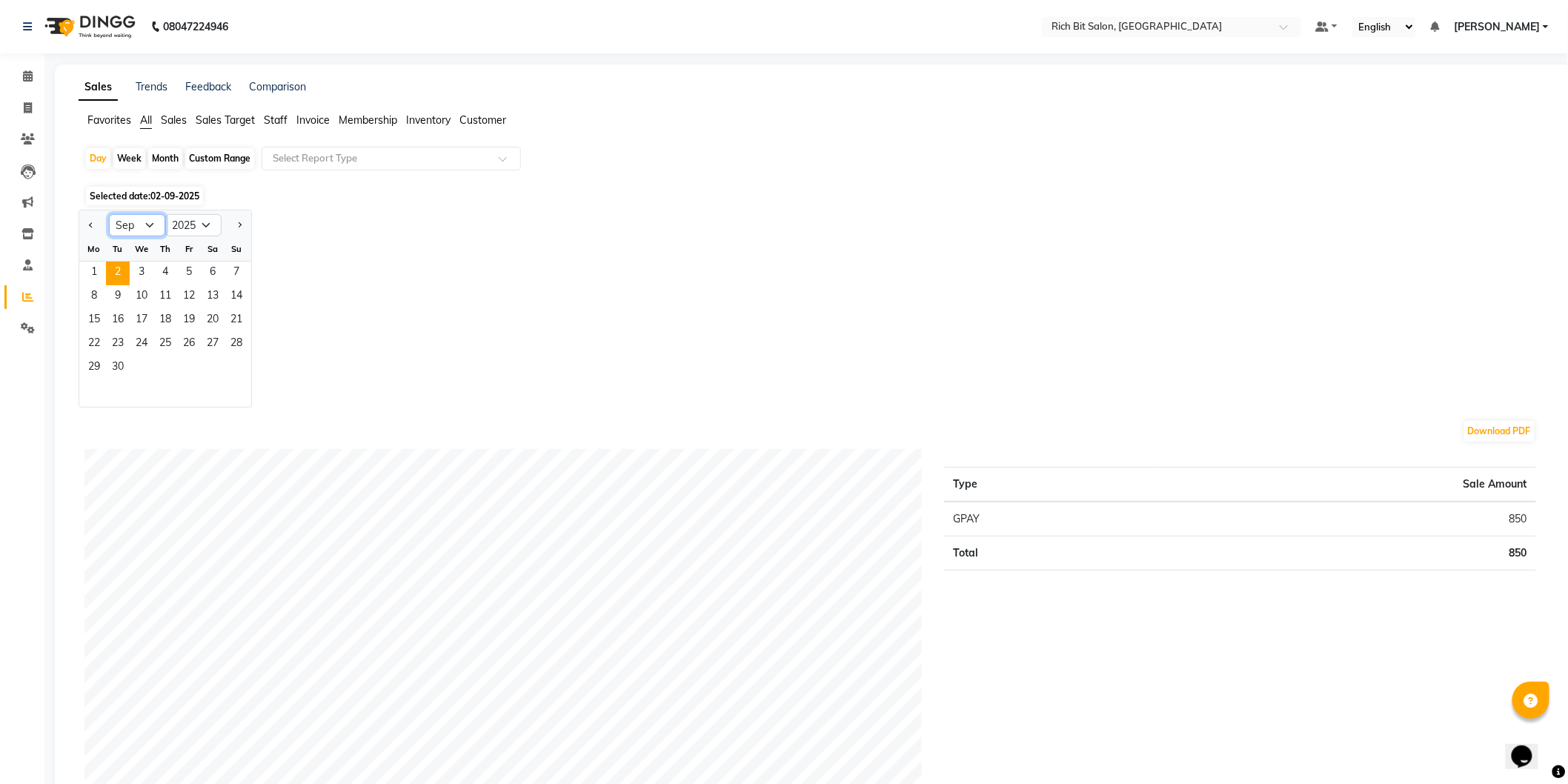
click at [149, 227] on select "Jan Feb Mar Apr May Jun [DATE] Aug Sep Oct Nov Dec" at bounding box center [137, 225] width 56 height 22
select select "8"
click at [109, 214] on select "Jan Feb Mar Apr May Jun [DATE] Aug Sep Oct Nov Dec" at bounding box center [137, 225] width 56 height 22
click at [184, 272] on span "1" at bounding box center [188, 273] width 24 height 24
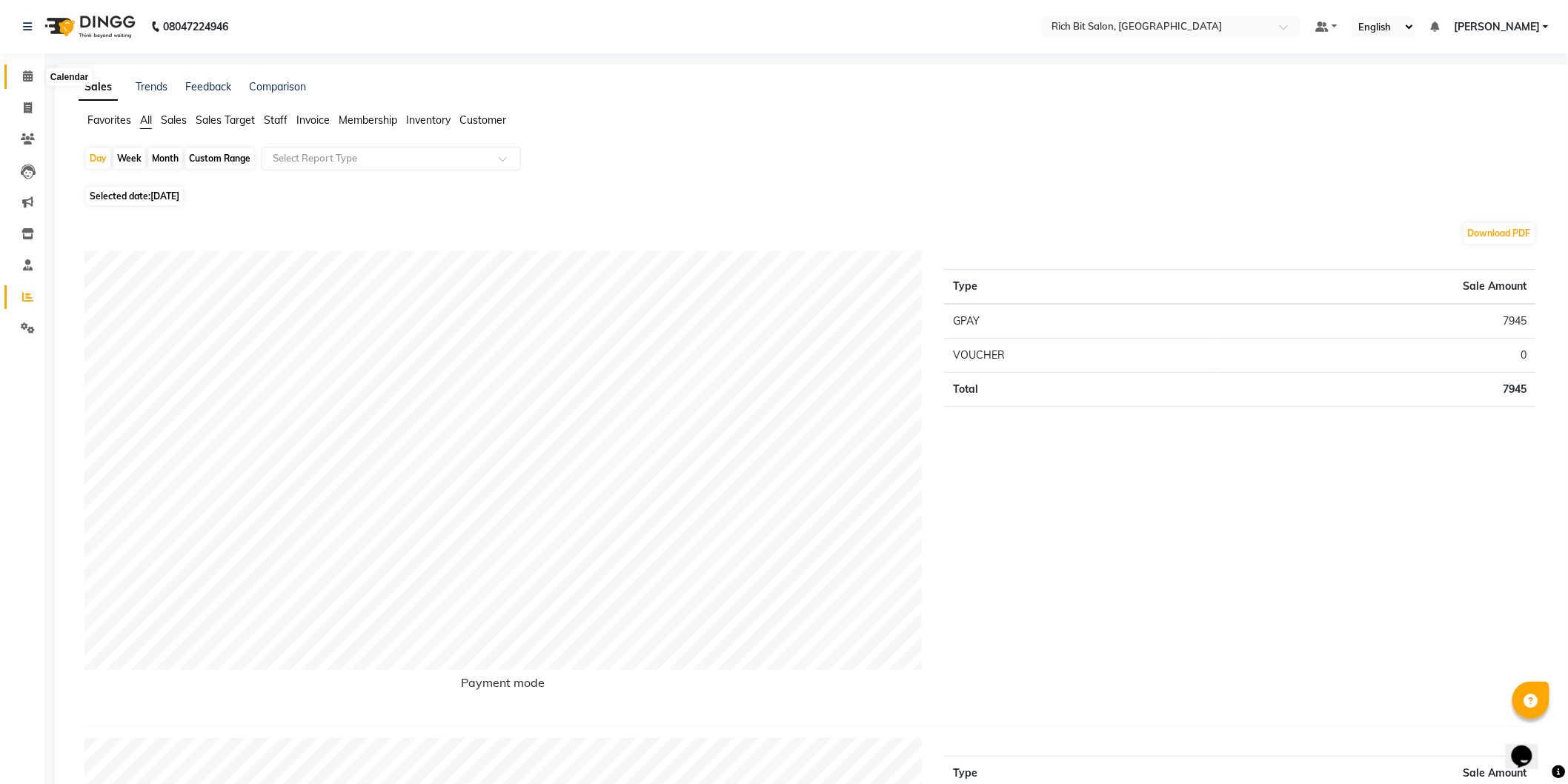
click at [30, 77] on icon at bounding box center [28, 76] width 10 height 11
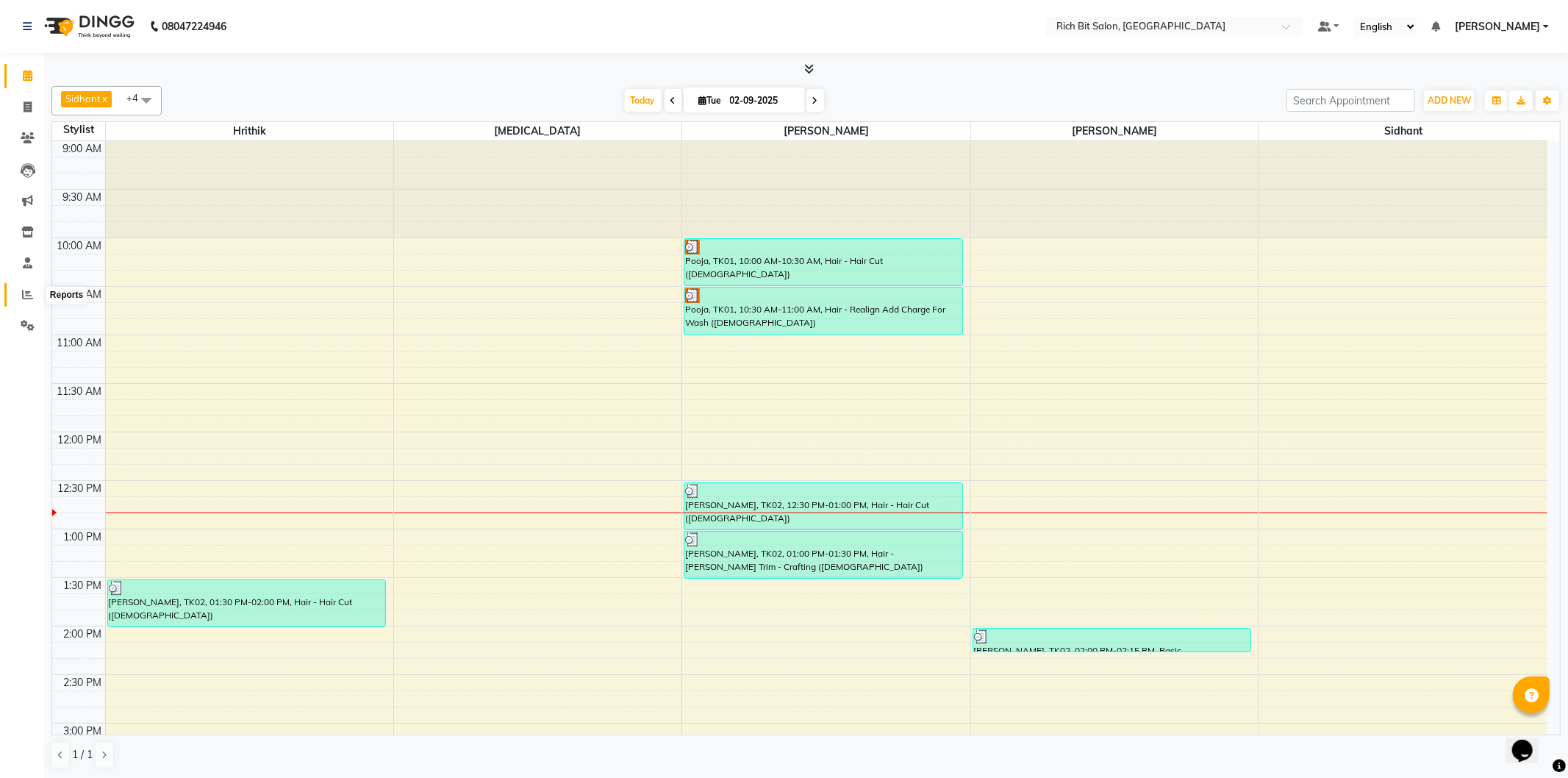
click at [26, 294] on icon at bounding box center [27, 294] width 11 height 11
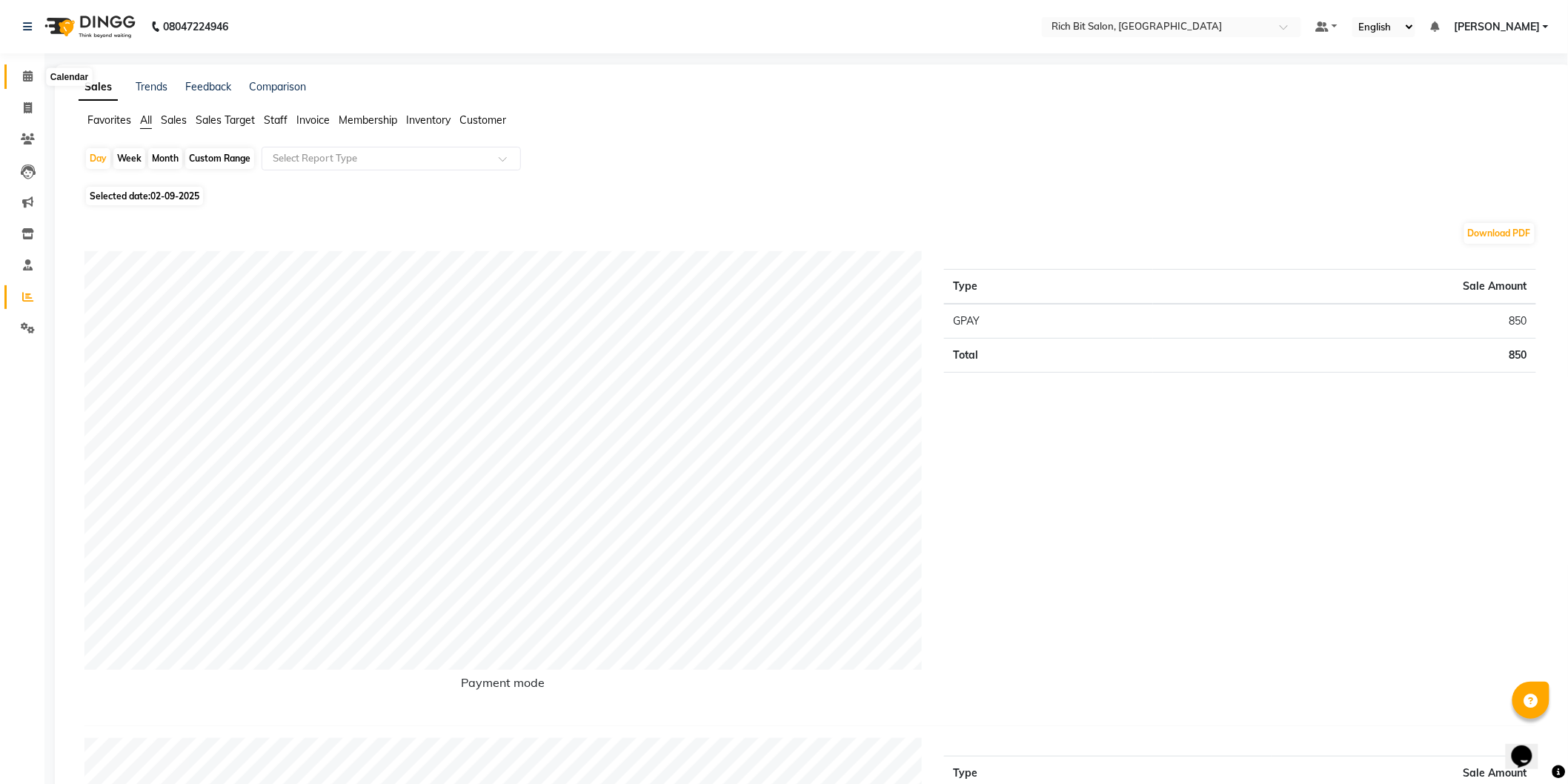
click at [31, 69] on span at bounding box center [28, 77] width 26 height 17
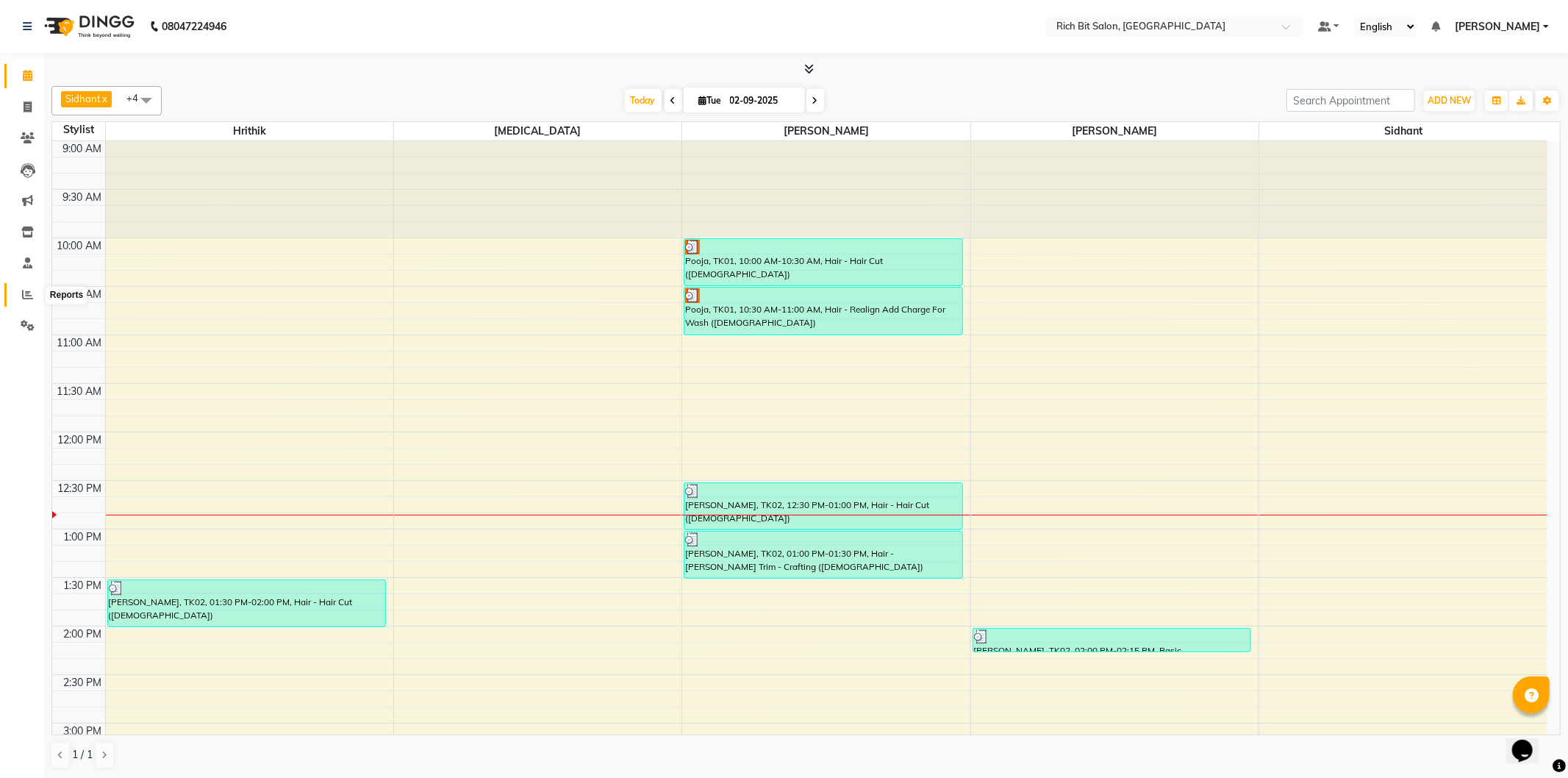
click at [23, 295] on icon at bounding box center [27, 294] width 11 height 11
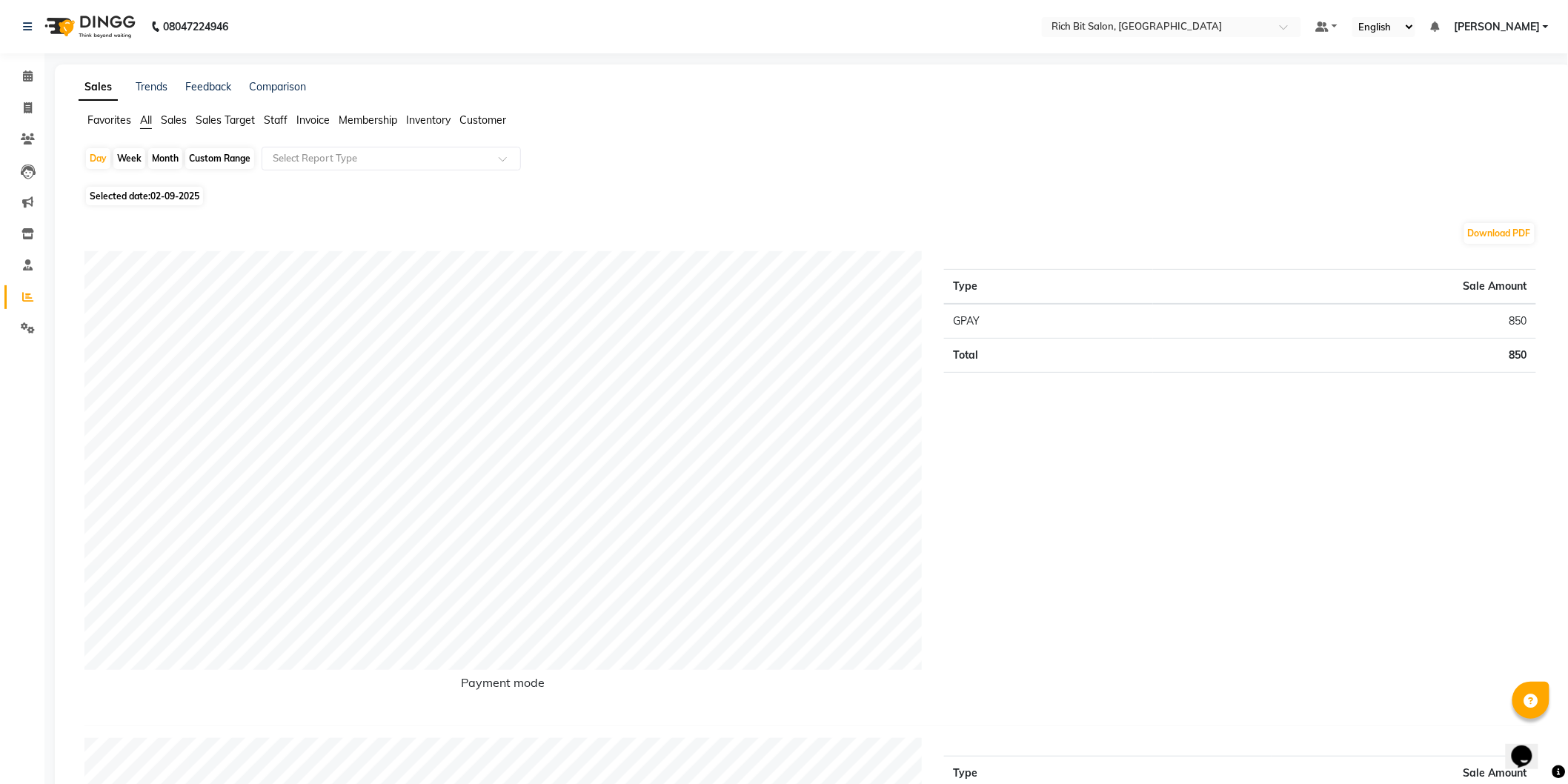
click at [170, 192] on span "02-09-2025" at bounding box center [175, 196] width 49 height 11
select select "9"
select select "2025"
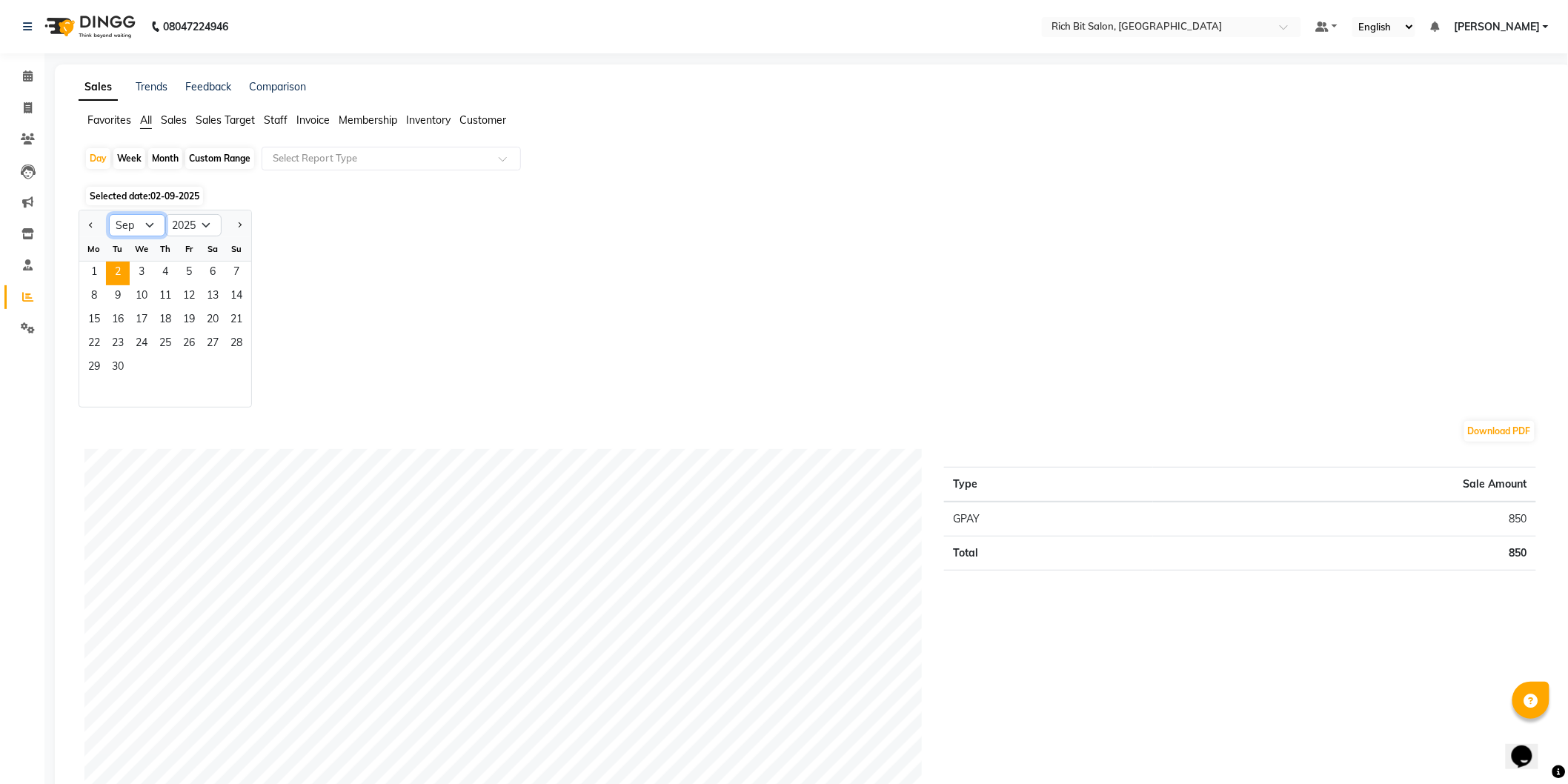
click at [135, 224] on select "Jan Feb Mar Apr May Jun [DATE] Aug Sep Oct Nov Dec" at bounding box center [137, 225] width 56 height 22
select select "8"
click at [109, 214] on select "Jan Feb Mar Apr May Jun [DATE] Aug Sep Oct Nov Dec" at bounding box center [137, 225] width 56 height 22
click at [189, 262] on span "1" at bounding box center [188, 273] width 24 height 24
click at [164, 154] on div "Month" at bounding box center [165, 158] width 34 height 20
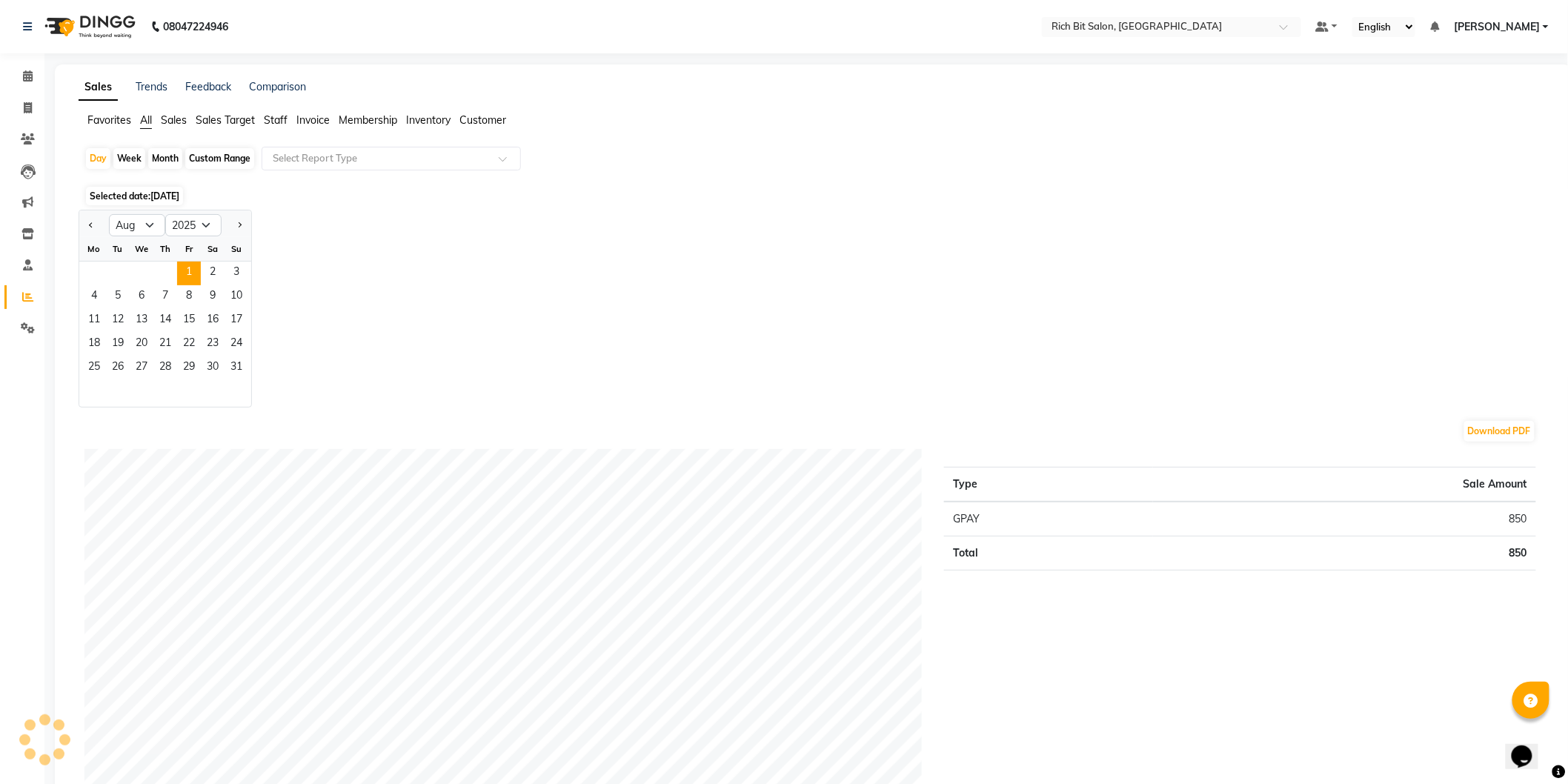
select select "8"
select select "2025"
click at [150, 224] on select "Jan Feb Mar Apr May Jun [DATE] Aug Sep Oct Nov Dec" at bounding box center [137, 225] width 56 height 22
click at [344, 277] on div "Jan Feb Mar Apr May Jun [DATE] Aug Sep Oct Nov [DATE] 2016 2017 2018 2019 2020 …" at bounding box center [813, 308] width 1469 height 198
click at [195, 280] on span "1" at bounding box center [188, 273] width 24 height 24
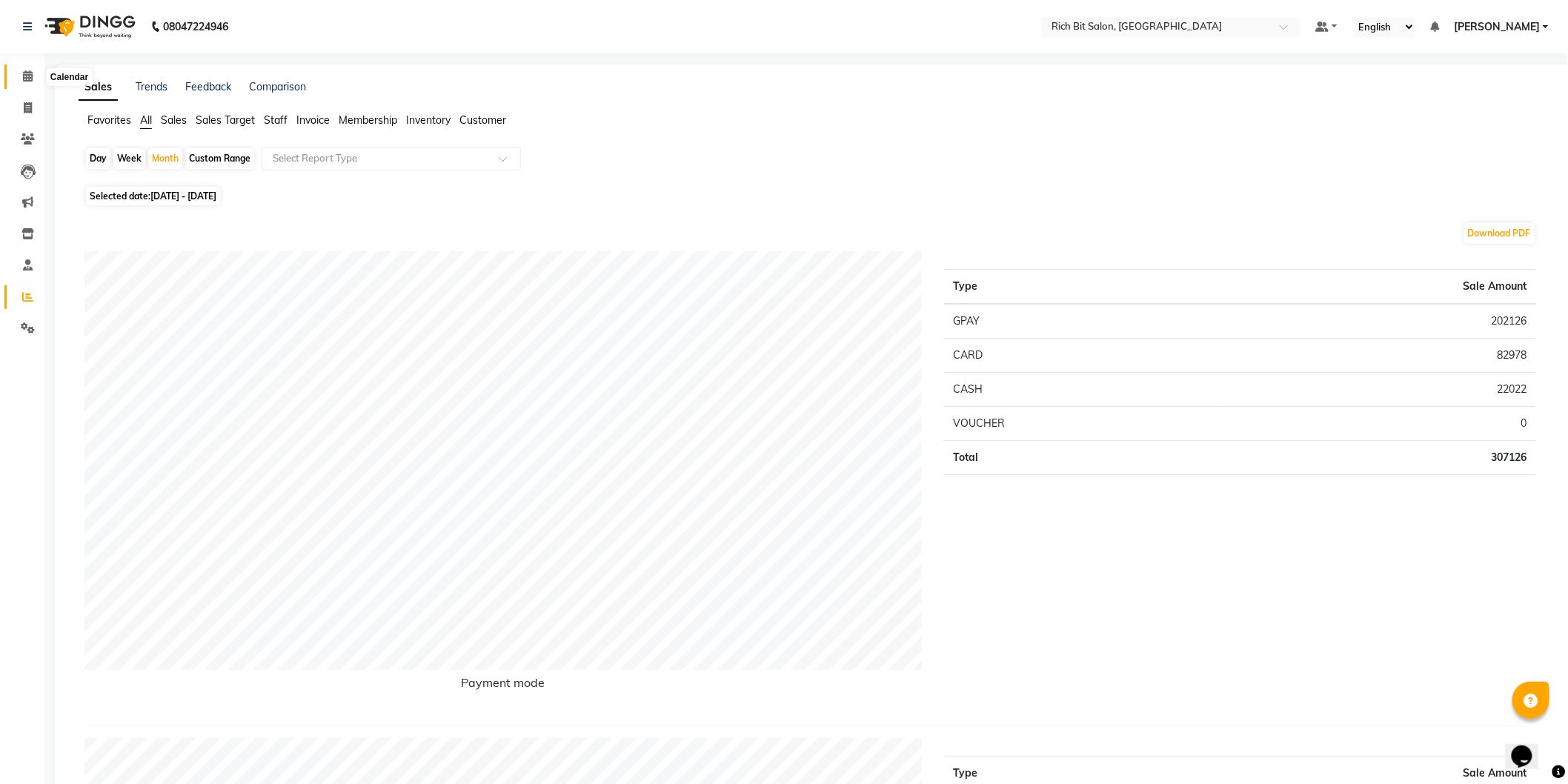
click at [27, 78] on icon at bounding box center [28, 76] width 10 height 11
